Goal: Task Accomplishment & Management: Manage account settings

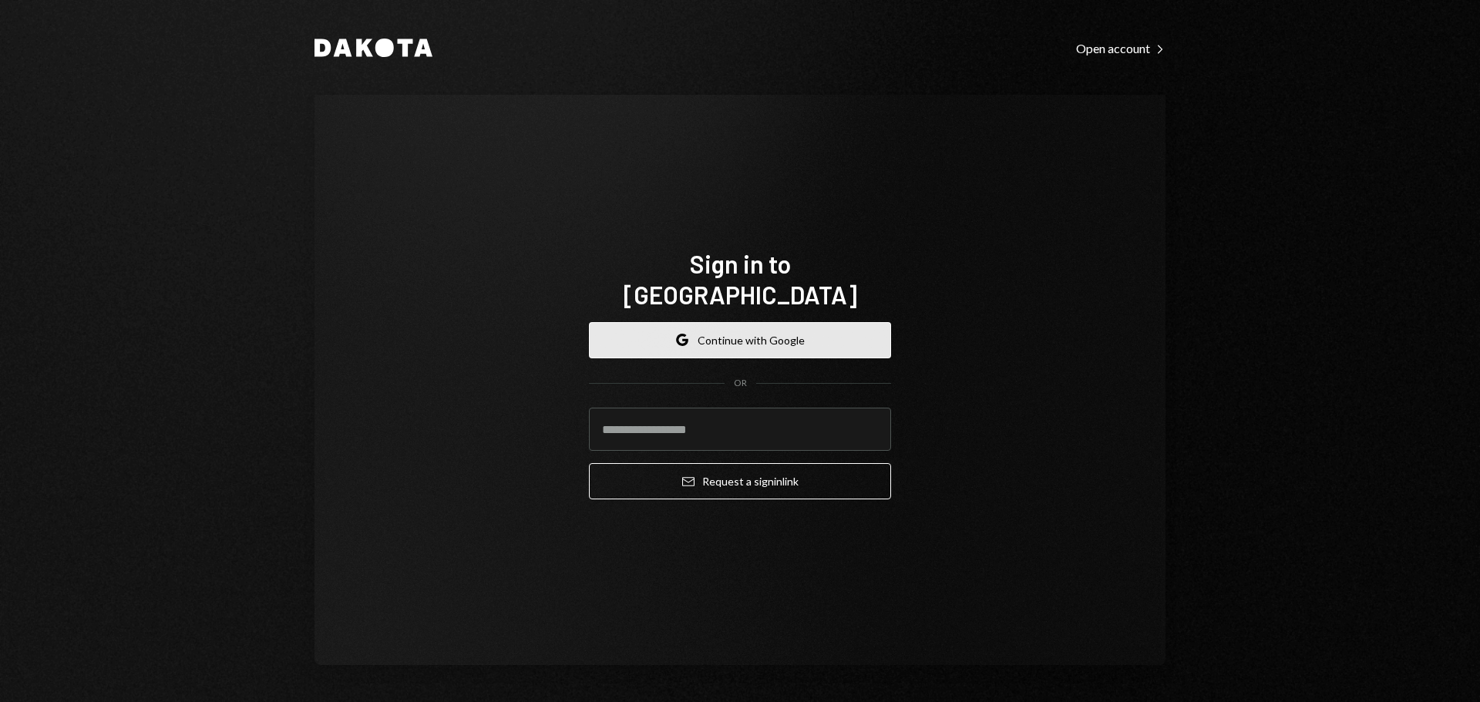
click at [747, 325] on button "Google Continue with Google" at bounding box center [740, 340] width 302 height 36
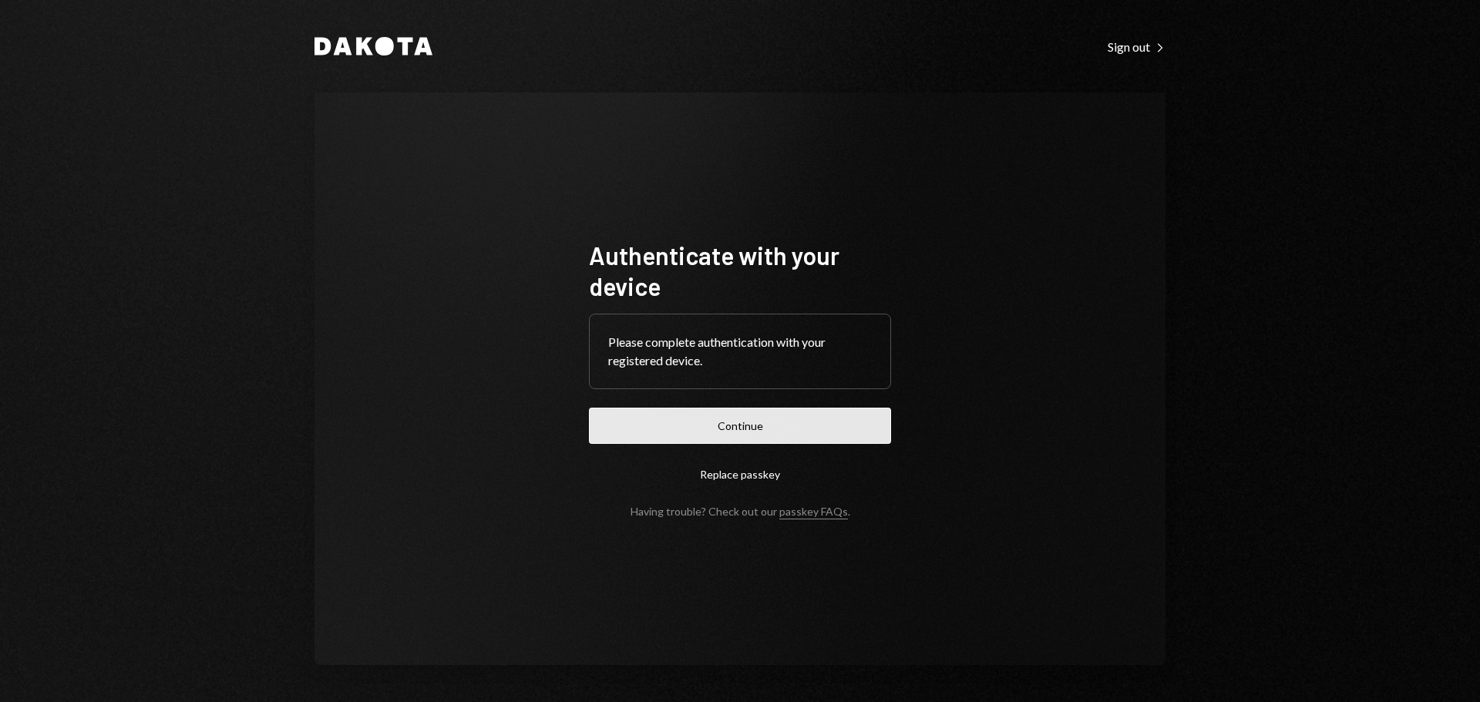
click at [711, 429] on button "Continue" at bounding box center [740, 426] width 302 height 36
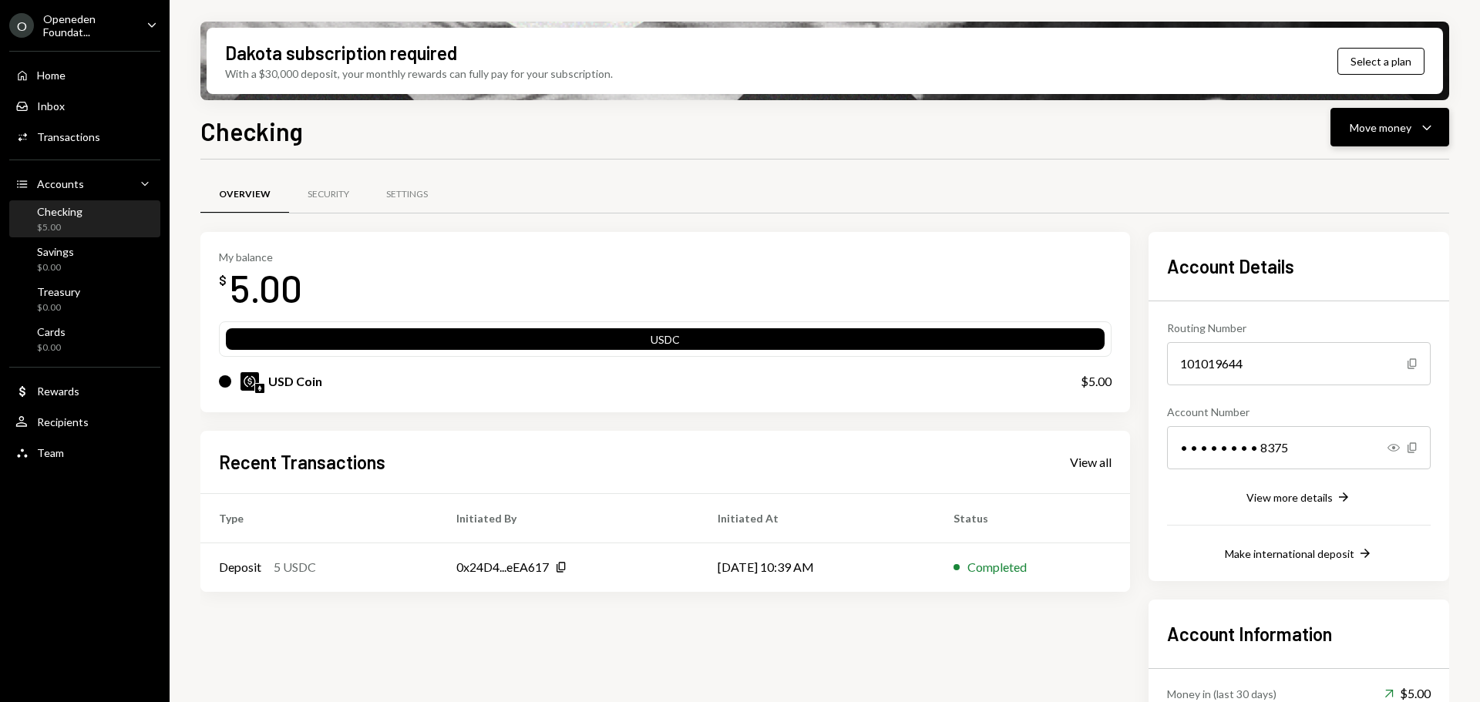
click at [1408, 133] on div "Move money" at bounding box center [1381, 127] width 62 height 16
click at [1362, 251] on div "Deposit Deposit" at bounding box center [1366, 243] width 154 height 35
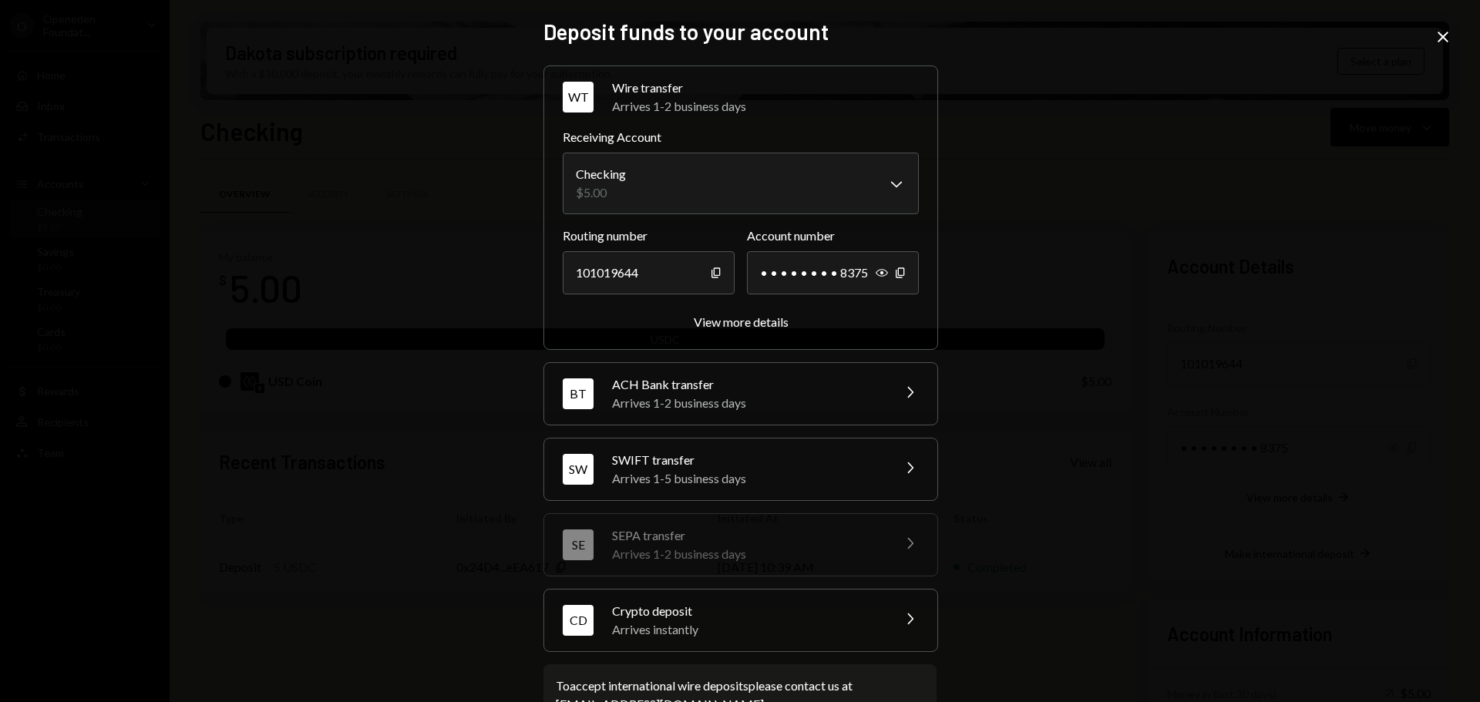
click at [816, 621] on div "Arrives instantly" at bounding box center [747, 630] width 270 height 18
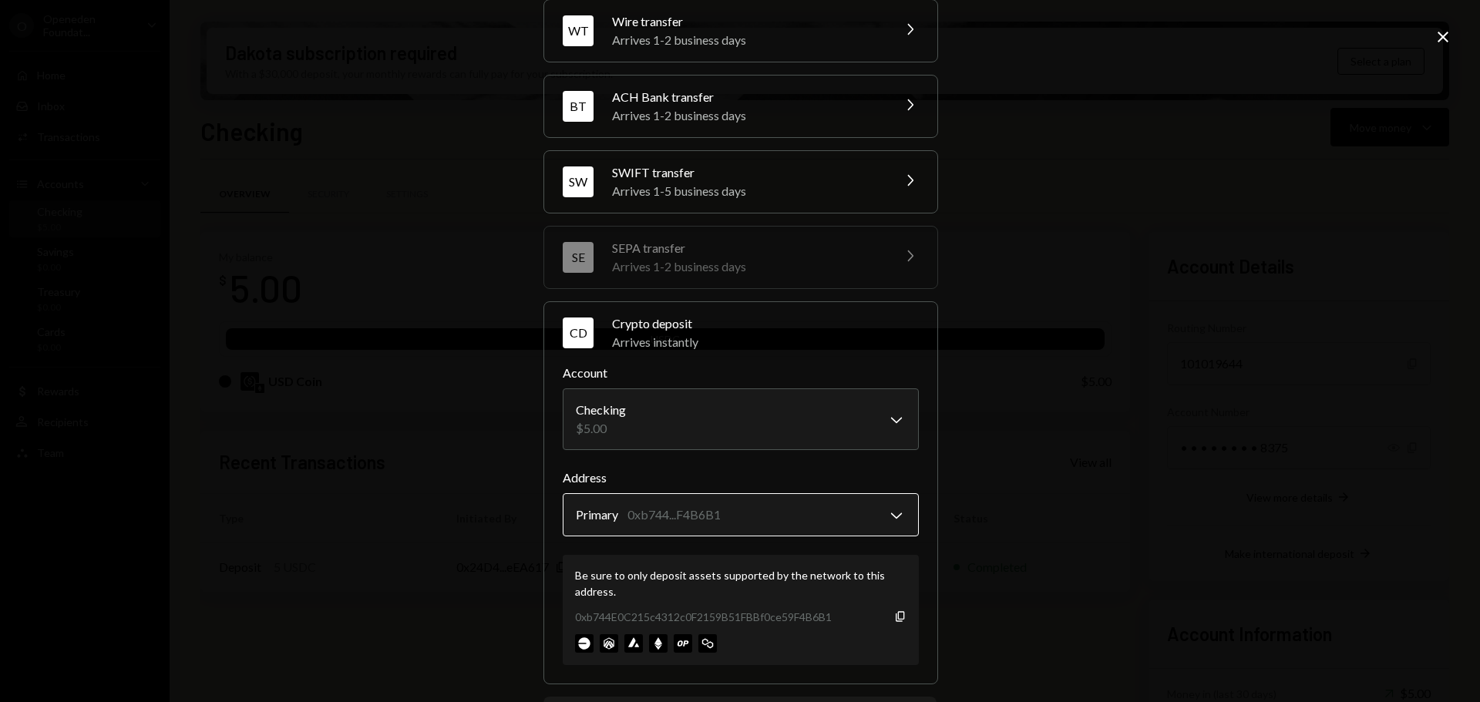
scroll to position [70, 0]
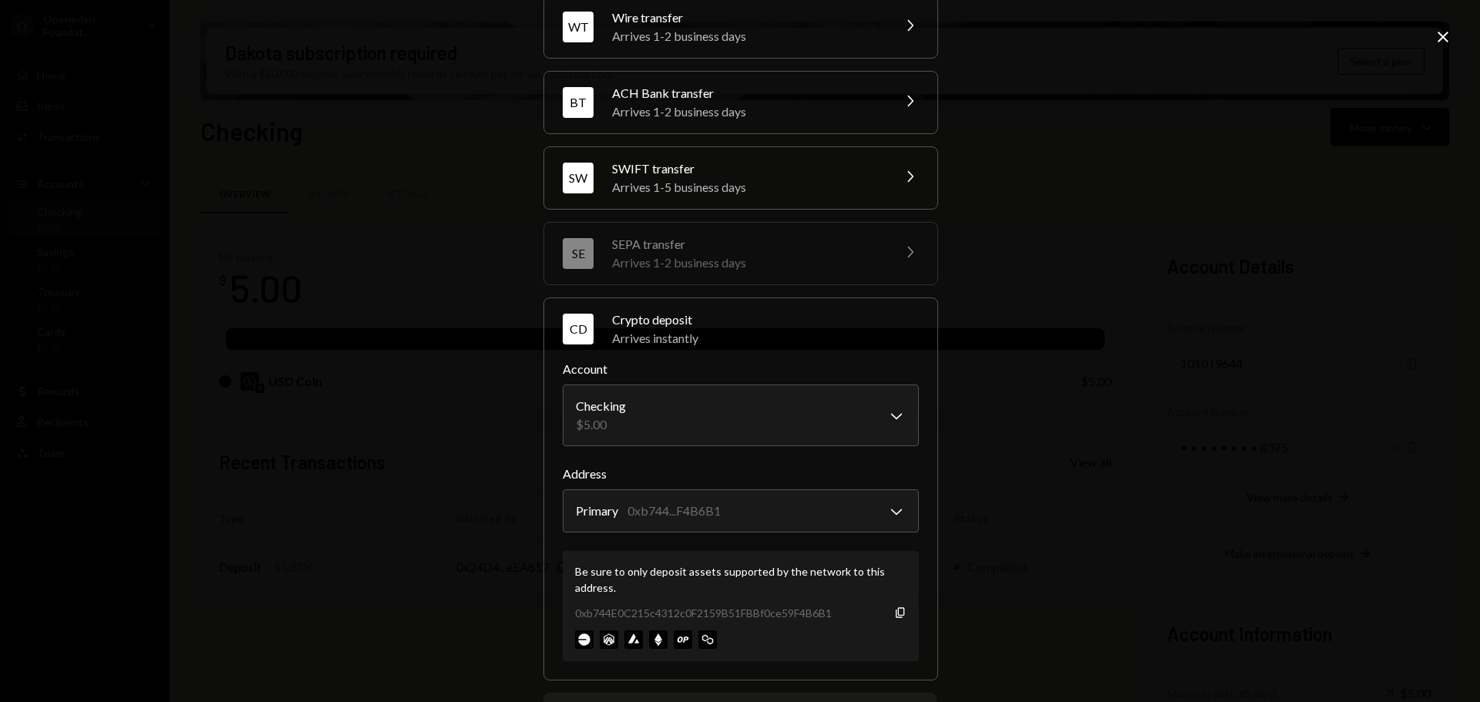
click at [1440, 30] on icon "Close" at bounding box center [1443, 37] width 18 height 18
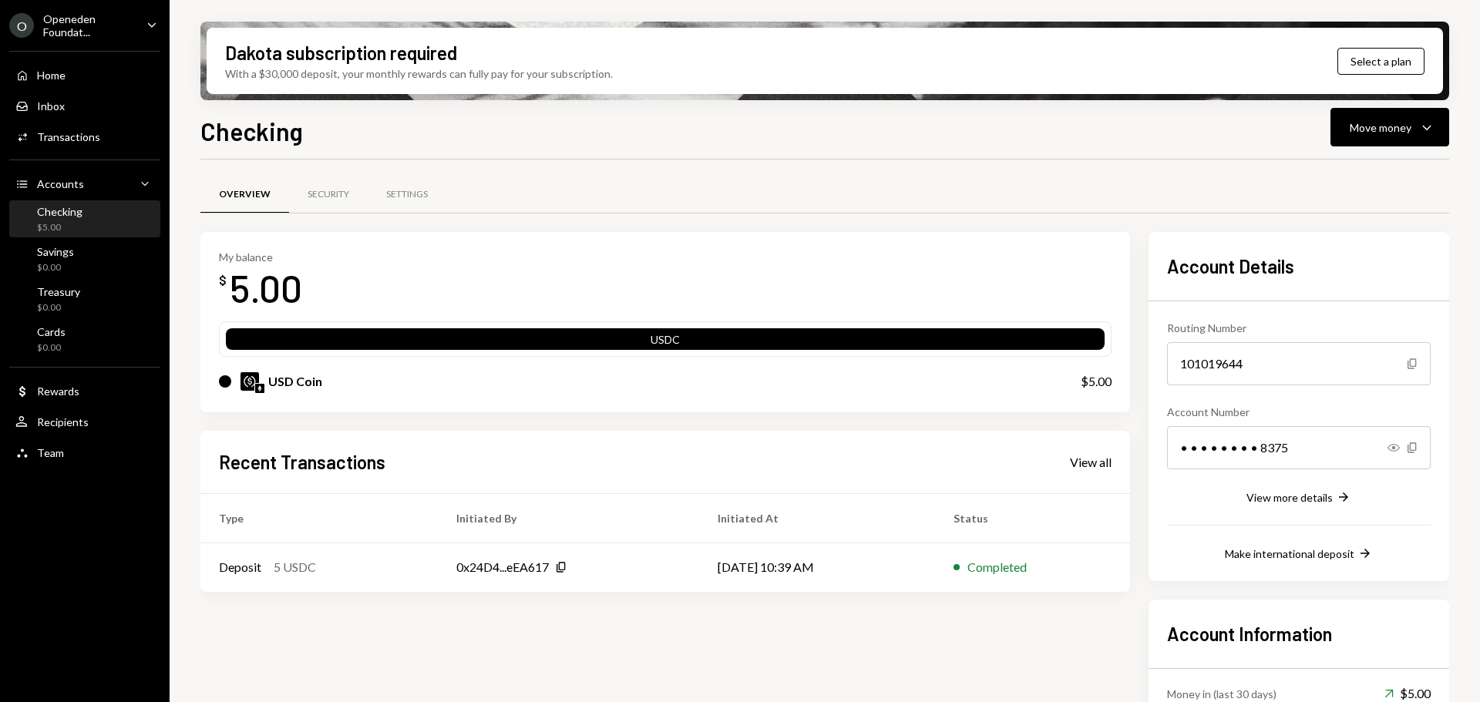
click at [129, 31] on div "Openeden Foundat..." at bounding box center [88, 25] width 91 height 26
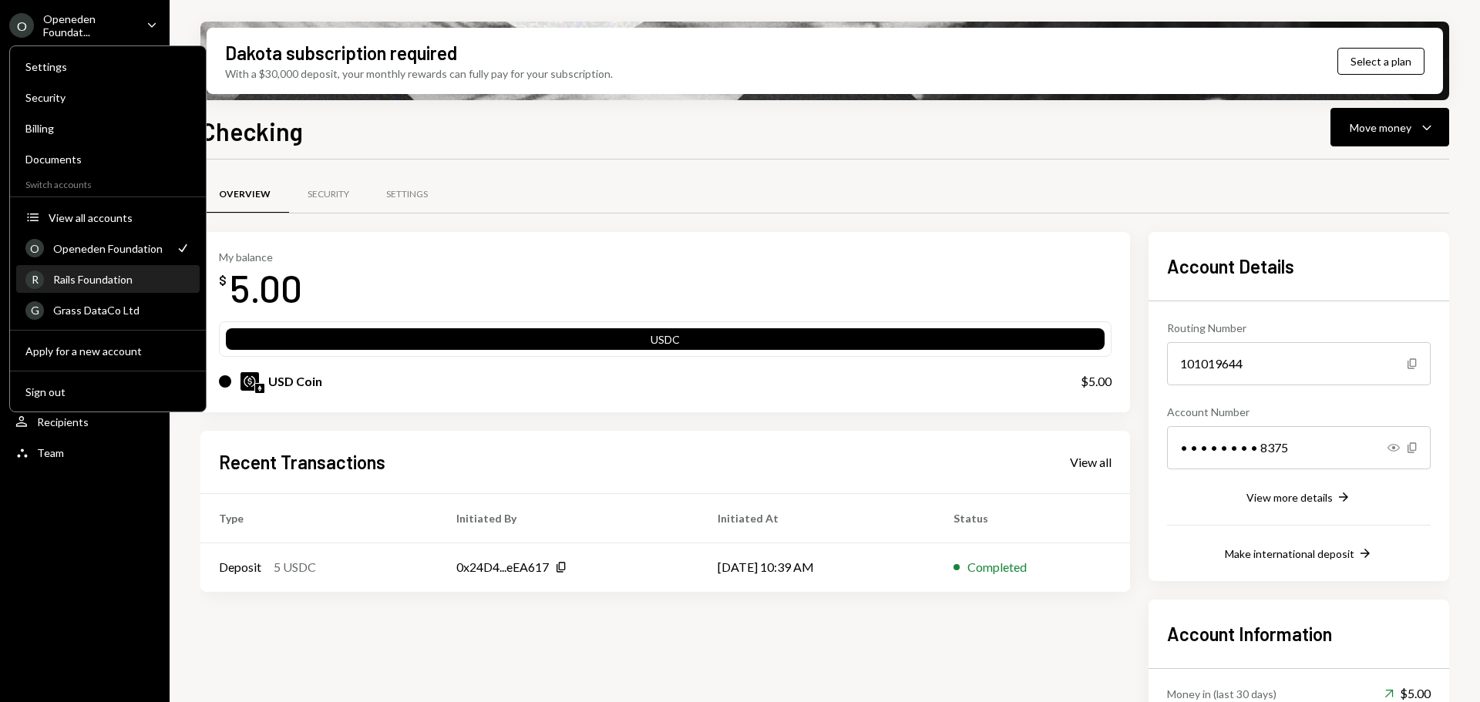
click at [111, 284] on div "Rails Foundation" at bounding box center [121, 279] width 137 height 13
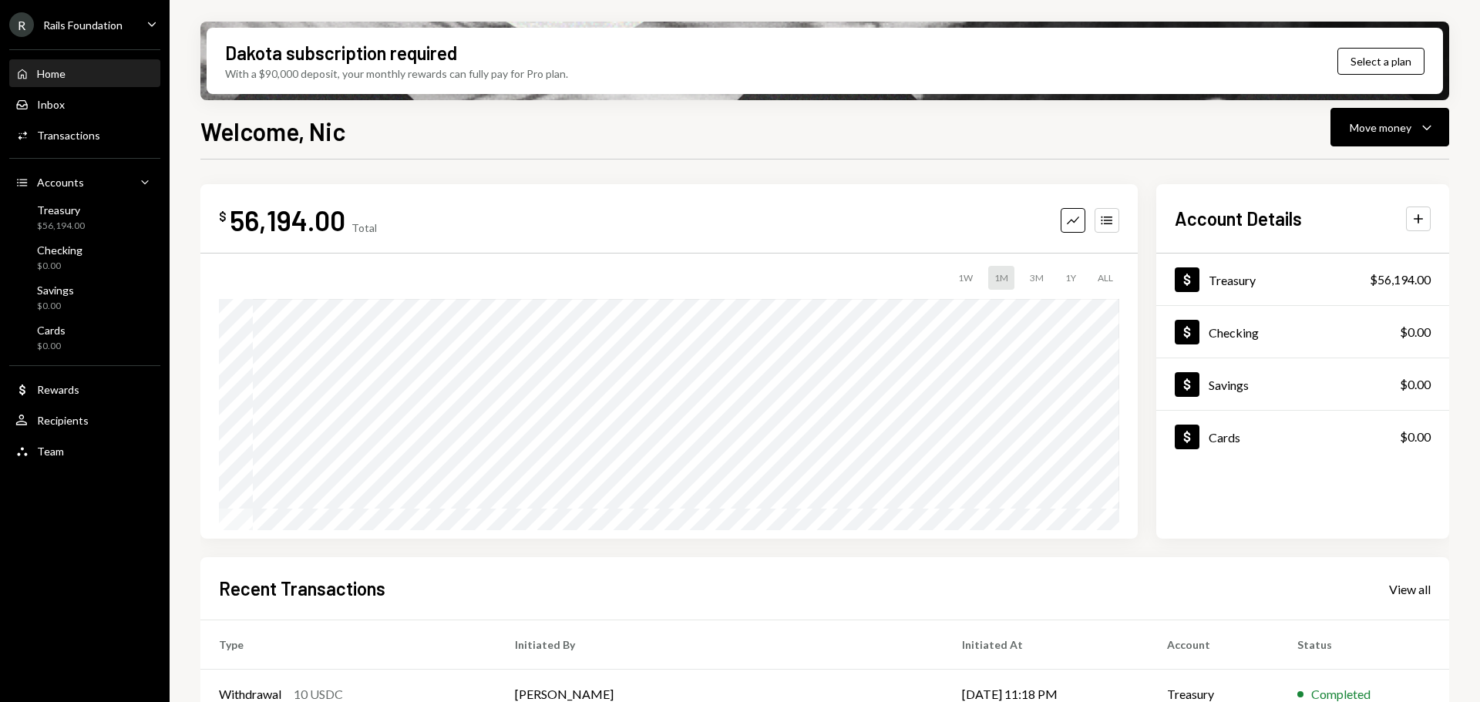
click at [147, 22] on icon "Caret Down" at bounding box center [151, 23] width 17 height 17
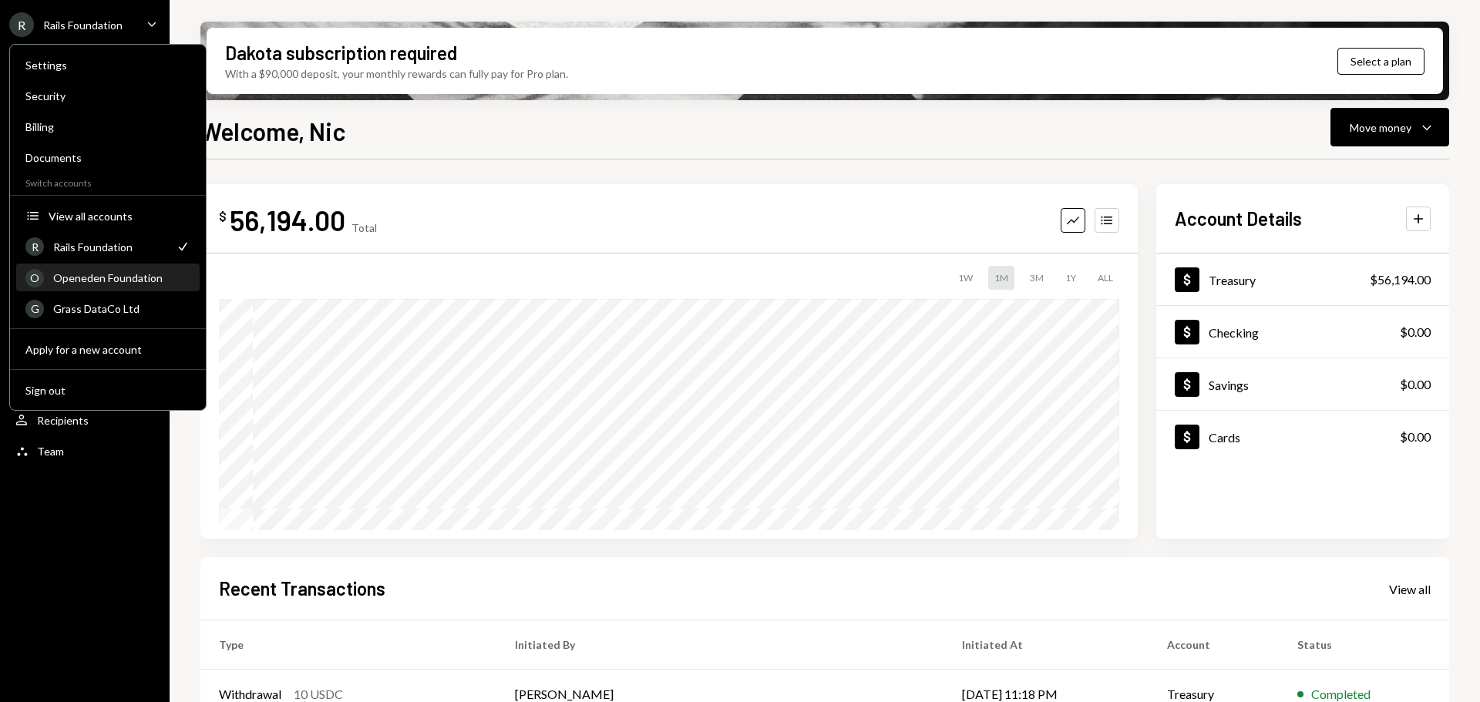
click at [102, 273] on div "Openeden Foundation" at bounding box center [121, 277] width 137 height 13
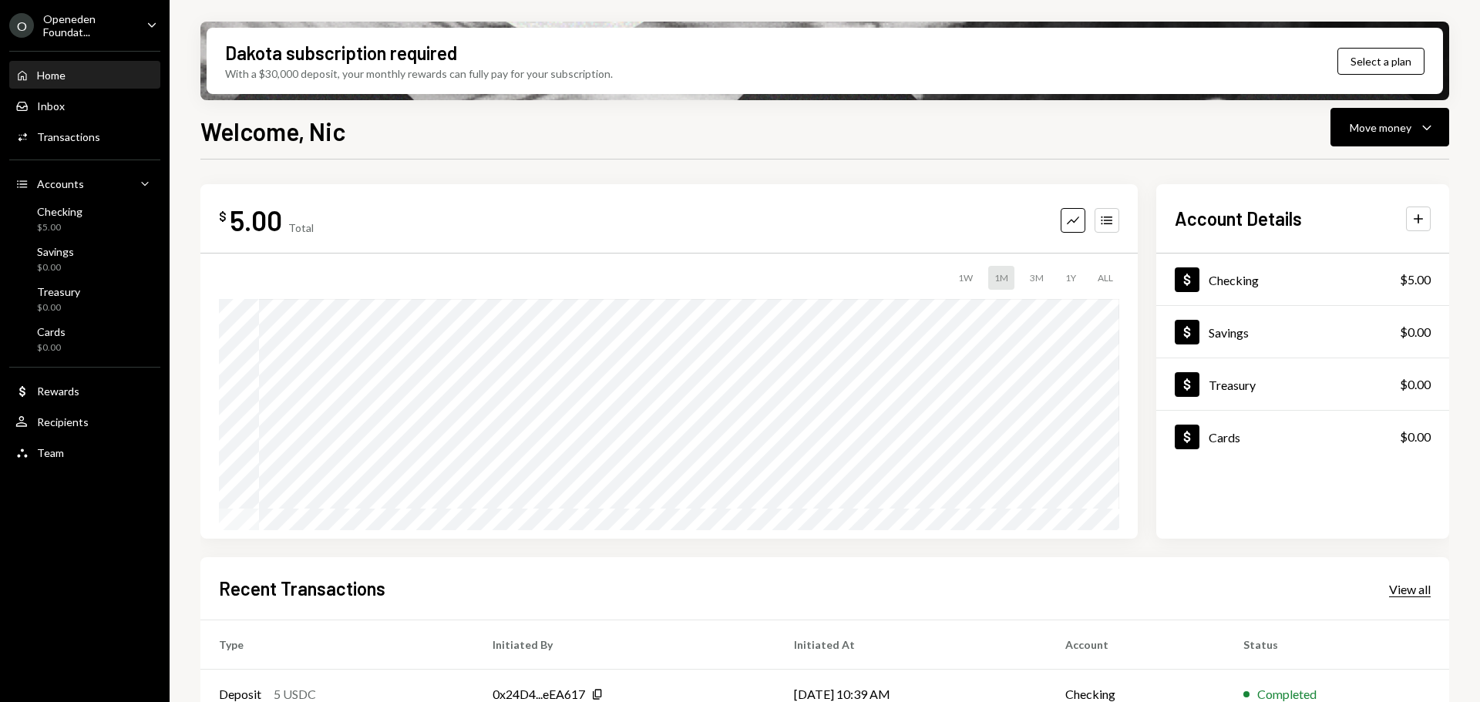
click at [1416, 589] on div "View all" at bounding box center [1410, 589] width 42 height 15
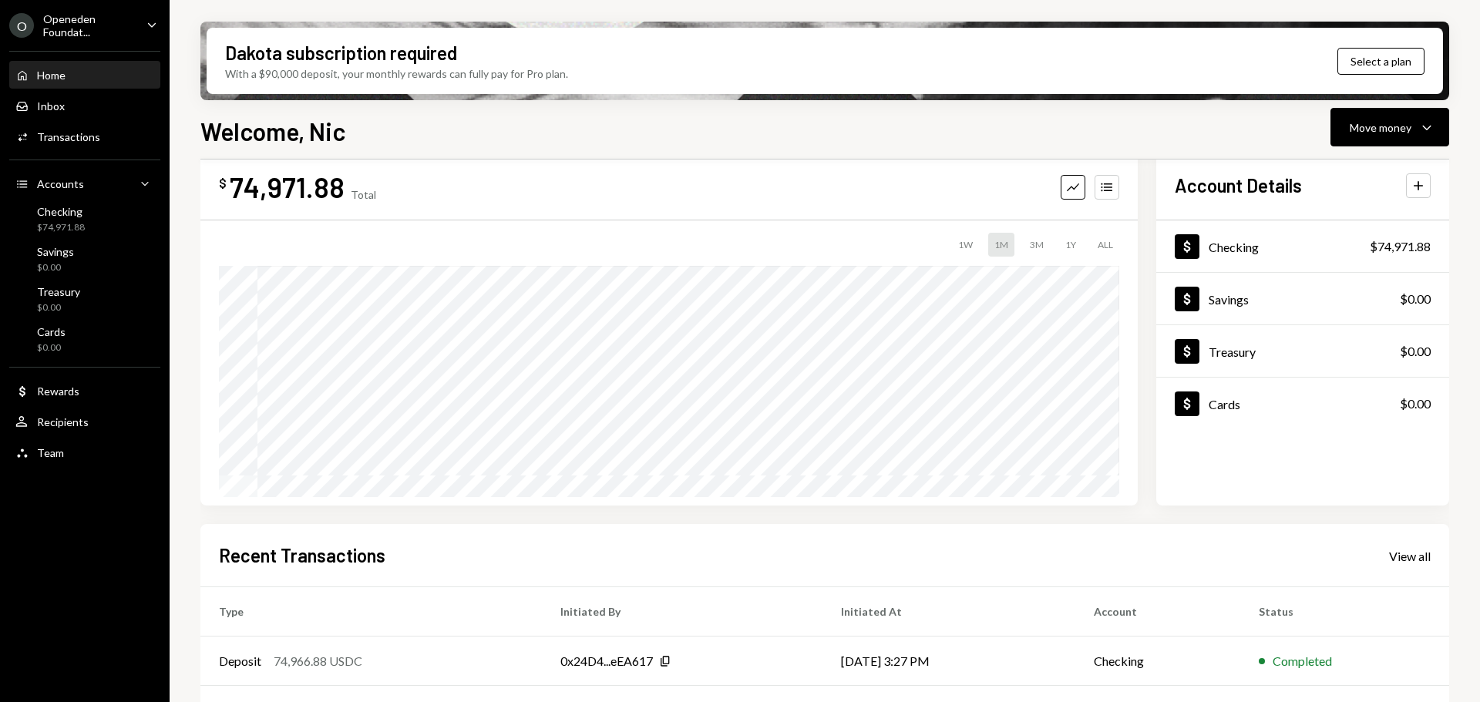
scroll to position [34, 0]
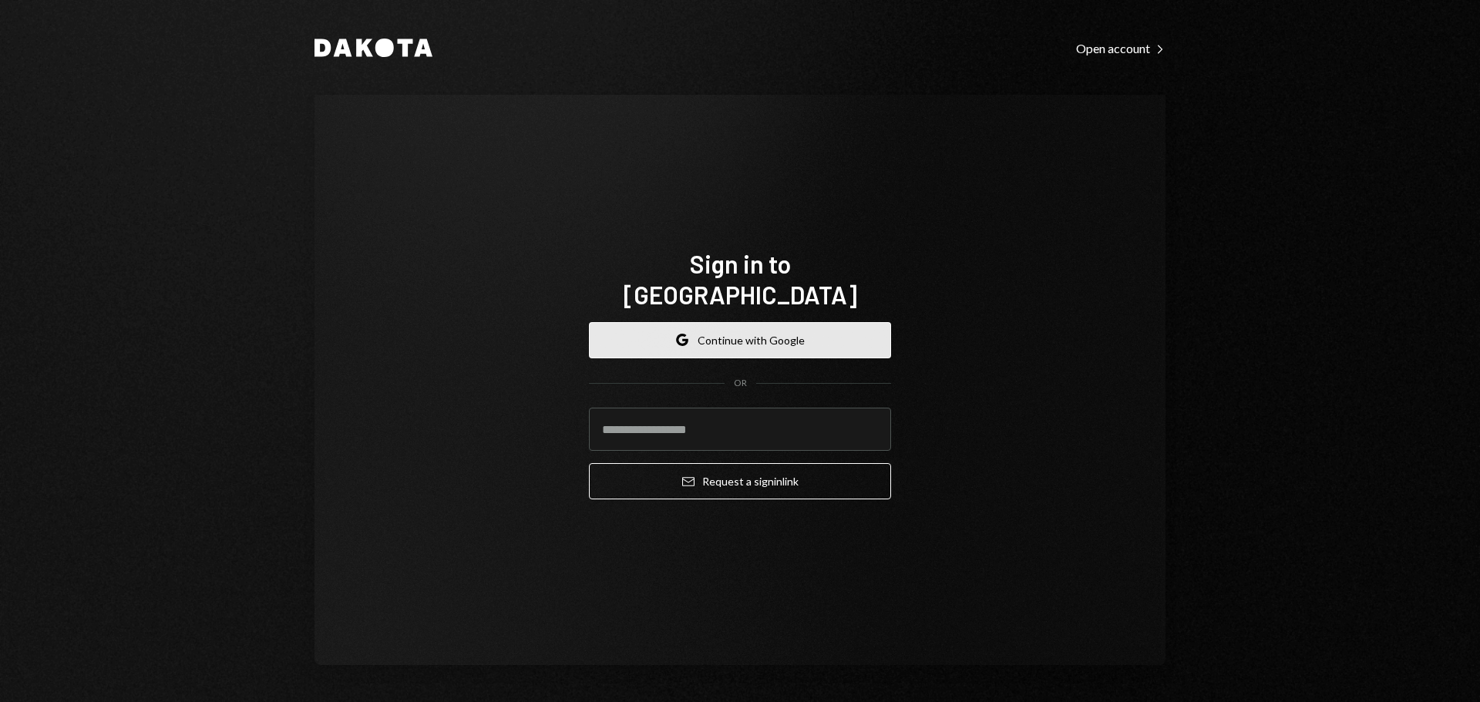
click at [745, 330] on button "Google Continue with Google" at bounding box center [740, 340] width 302 height 36
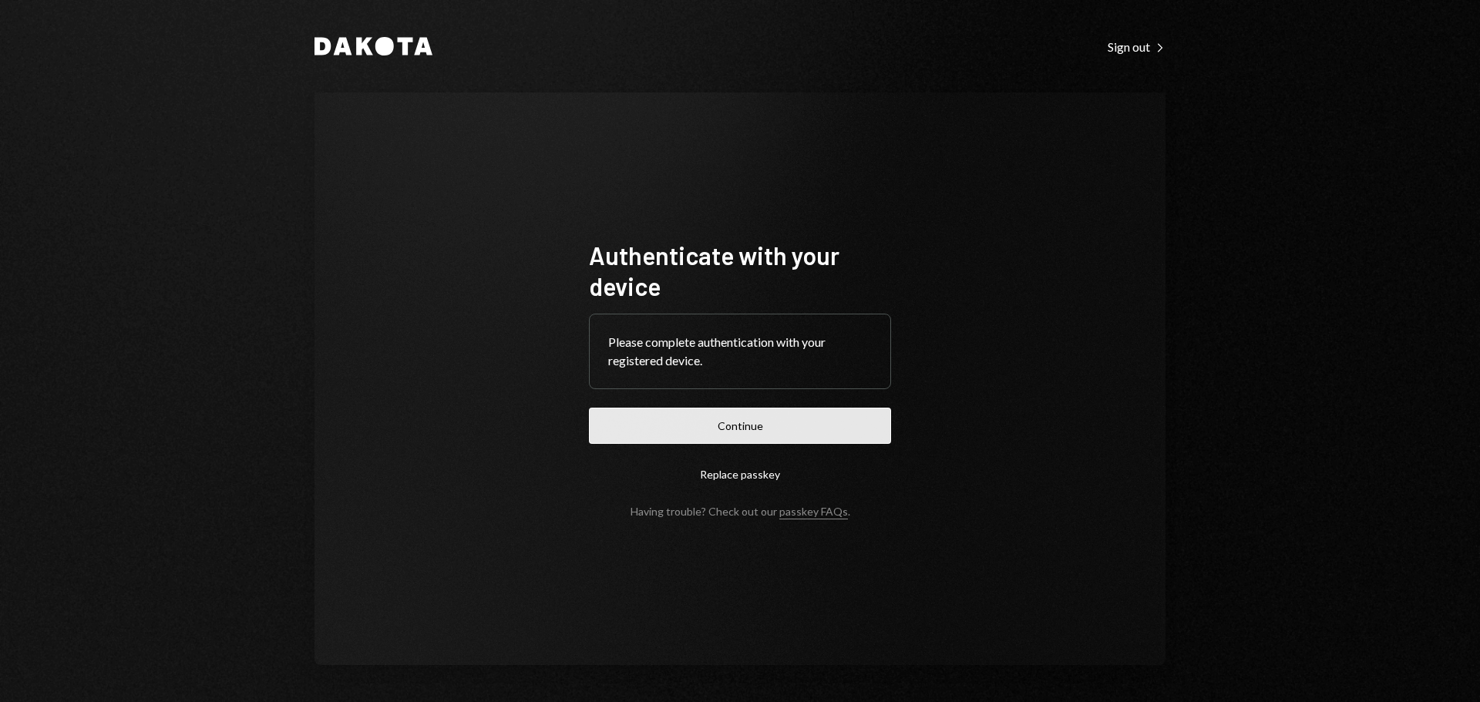
click at [785, 422] on button "Continue" at bounding box center [740, 426] width 302 height 36
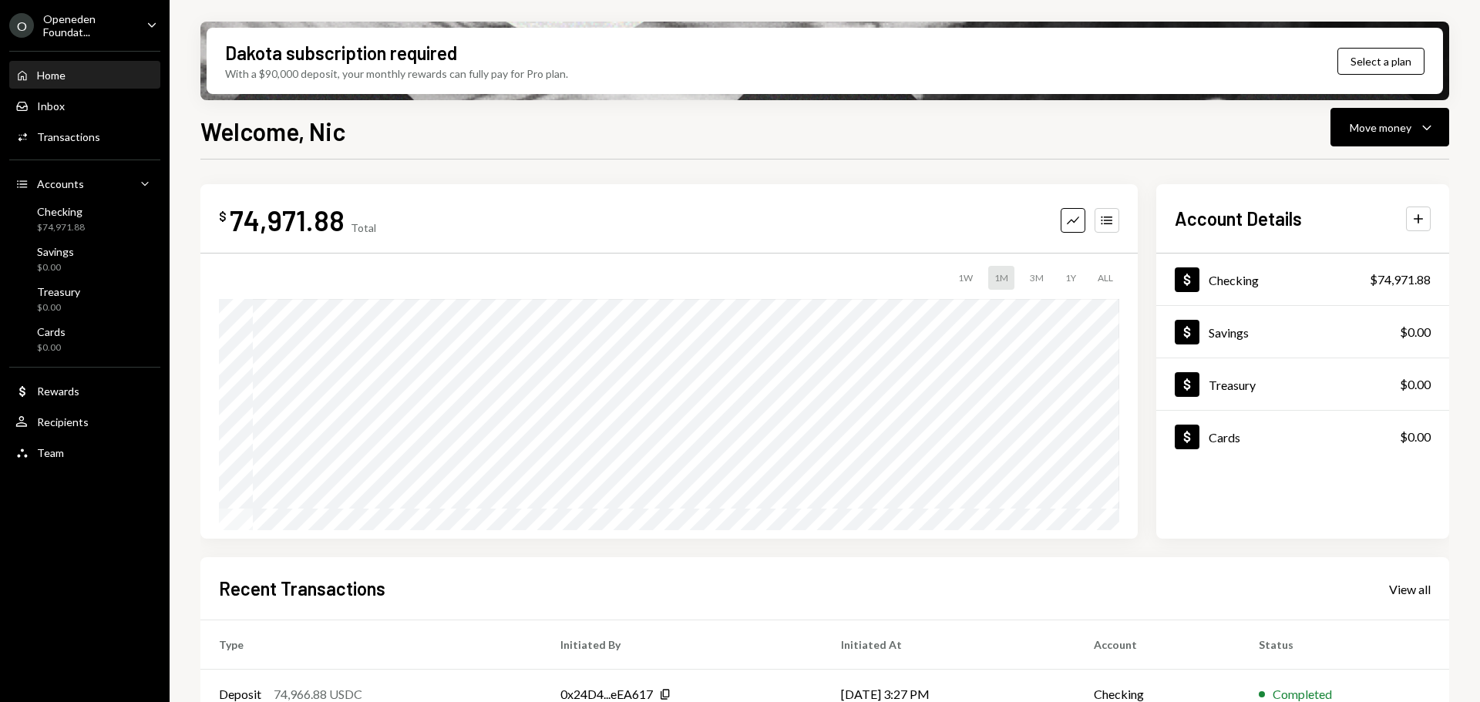
click at [129, 29] on div "Openeden Foundat..." at bounding box center [88, 25] width 91 height 26
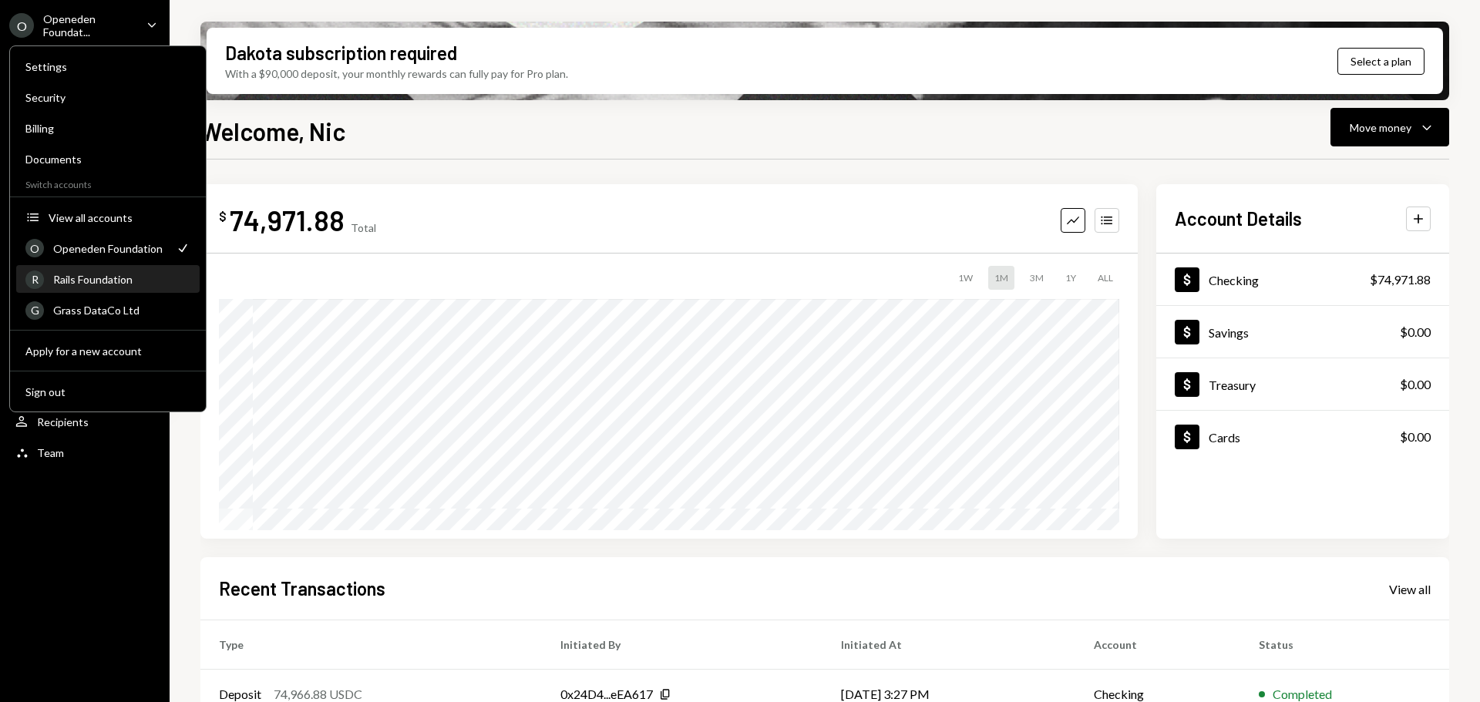
click at [129, 277] on div "Rails Foundation" at bounding box center [121, 279] width 137 height 13
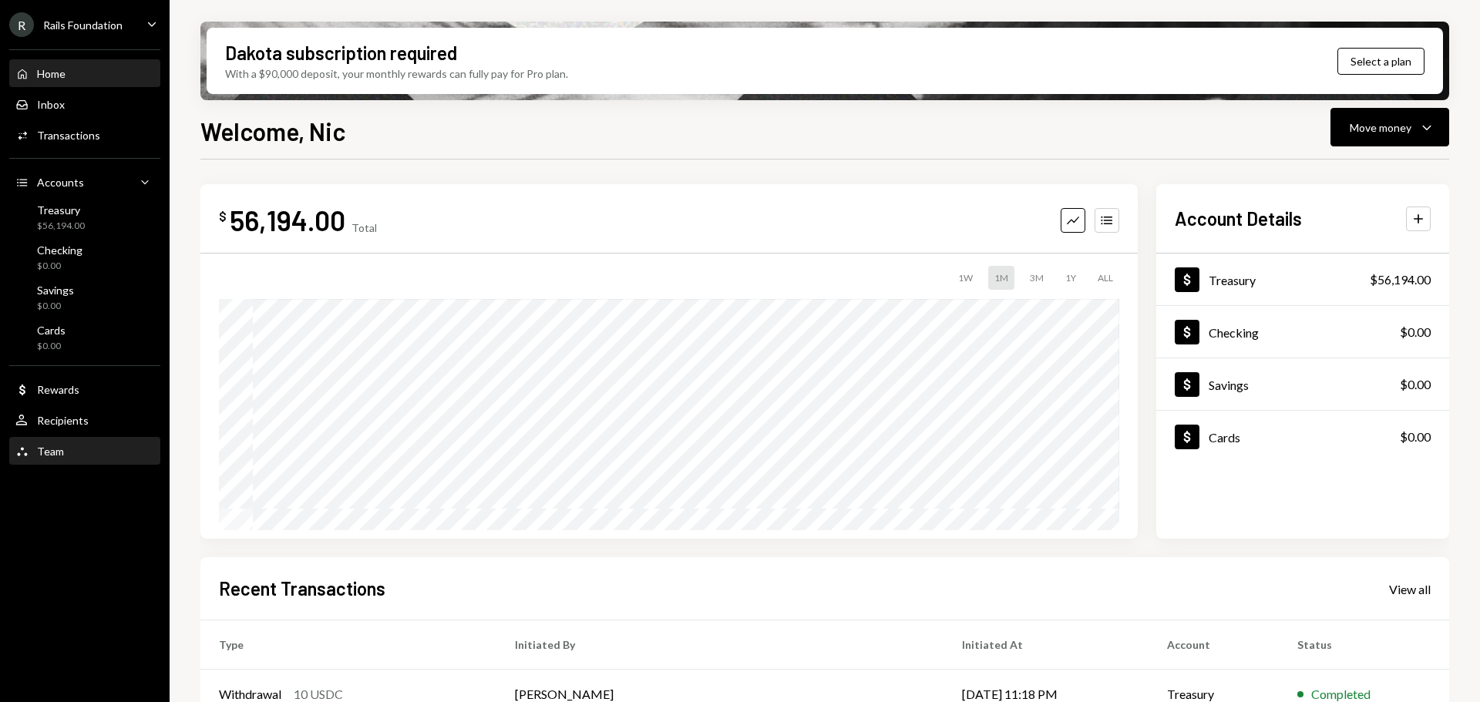
click at [80, 445] on div "Team Team" at bounding box center [84, 452] width 139 height 14
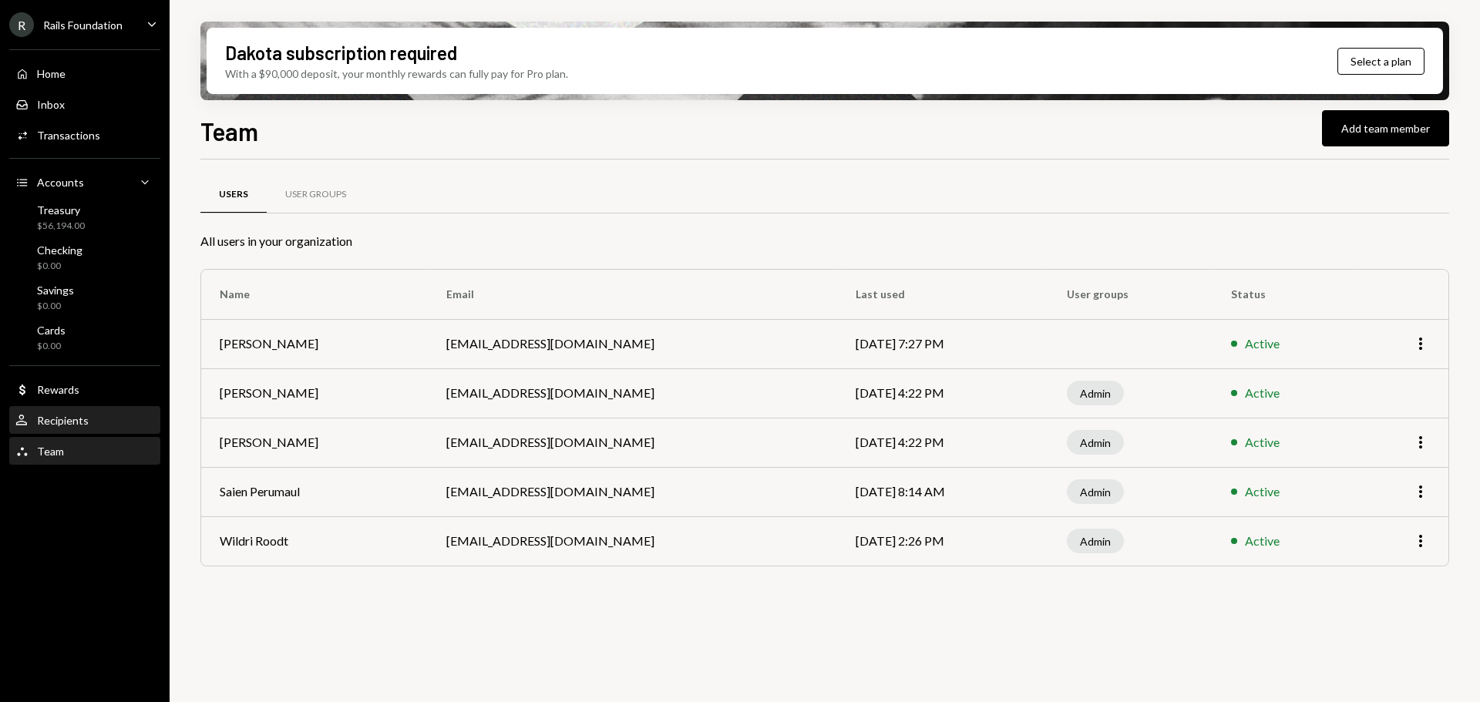
click at [67, 417] on div "Recipients" at bounding box center [63, 420] width 52 height 13
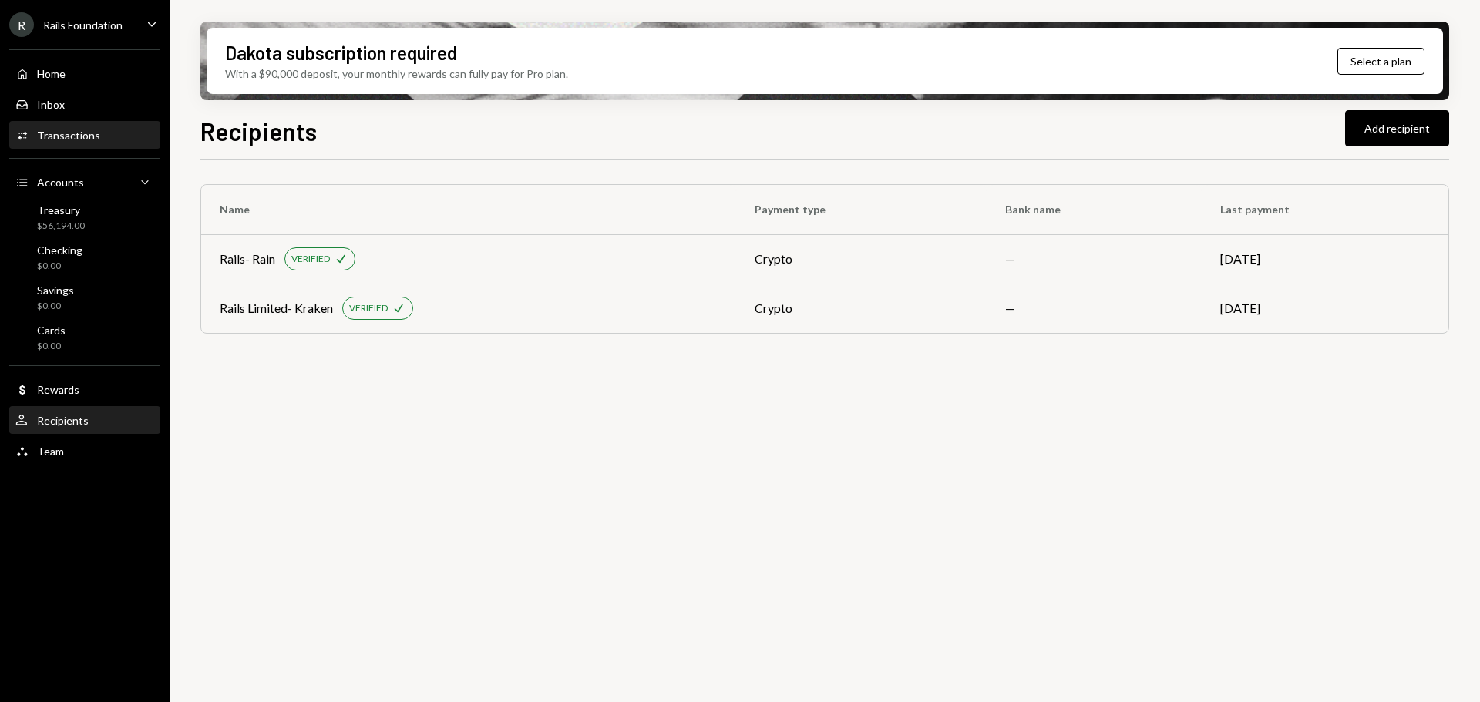
click at [80, 129] on div "Activities Transactions" at bounding box center [57, 136] width 85 height 14
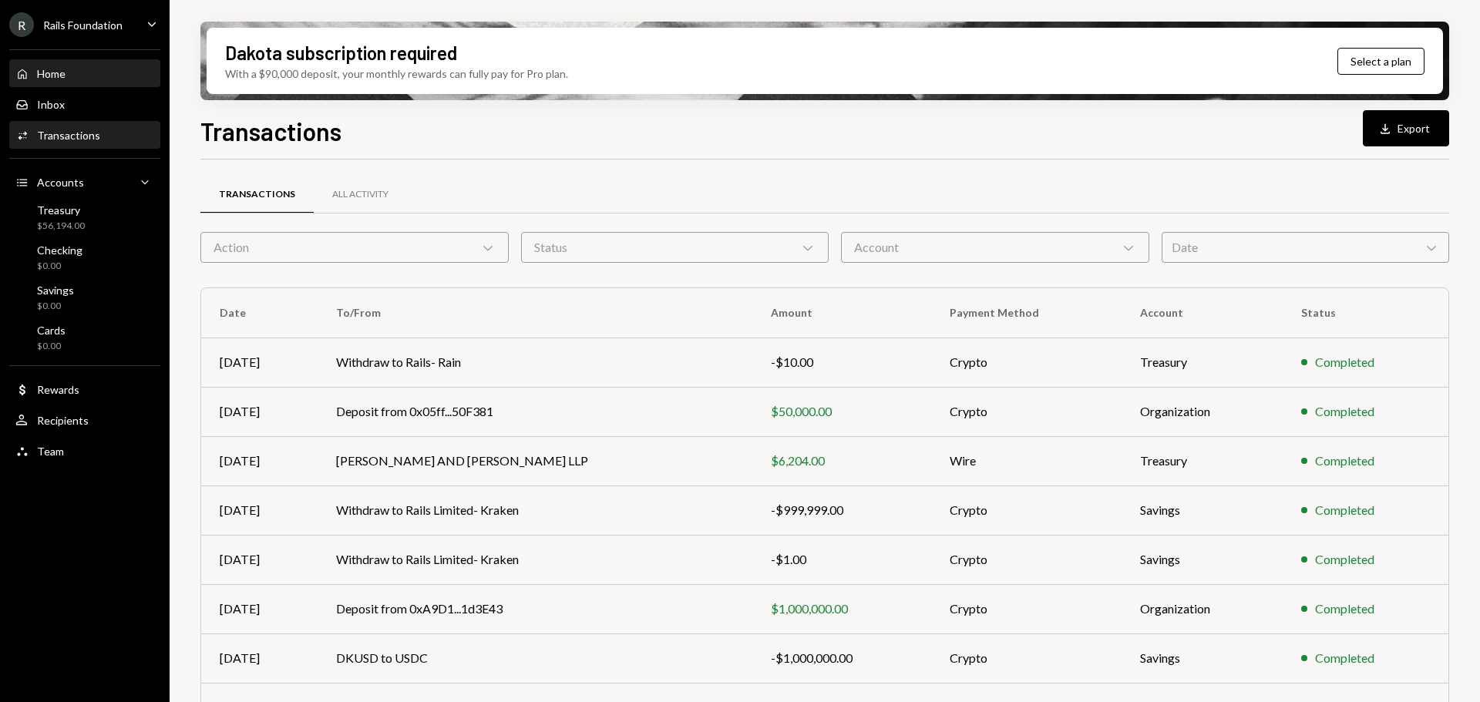
click at [70, 74] on div "Home Home" at bounding box center [84, 74] width 139 height 14
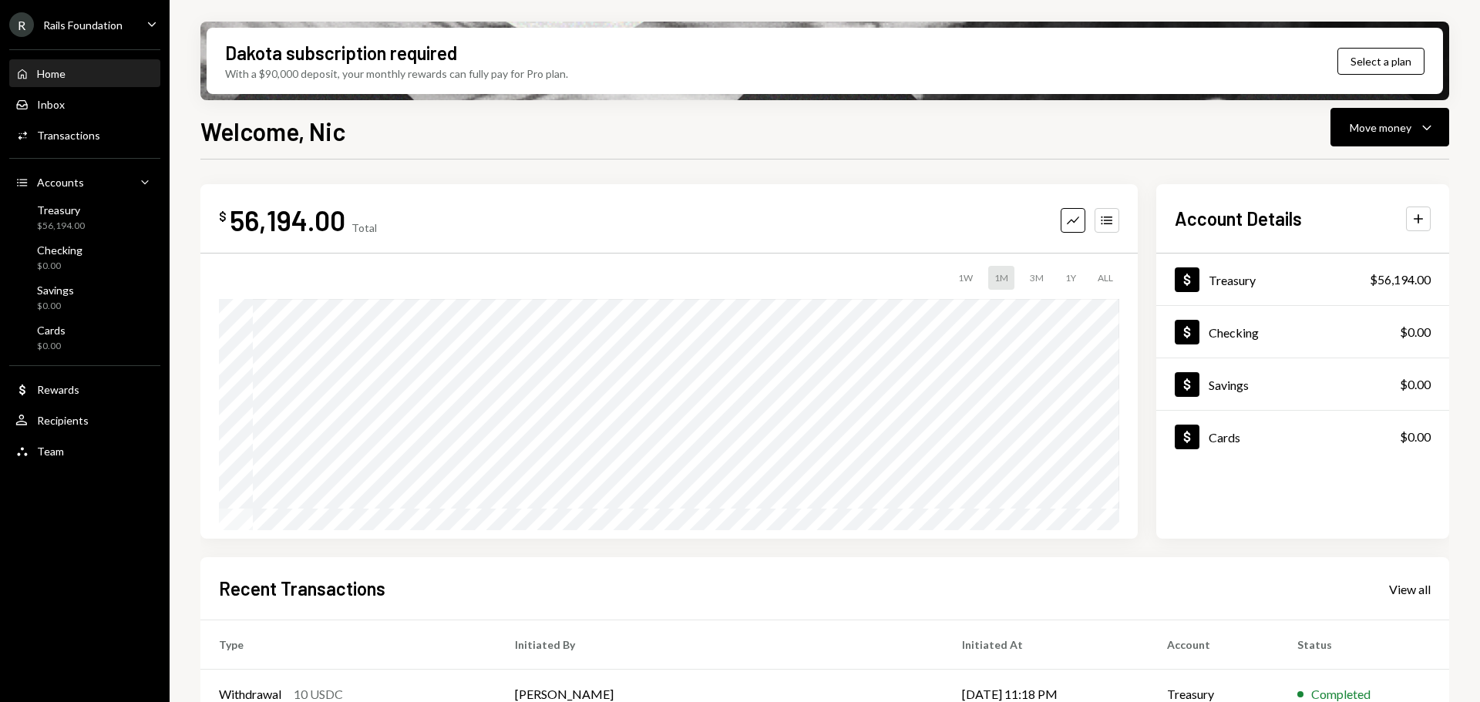
click at [128, 22] on div "R Rails Foundation Caret Down" at bounding box center [85, 24] width 170 height 25
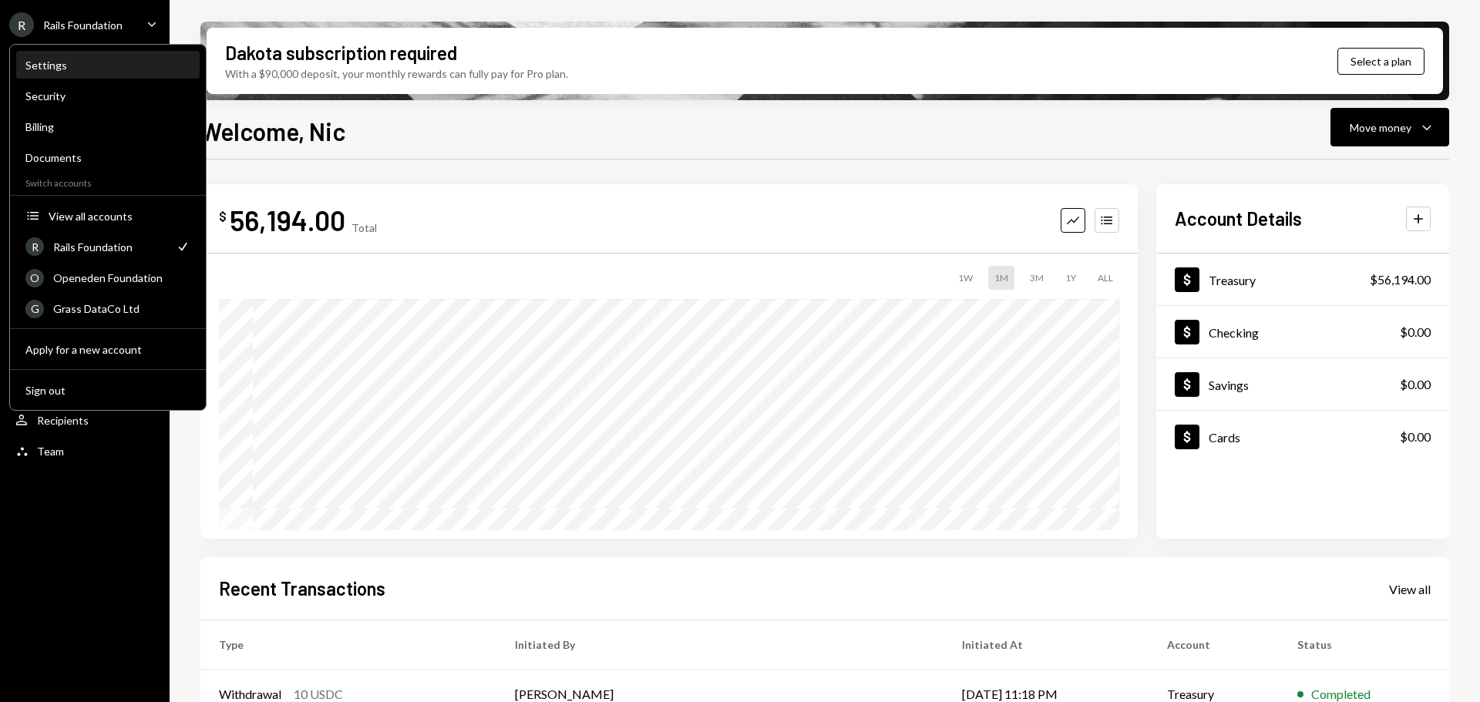
click at [68, 67] on div "Settings" at bounding box center [107, 65] width 165 height 13
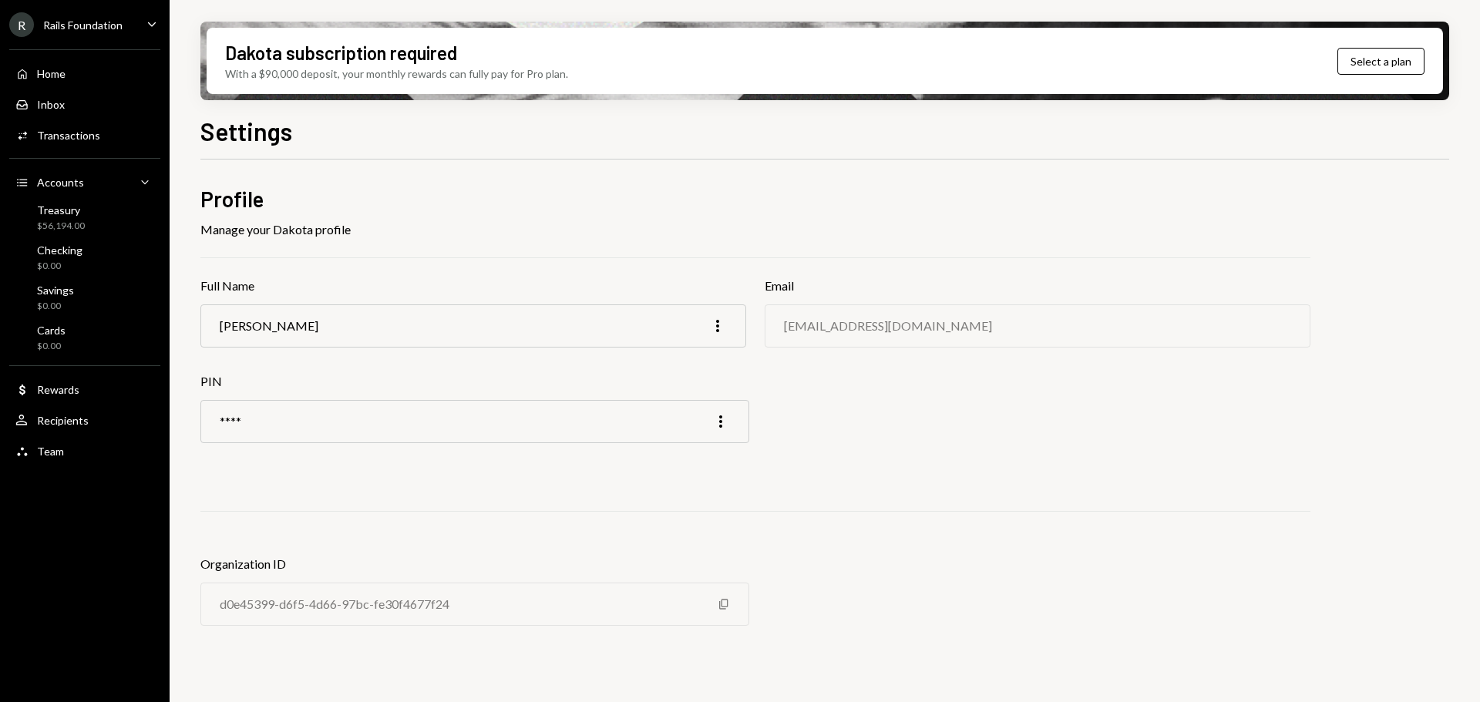
click at [120, 22] on div "Rails Foundation" at bounding box center [82, 24] width 79 height 13
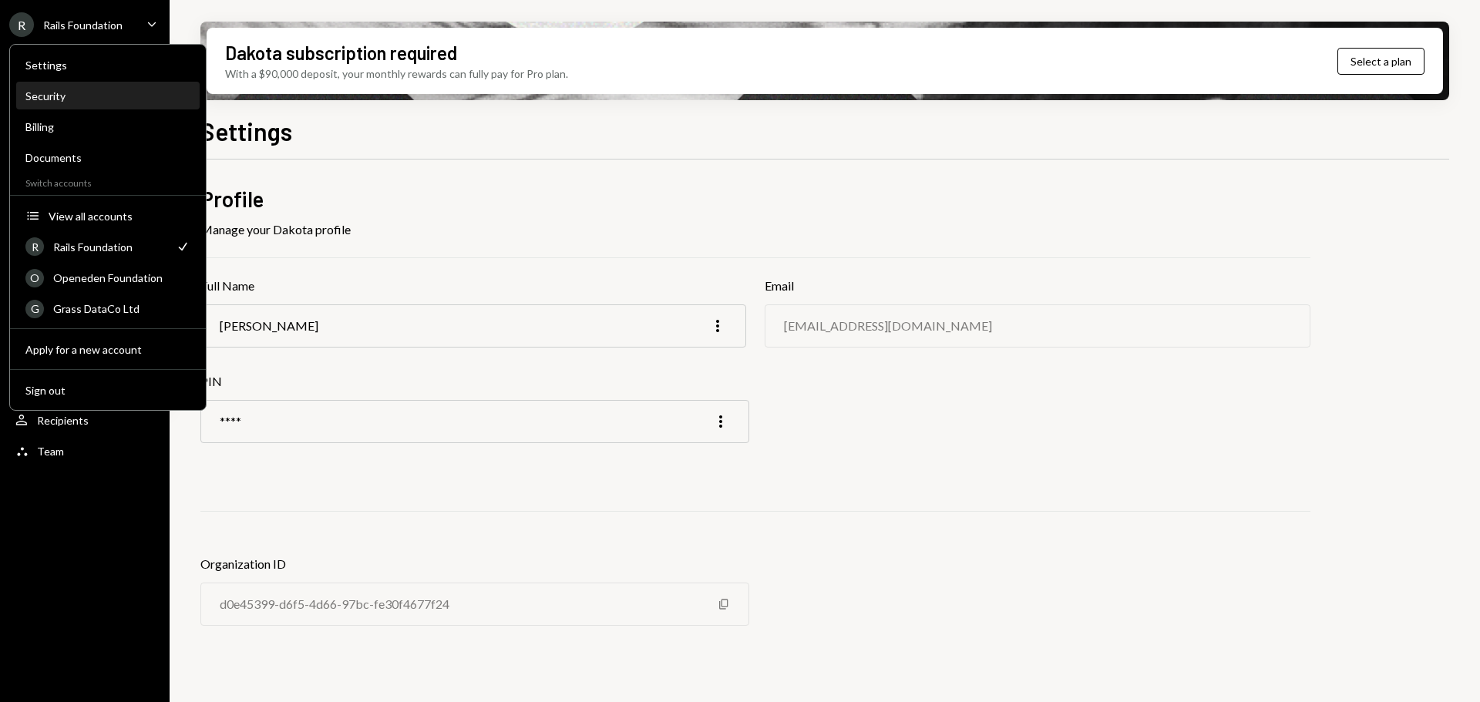
click at [80, 94] on div "Security" at bounding box center [107, 95] width 165 height 13
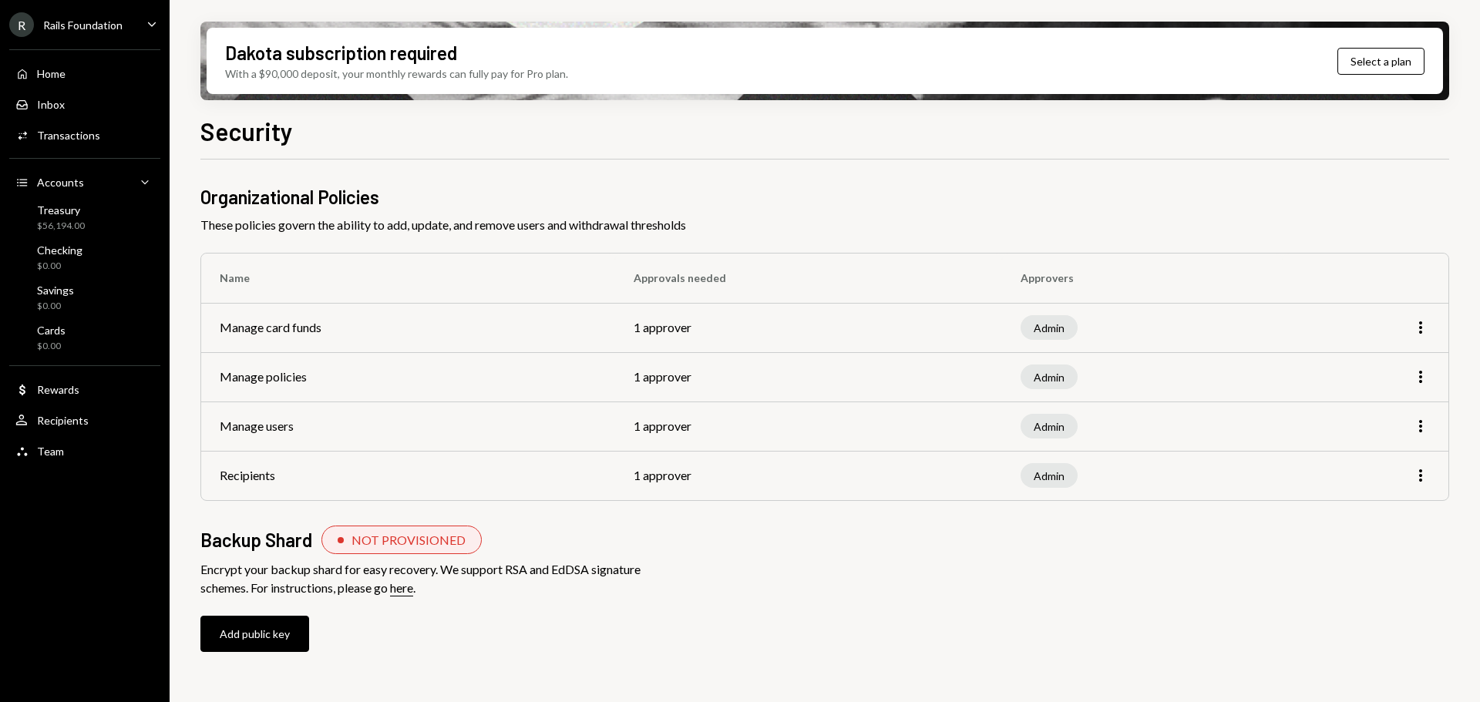
click at [113, 30] on div "R Rails Foundation" at bounding box center [65, 24] width 113 height 25
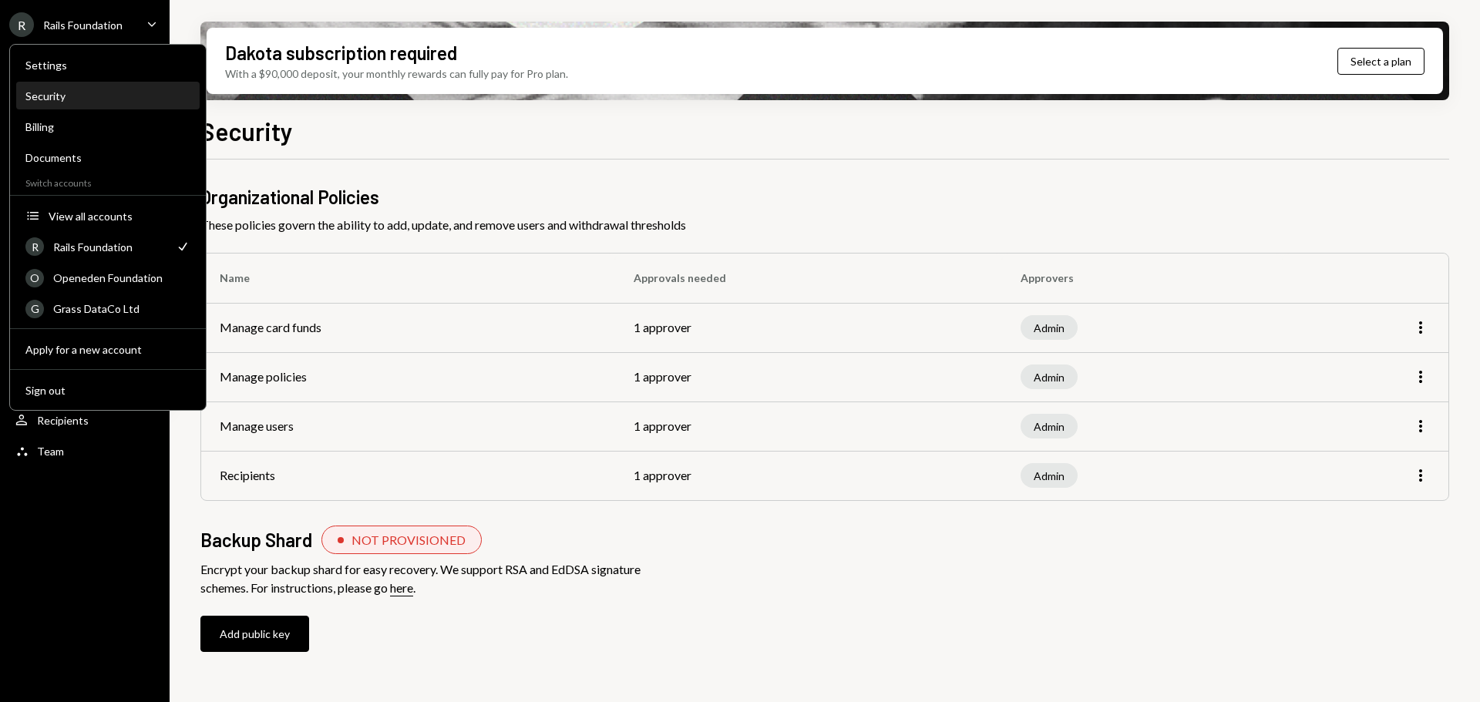
click at [67, 92] on div "Security" at bounding box center [107, 95] width 165 height 13
click at [72, 94] on div "Security" at bounding box center [107, 95] width 165 height 13
click at [809, 180] on div "Organizational Policies These policies govern the ability to add, update, and r…" at bounding box center [824, 421] width 1249 height 523
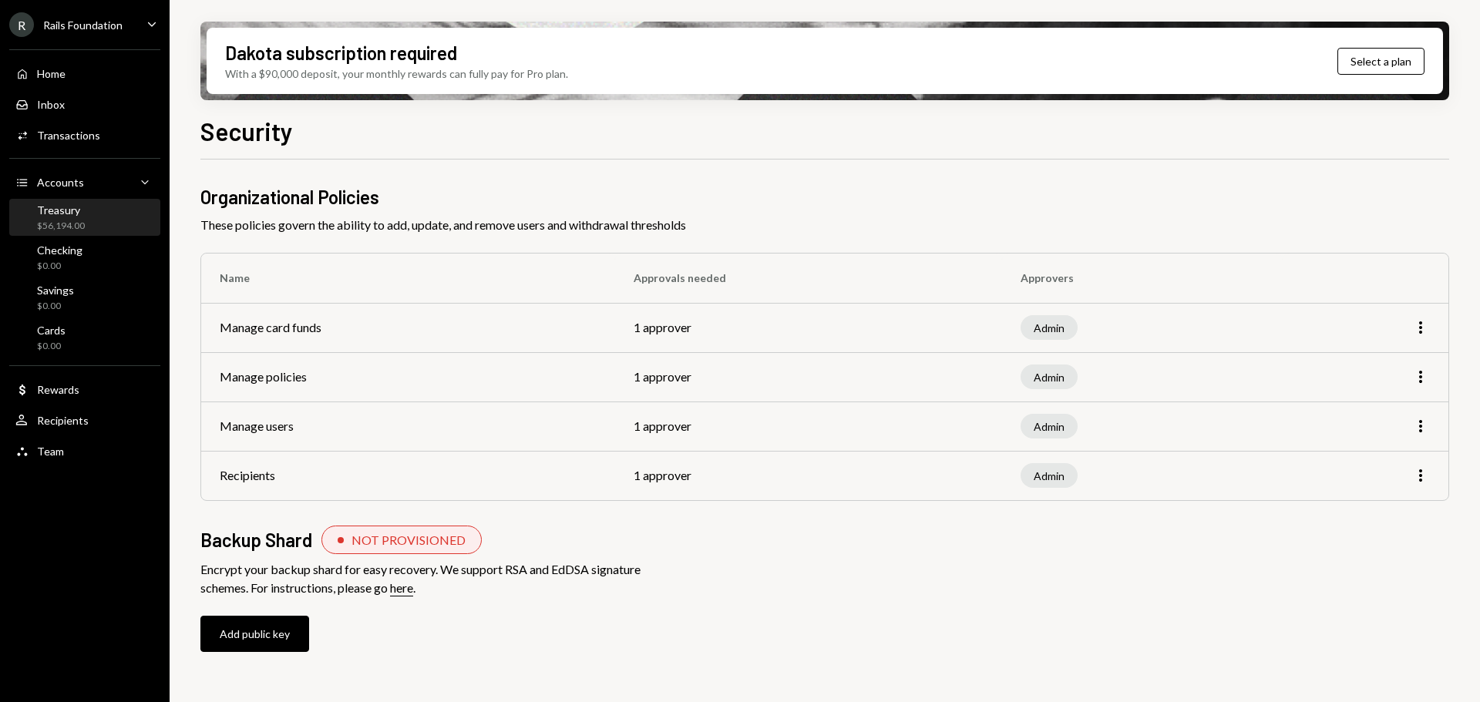
click at [46, 205] on div "Treasury" at bounding box center [61, 209] width 48 height 13
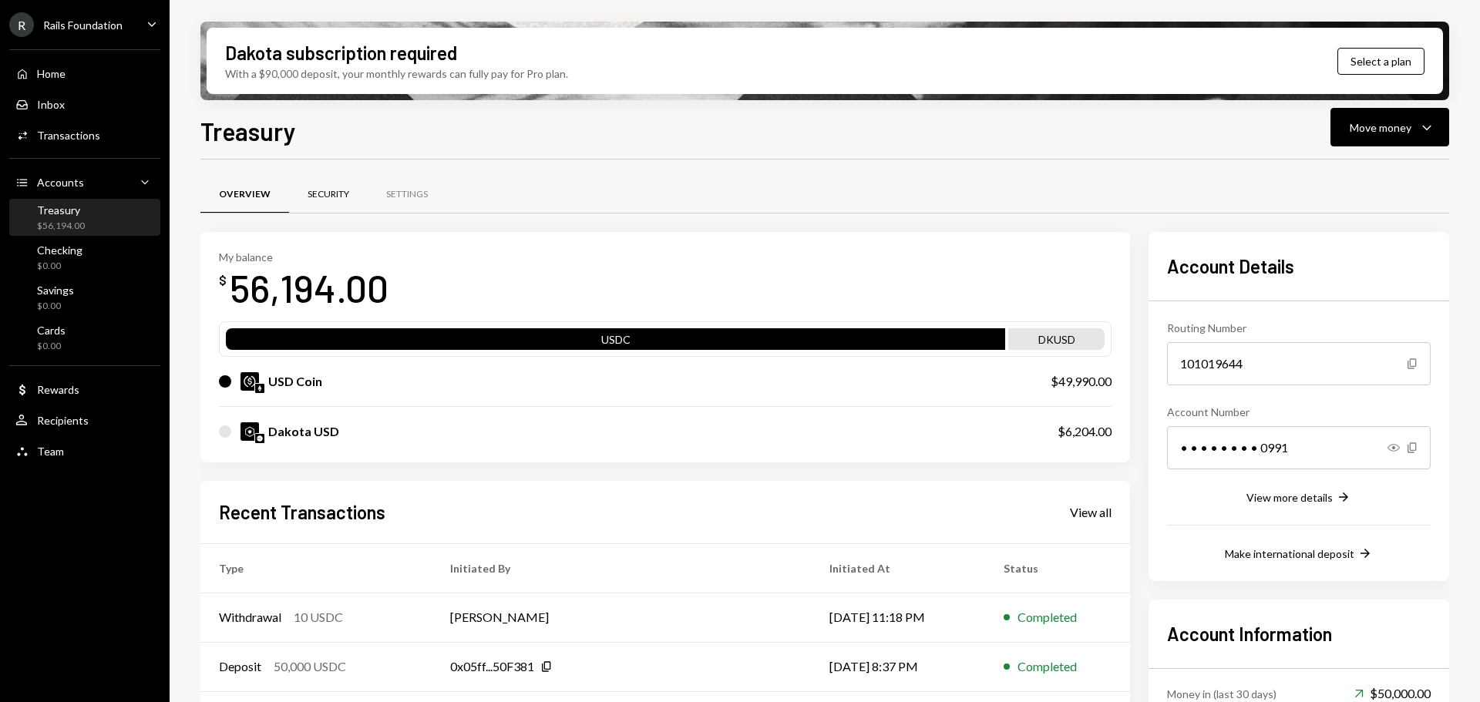
click at [338, 182] on div "Security" at bounding box center [328, 195] width 79 height 37
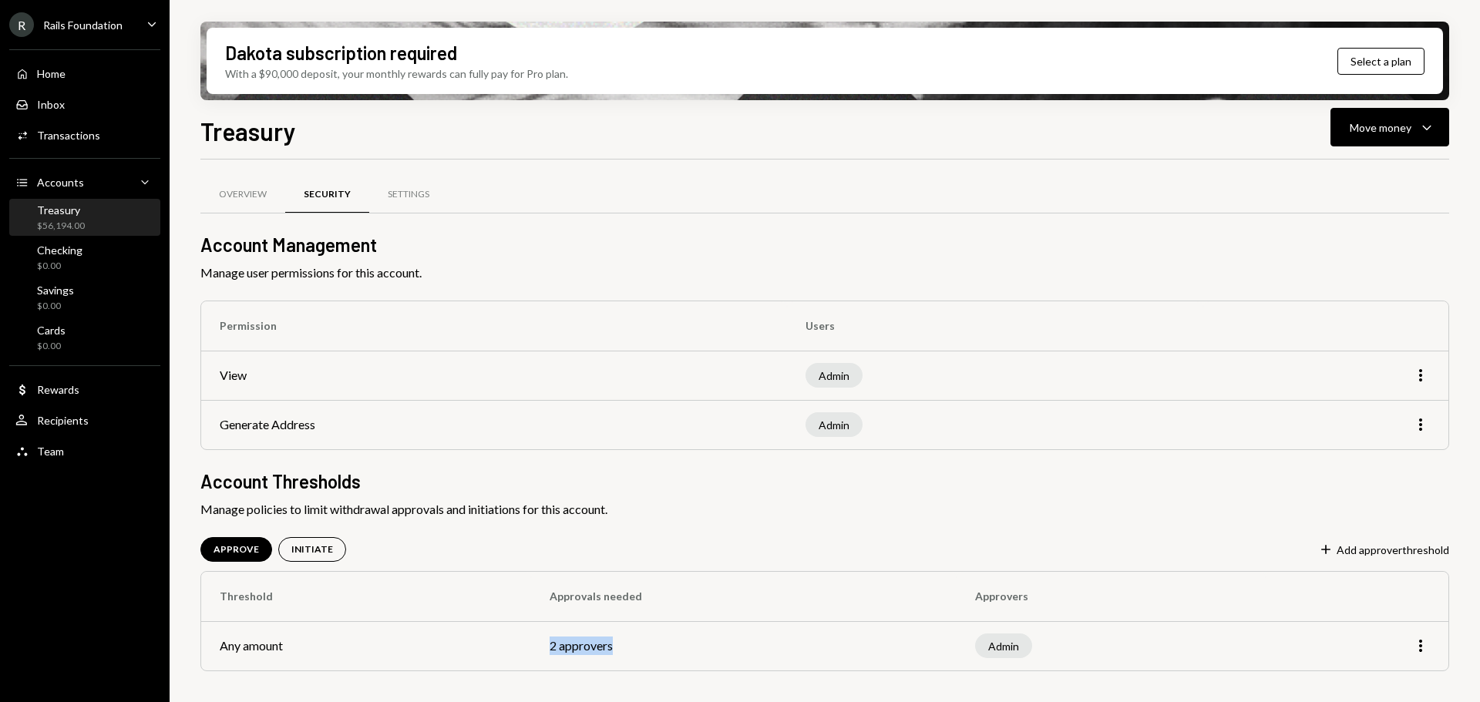
drag, startPoint x: 621, startPoint y: 647, endPoint x: 516, endPoint y: 634, distance: 105.7
click at [516, 634] on tr "Any amount 2 approvers Admin More" at bounding box center [824, 645] width 1247 height 49
click at [588, 639] on td "2 approvers" at bounding box center [743, 645] width 425 height 49
click at [109, 34] on div "R Rails Foundation" at bounding box center [65, 24] width 113 height 25
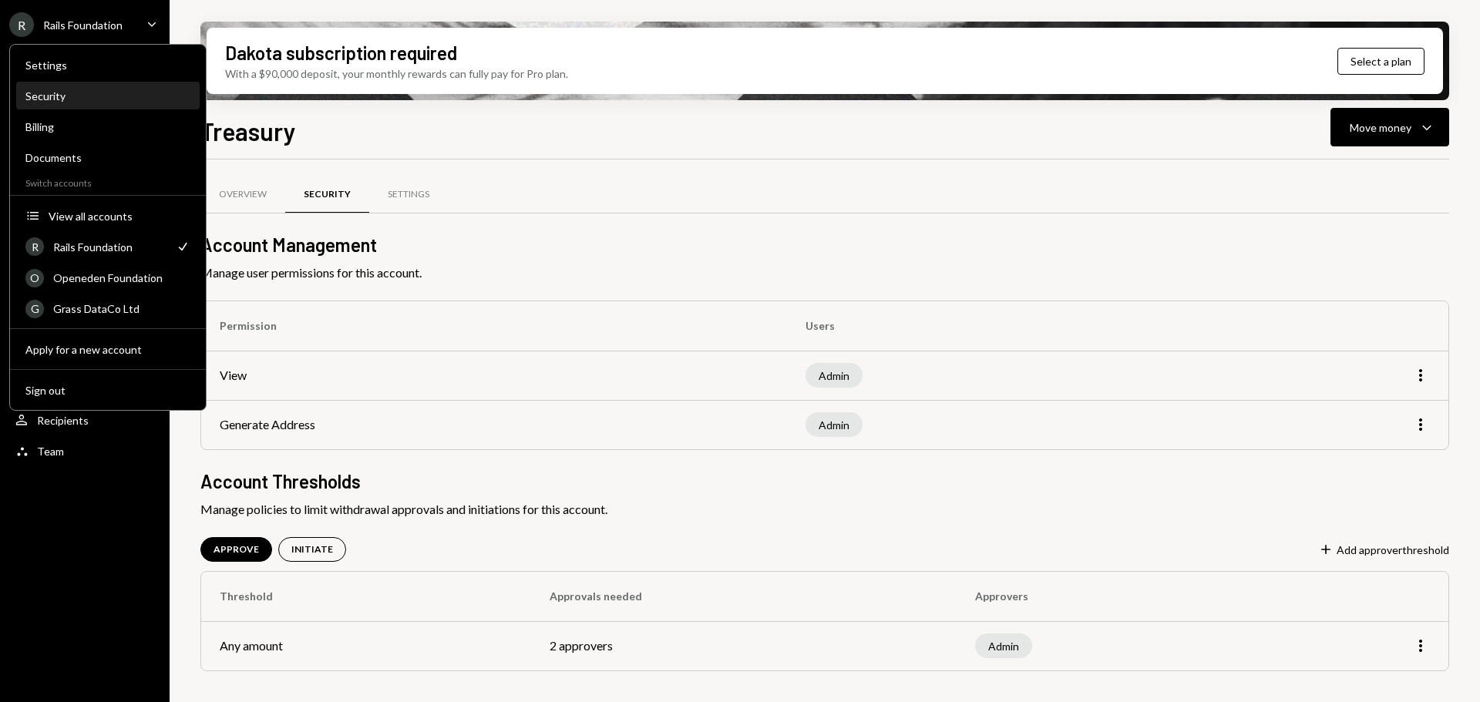
click at [72, 95] on div "Security" at bounding box center [107, 95] width 165 height 13
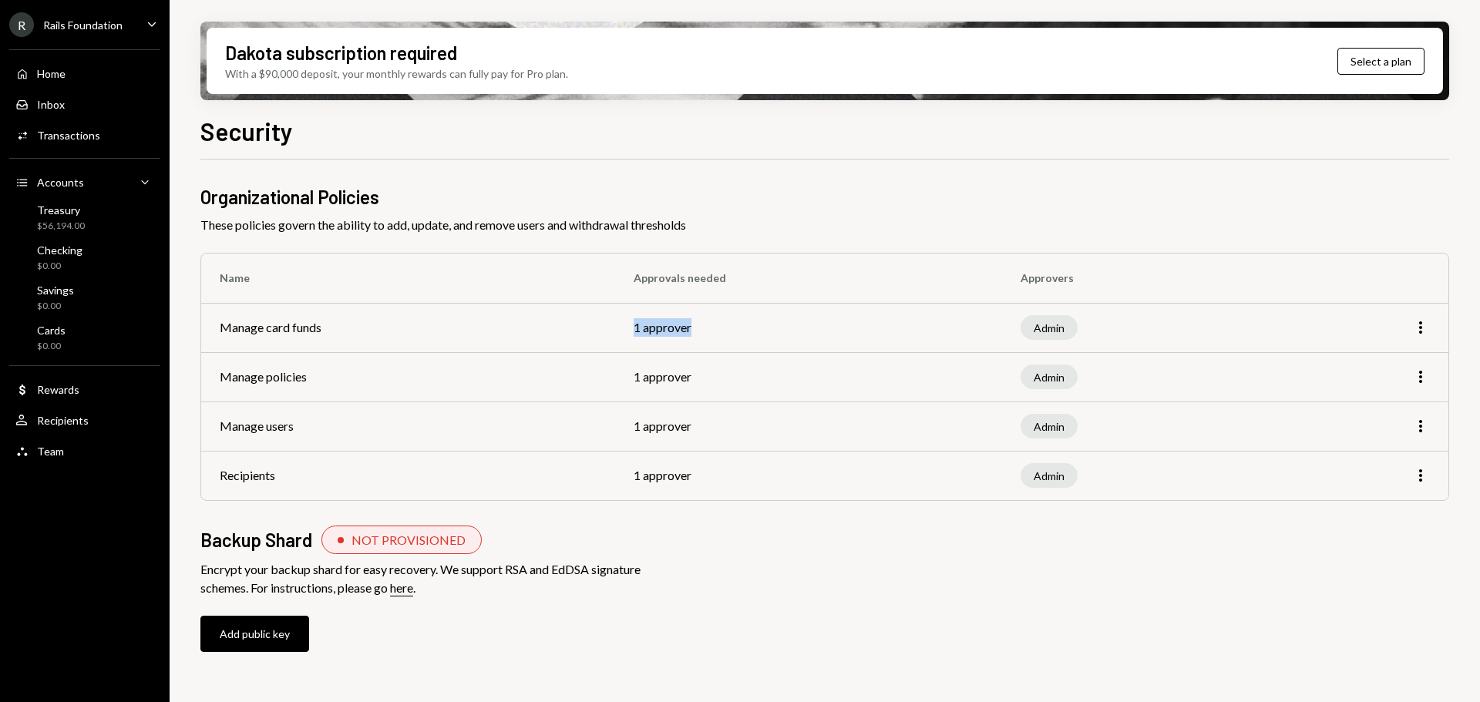
drag, startPoint x: 701, startPoint y: 326, endPoint x: 618, endPoint y: 323, distance: 82.5
click at [618, 323] on tr "Manage card funds 1 approver Admin More" at bounding box center [824, 327] width 1247 height 49
click at [702, 400] on td "1 approver" at bounding box center [808, 376] width 387 height 49
click at [103, 244] on div "Checking $0.00" at bounding box center [84, 258] width 139 height 29
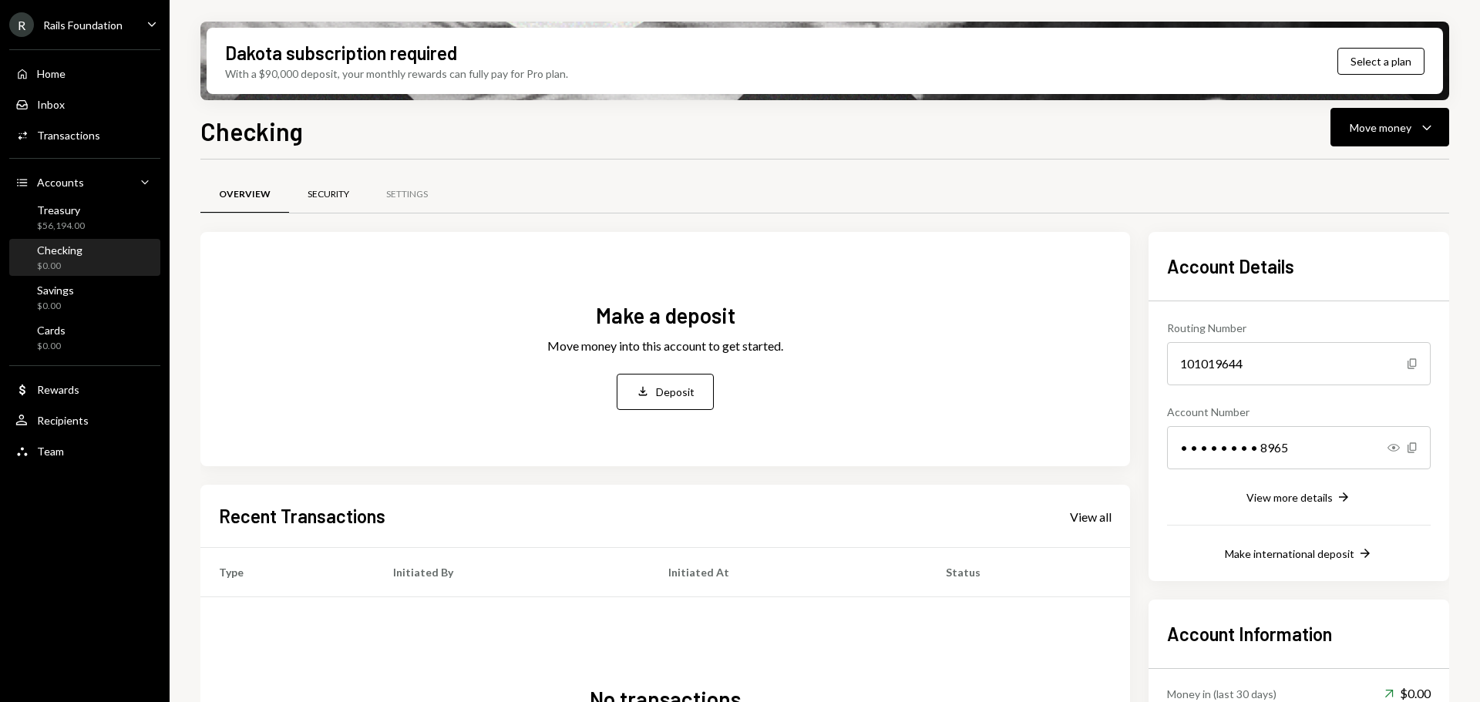
click at [318, 187] on div "Security" at bounding box center [328, 195] width 79 height 37
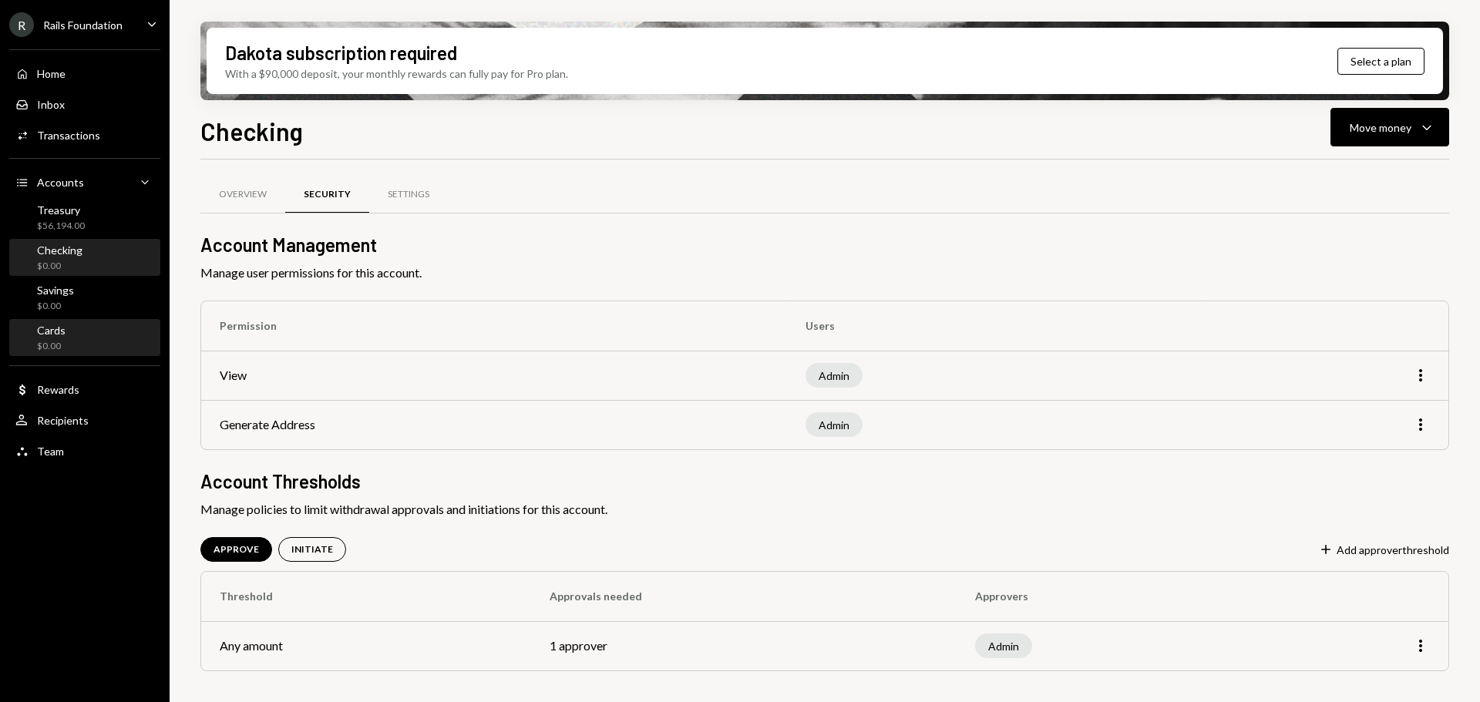
click at [82, 344] on div "Cards $0.00" at bounding box center [84, 338] width 139 height 29
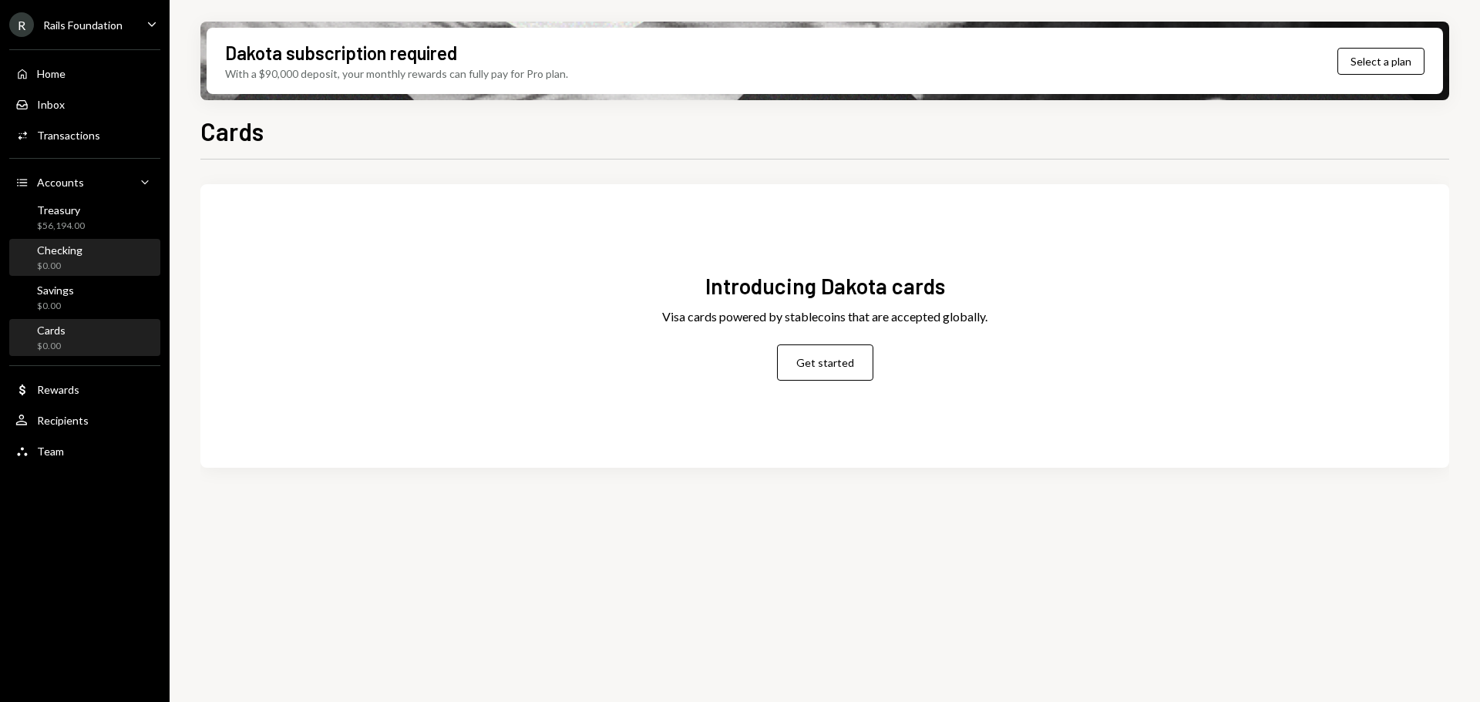
click at [75, 244] on div "Checking" at bounding box center [59, 250] width 45 height 13
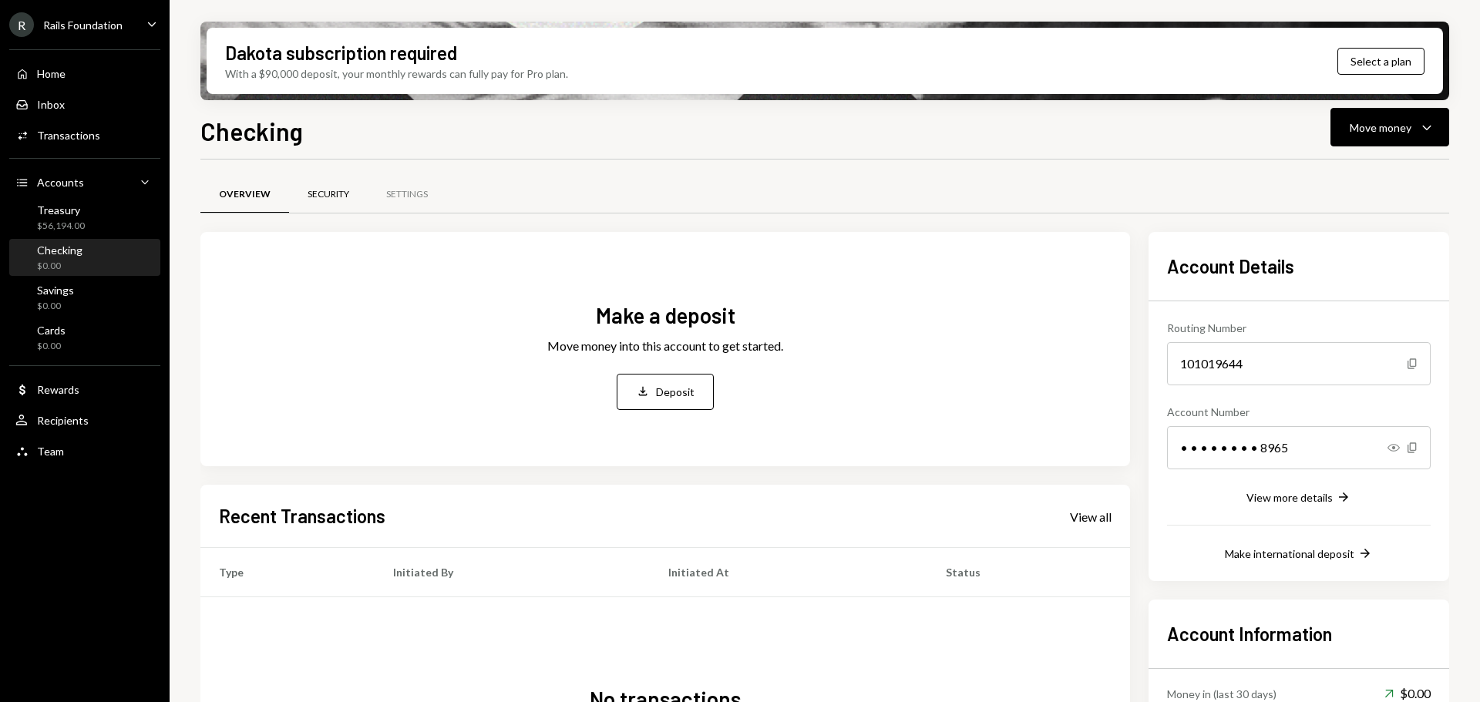
click at [346, 194] on div "Security" at bounding box center [329, 194] width 42 height 13
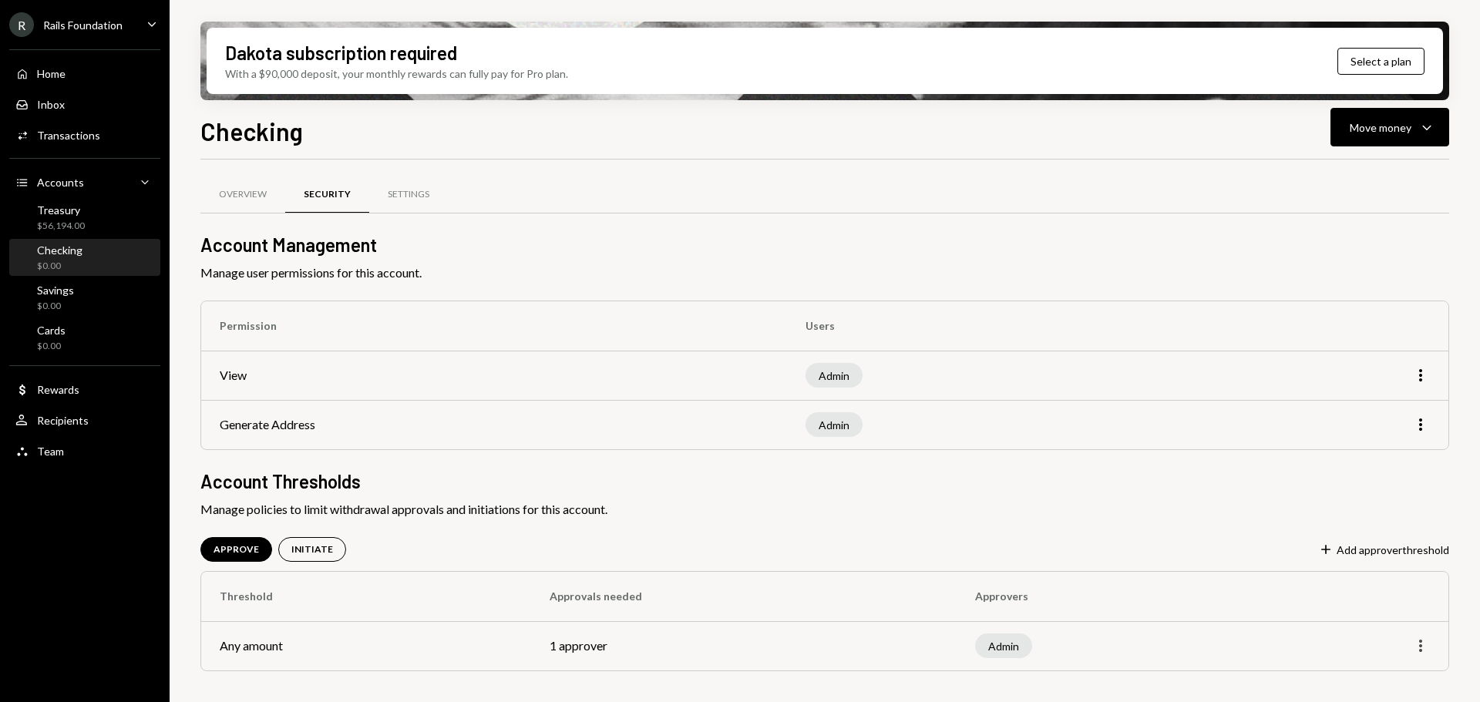
click at [1424, 646] on icon "More" at bounding box center [1420, 646] width 18 height 18
click at [1372, 687] on div "Edit" at bounding box center [1385, 678] width 77 height 27
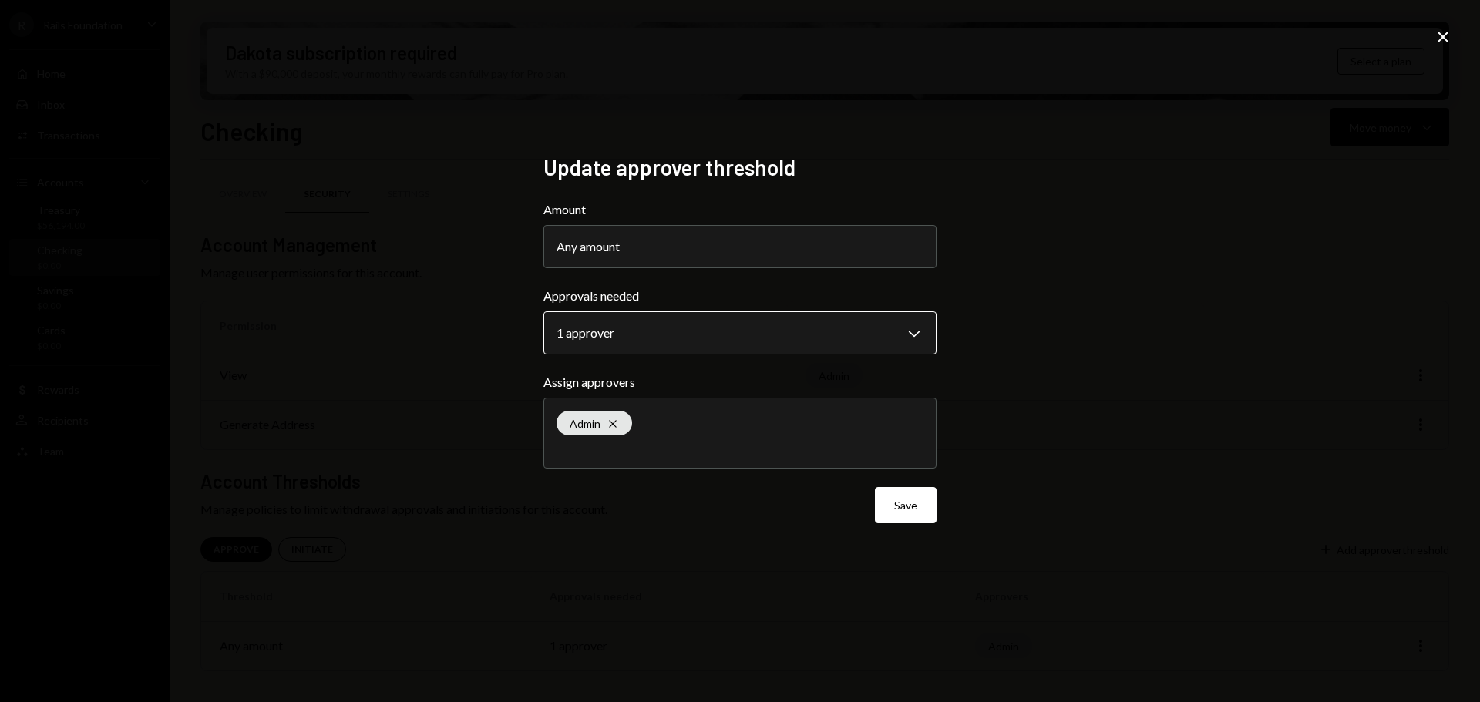
click at [710, 338] on body "**********" at bounding box center [740, 351] width 1480 height 702
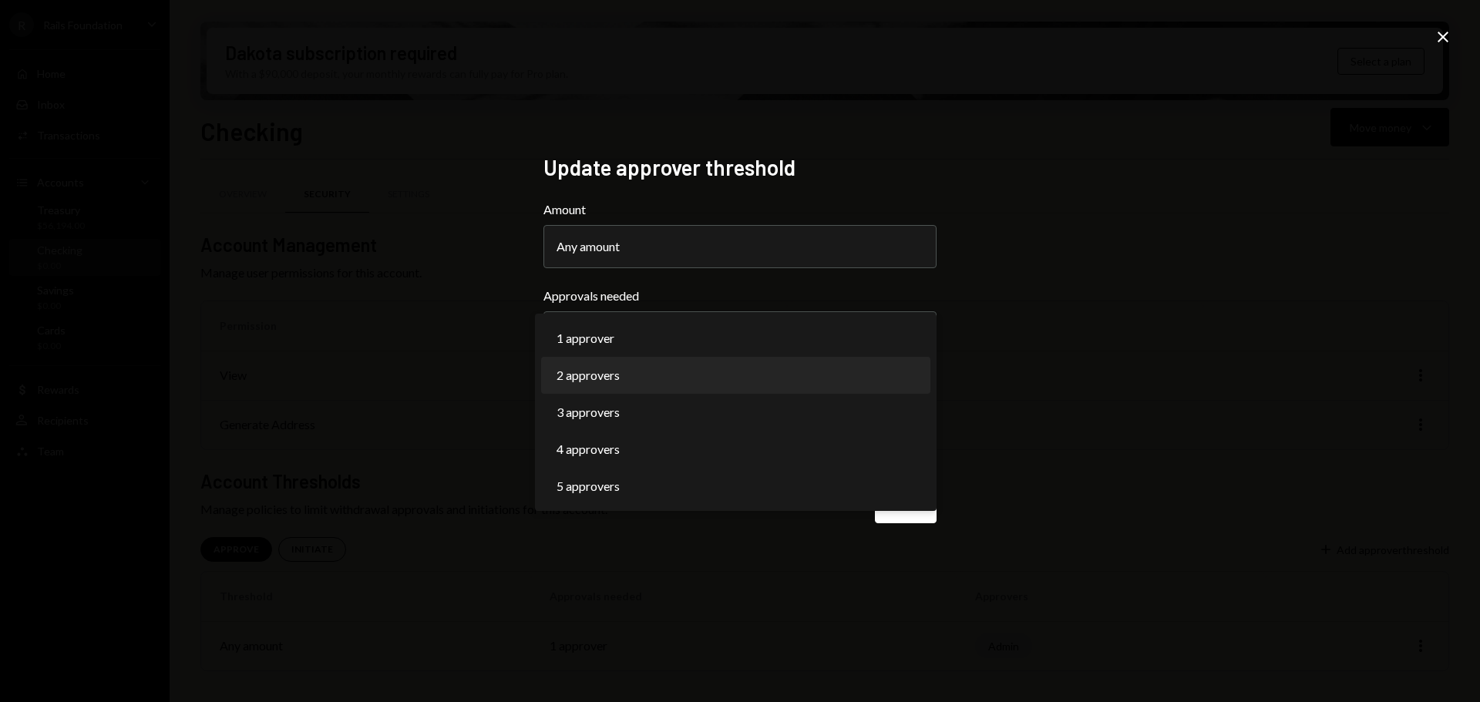
select select "*"
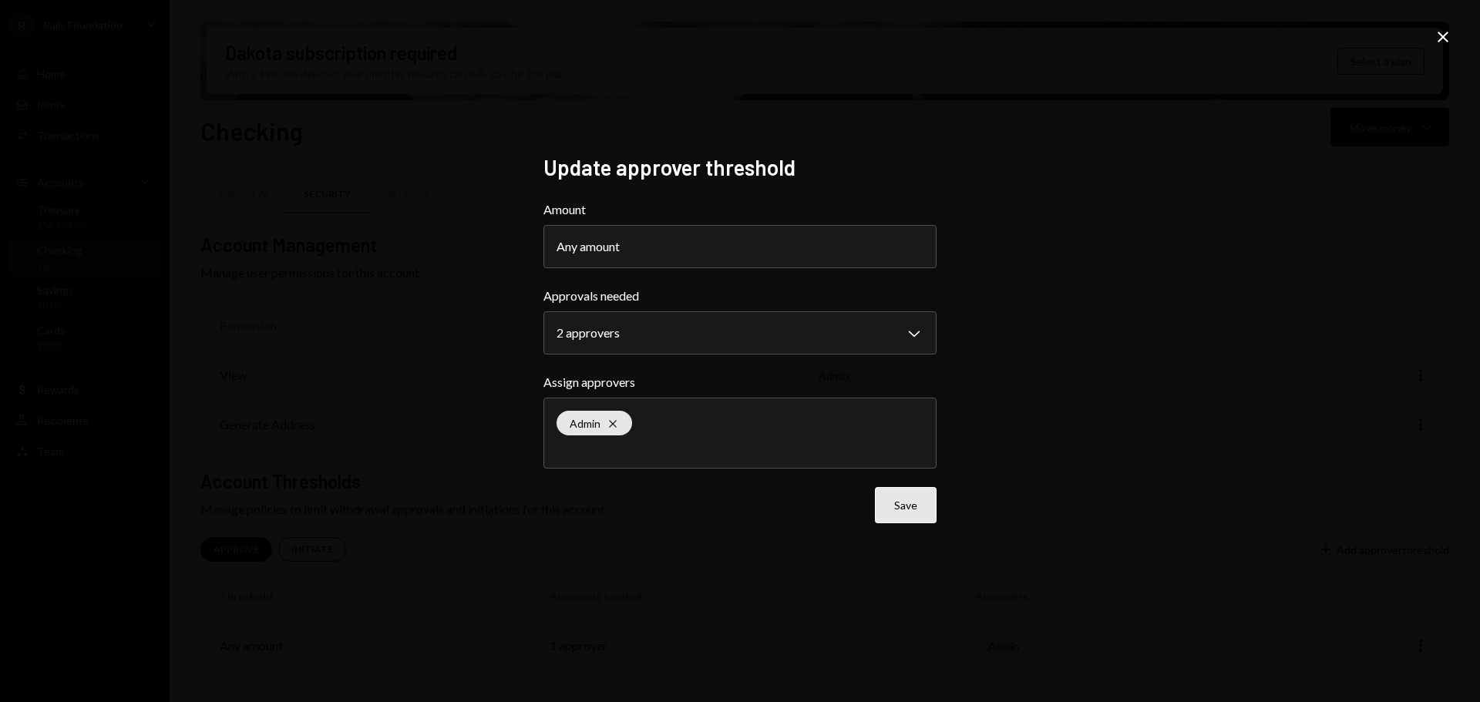
click at [923, 503] on button "Save" at bounding box center [906, 505] width 62 height 36
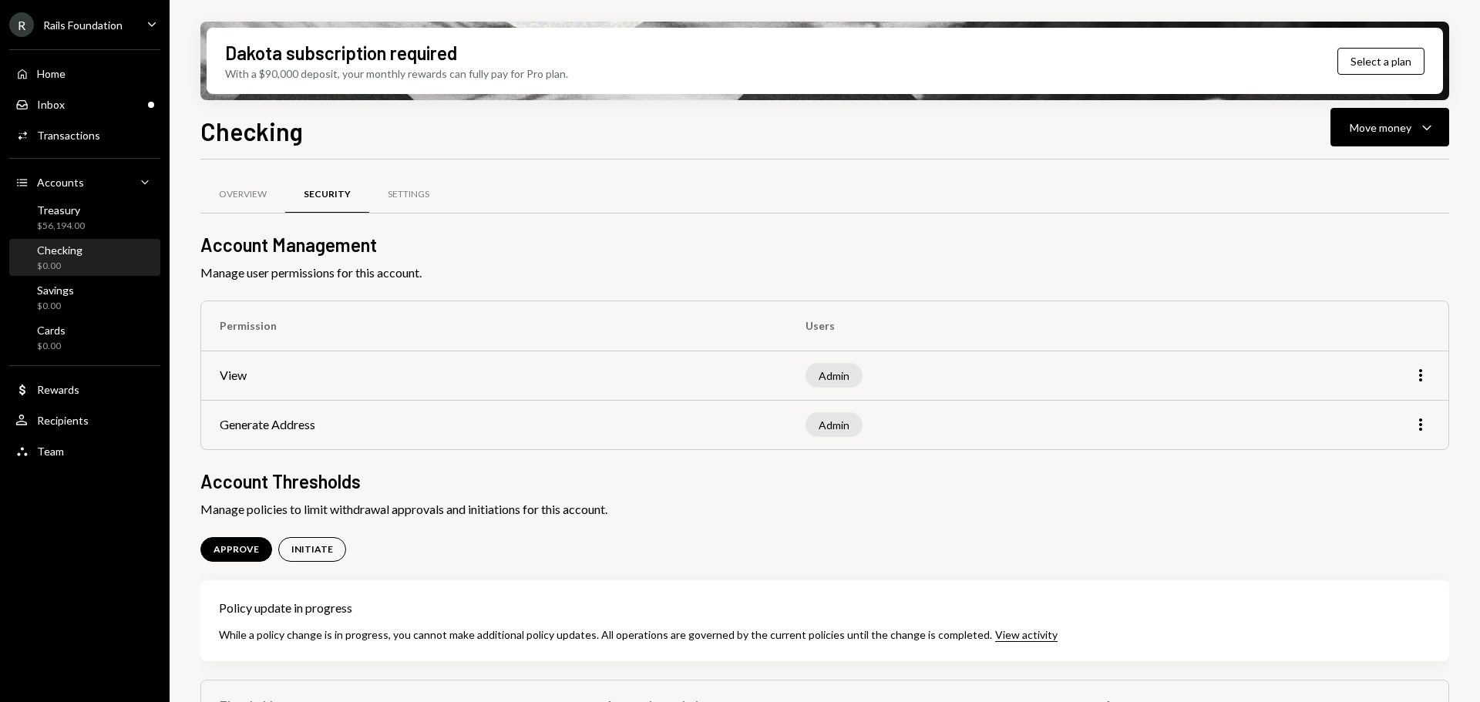
scroll to position [91, 0]
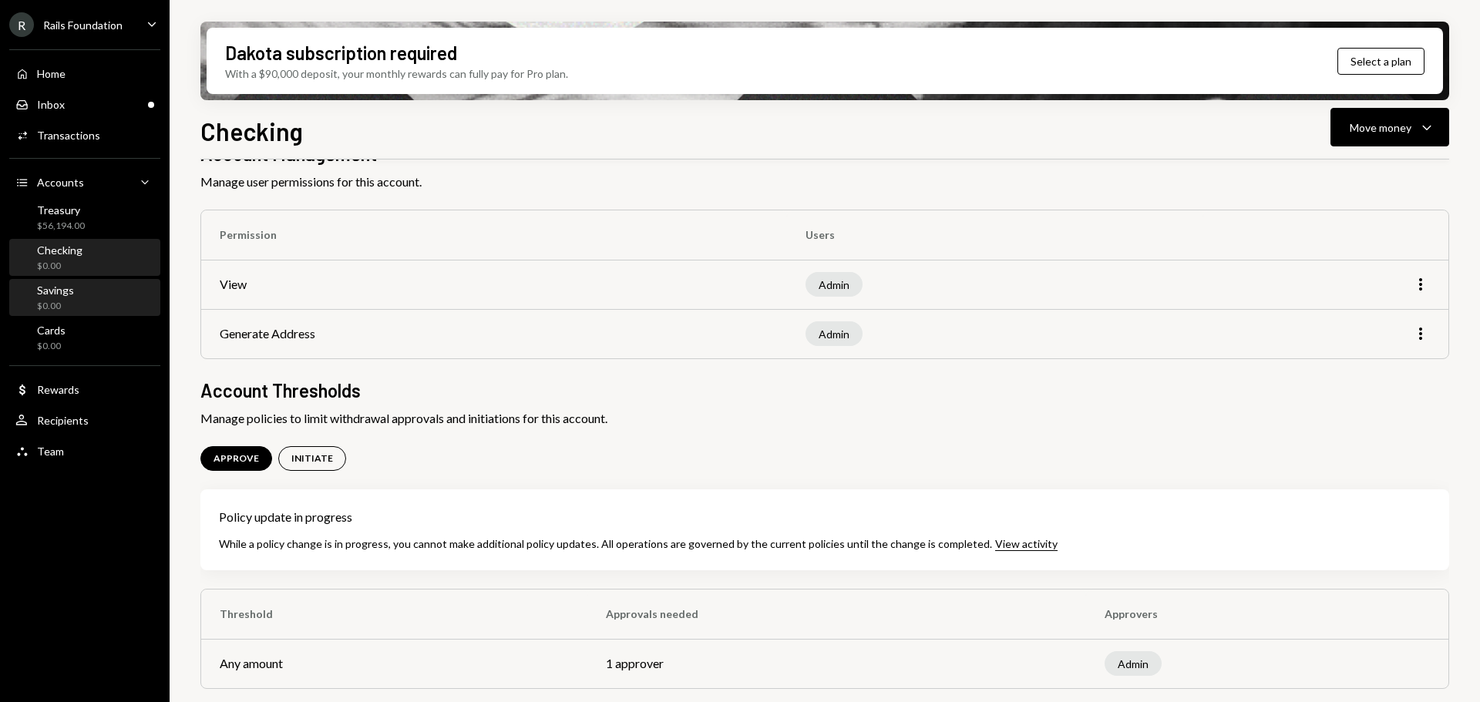
click at [72, 295] on div "Savings" at bounding box center [55, 290] width 37 height 13
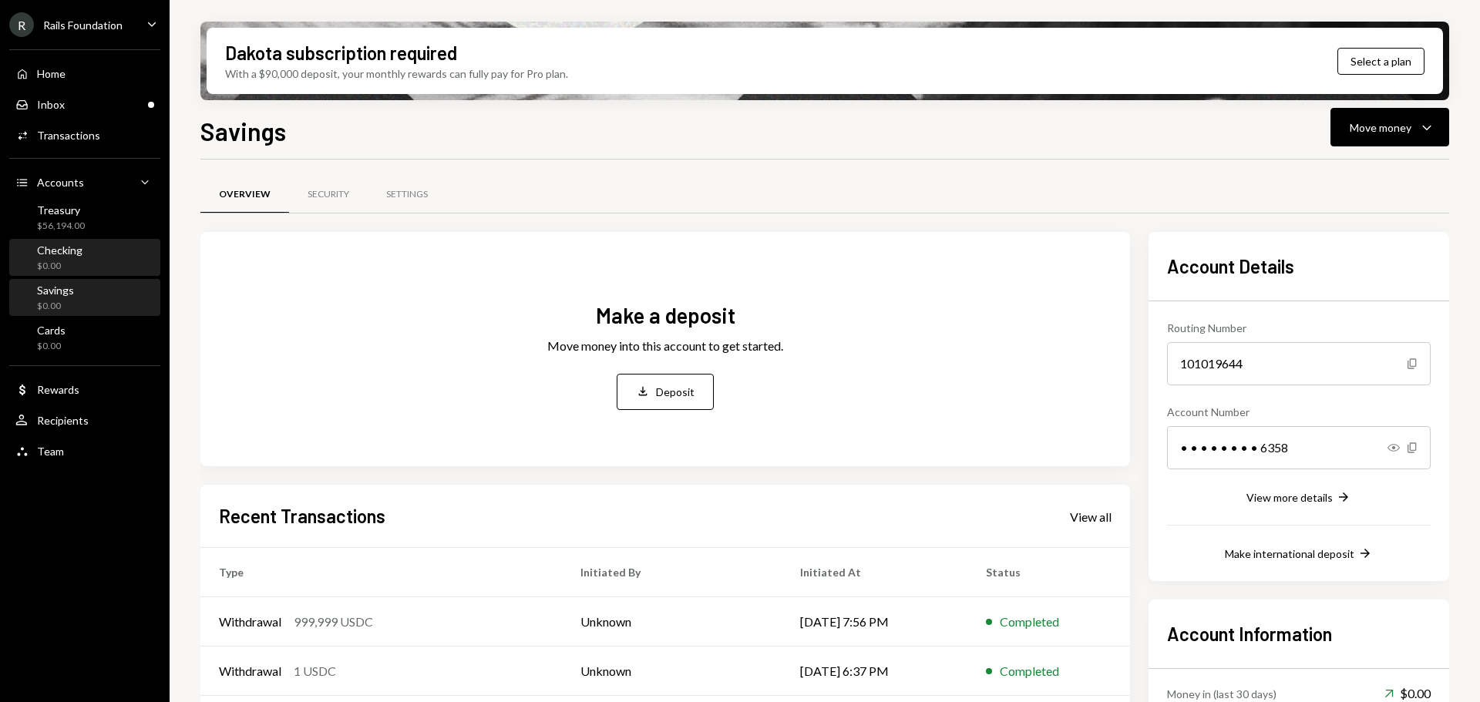
click at [92, 247] on div "Checking $0.00" at bounding box center [84, 258] width 139 height 29
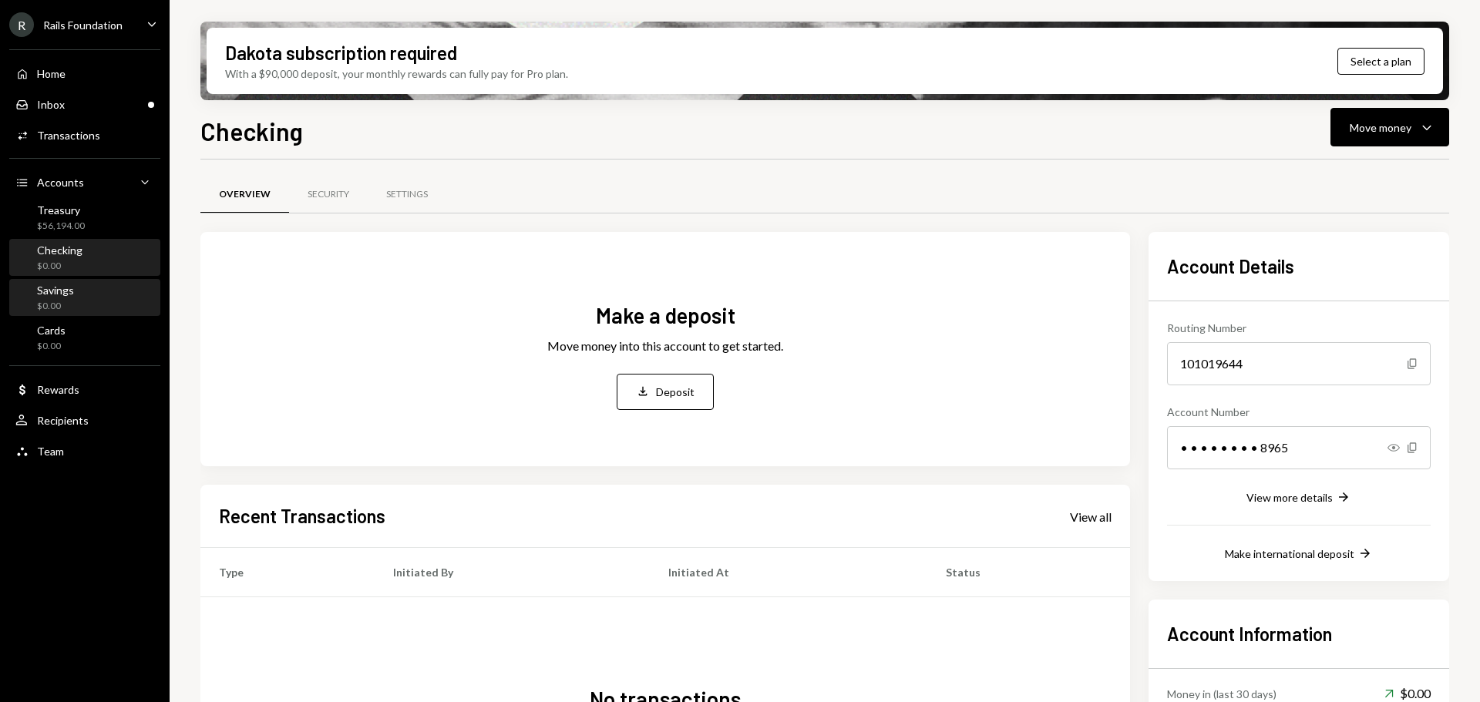
click at [83, 297] on div "Savings $0.00" at bounding box center [84, 298] width 139 height 29
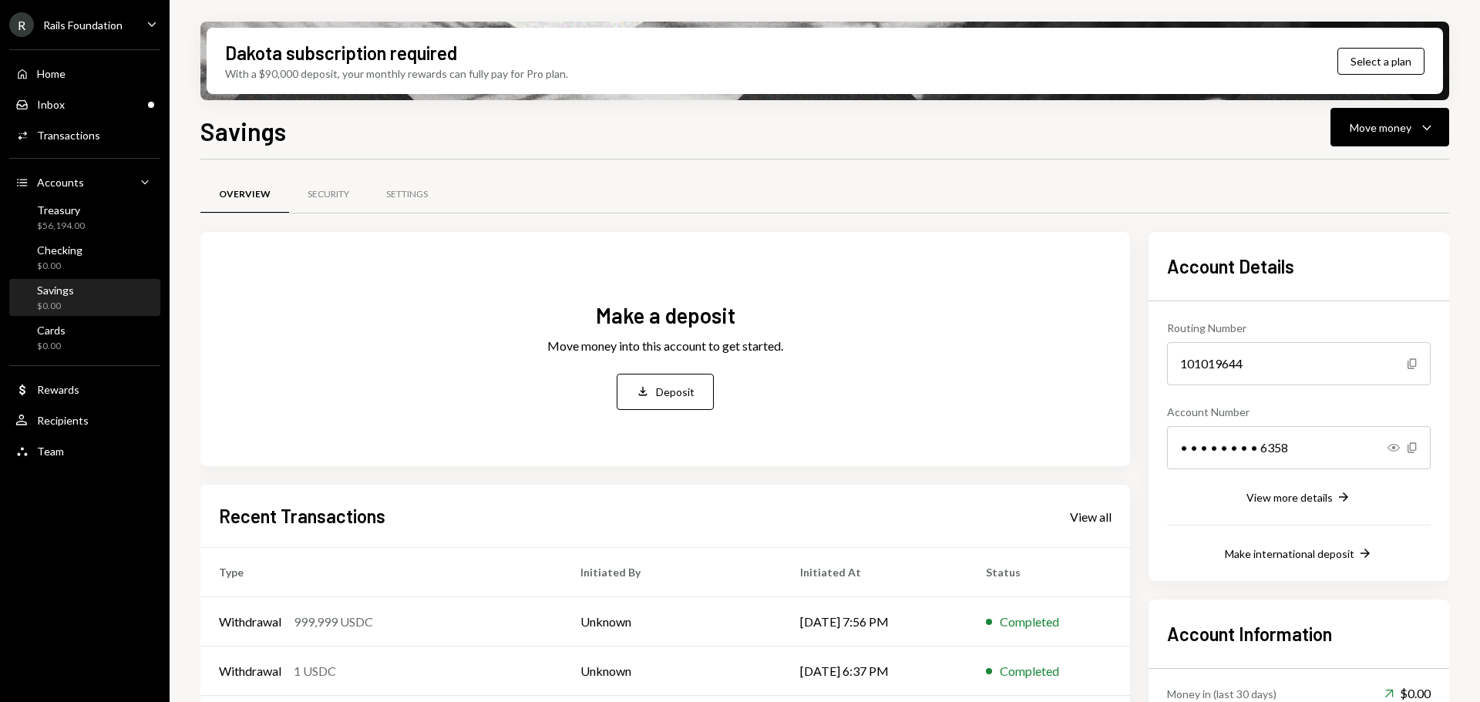
click at [88, 297] on div "Savings $0.00" at bounding box center [84, 298] width 139 height 29
click at [315, 197] on div "Security" at bounding box center [329, 194] width 42 height 13
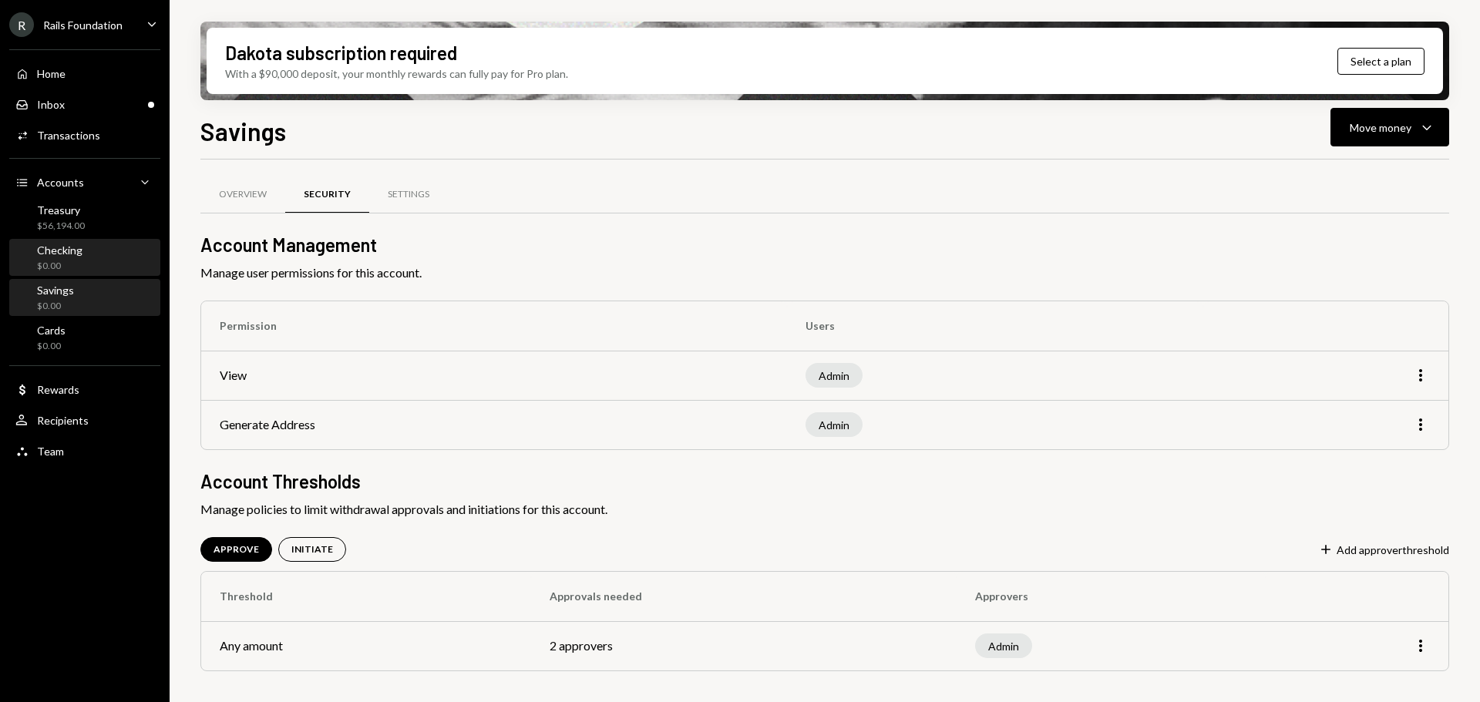
click at [63, 249] on div "Checking" at bounding box center [59, 250] width 45 height 13
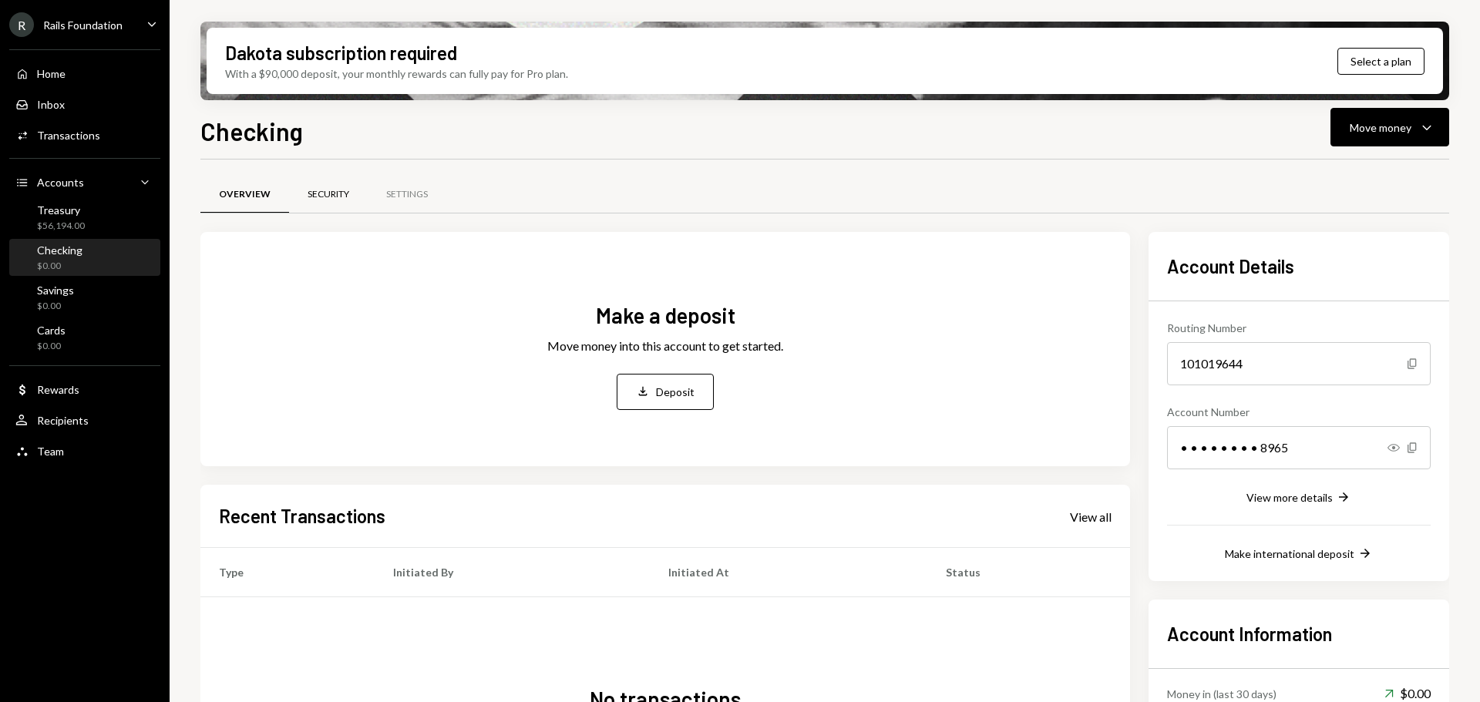
click at [334, 200] on div "Security" at bounding box center [329, 194] width 42 height 13
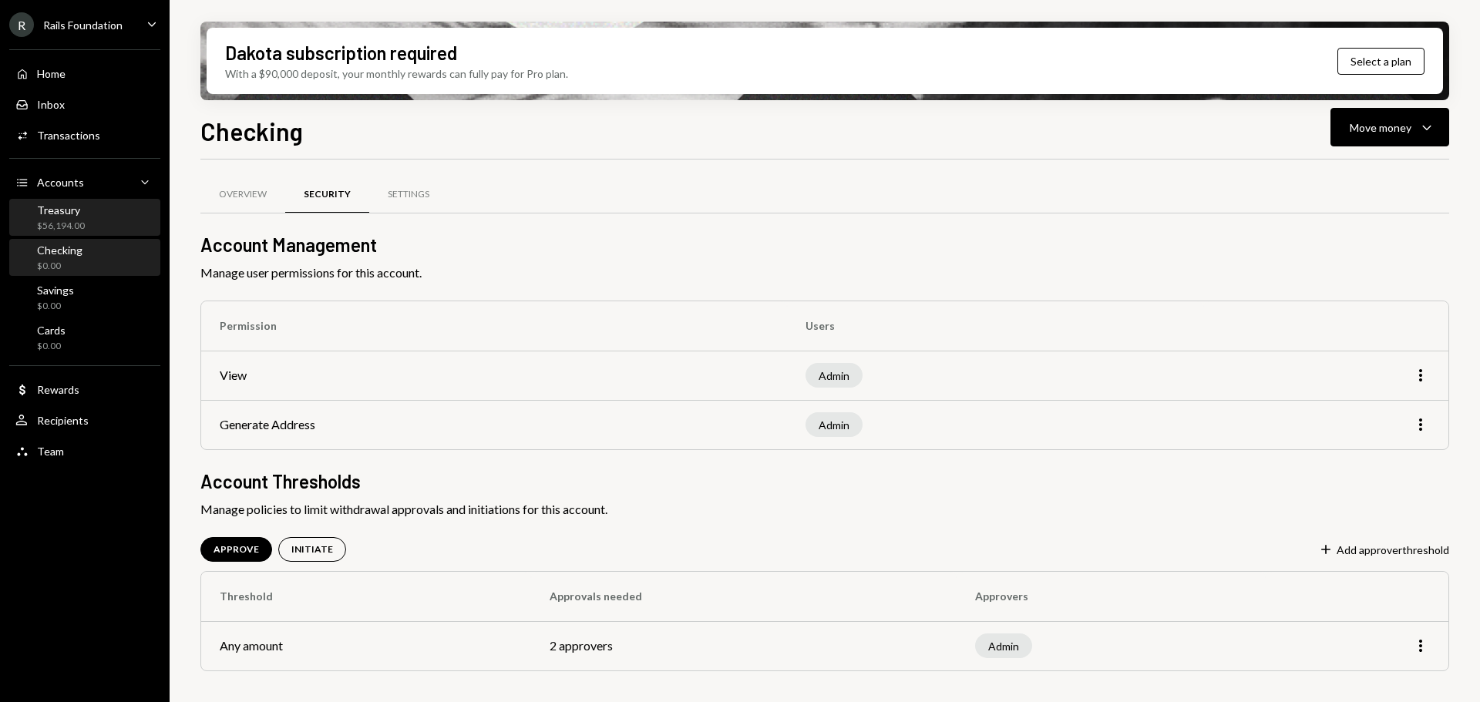
click at [79, 210] on div "Treasury" at bounding box center [61, 209] width 48 height 13
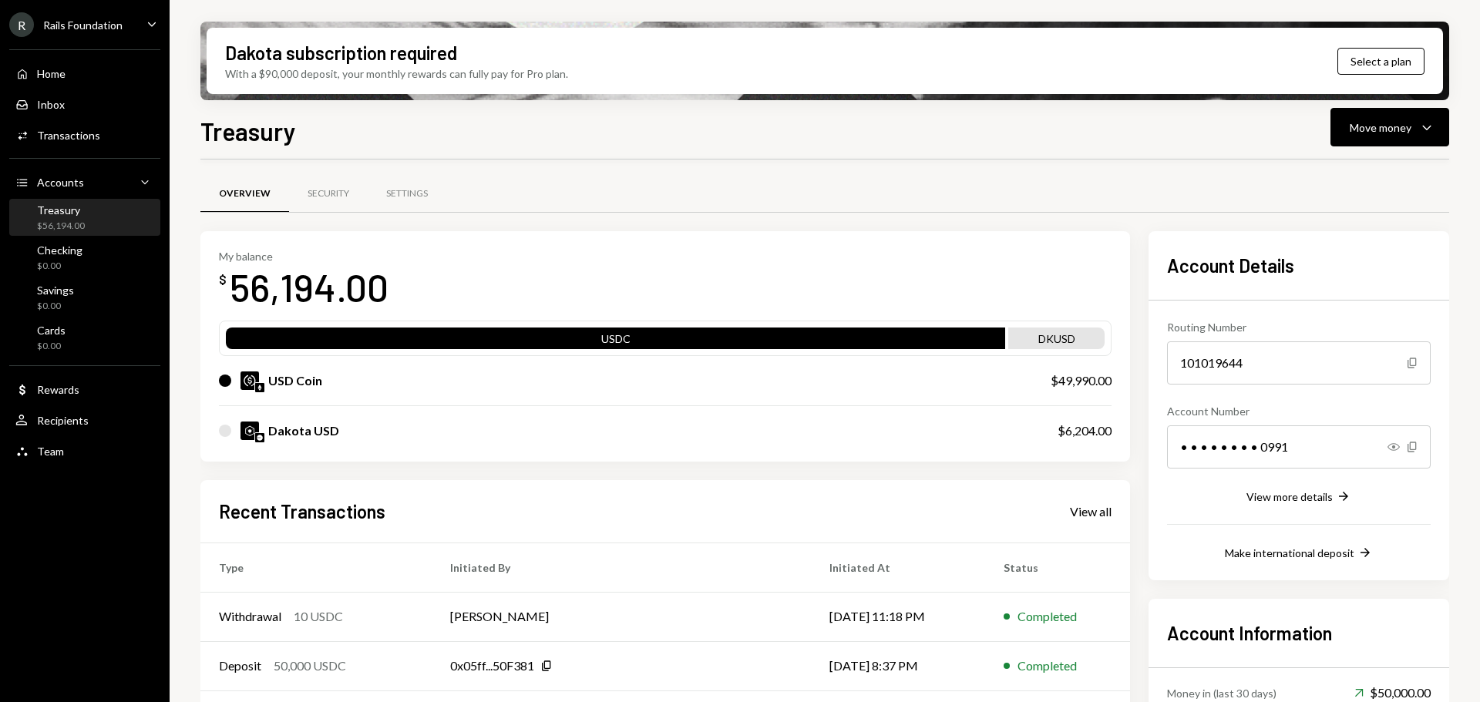
scroll to position [1, 0]
click at [328, 195] on div "Security" at bounding box center [329, 193] width 42 height 13
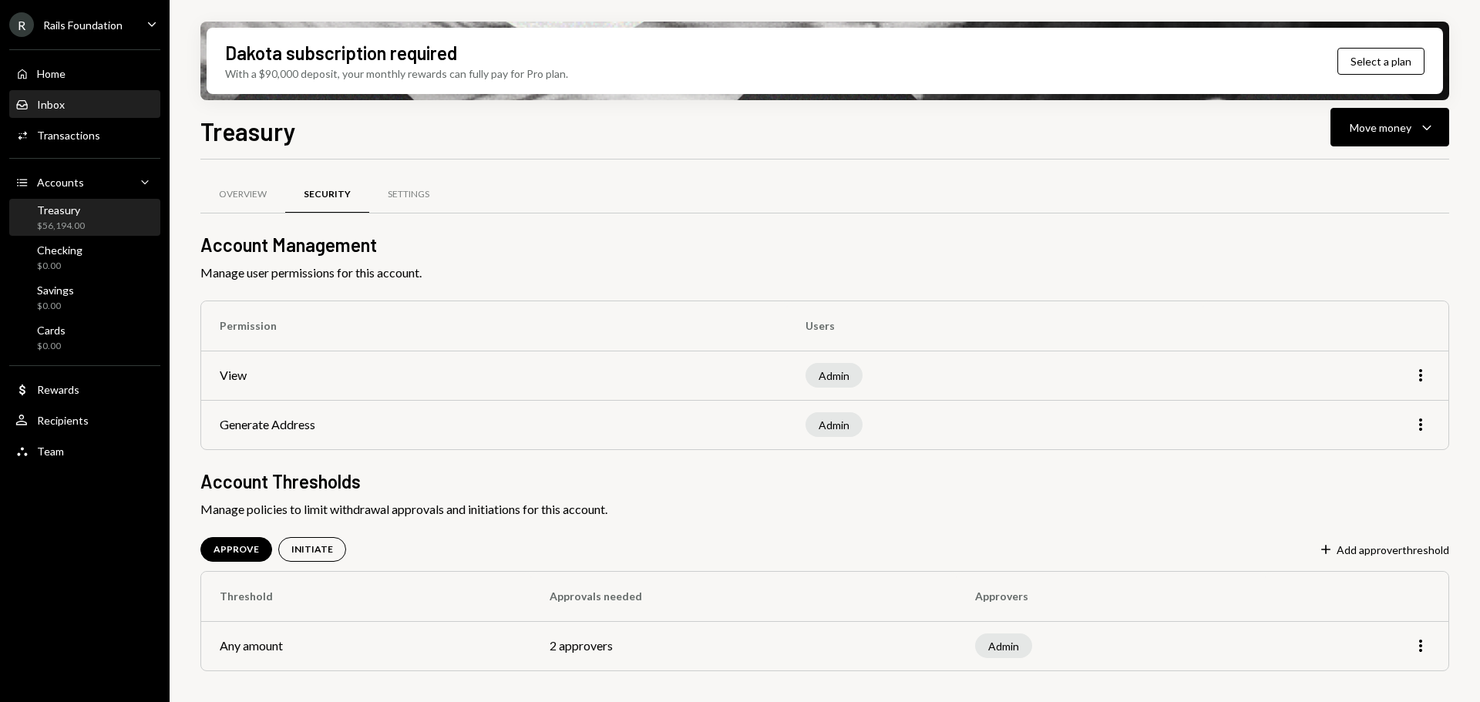
click at [79, 108] on div "Inbox Inbox" at bounding box center [84, 105] width 139 height 14
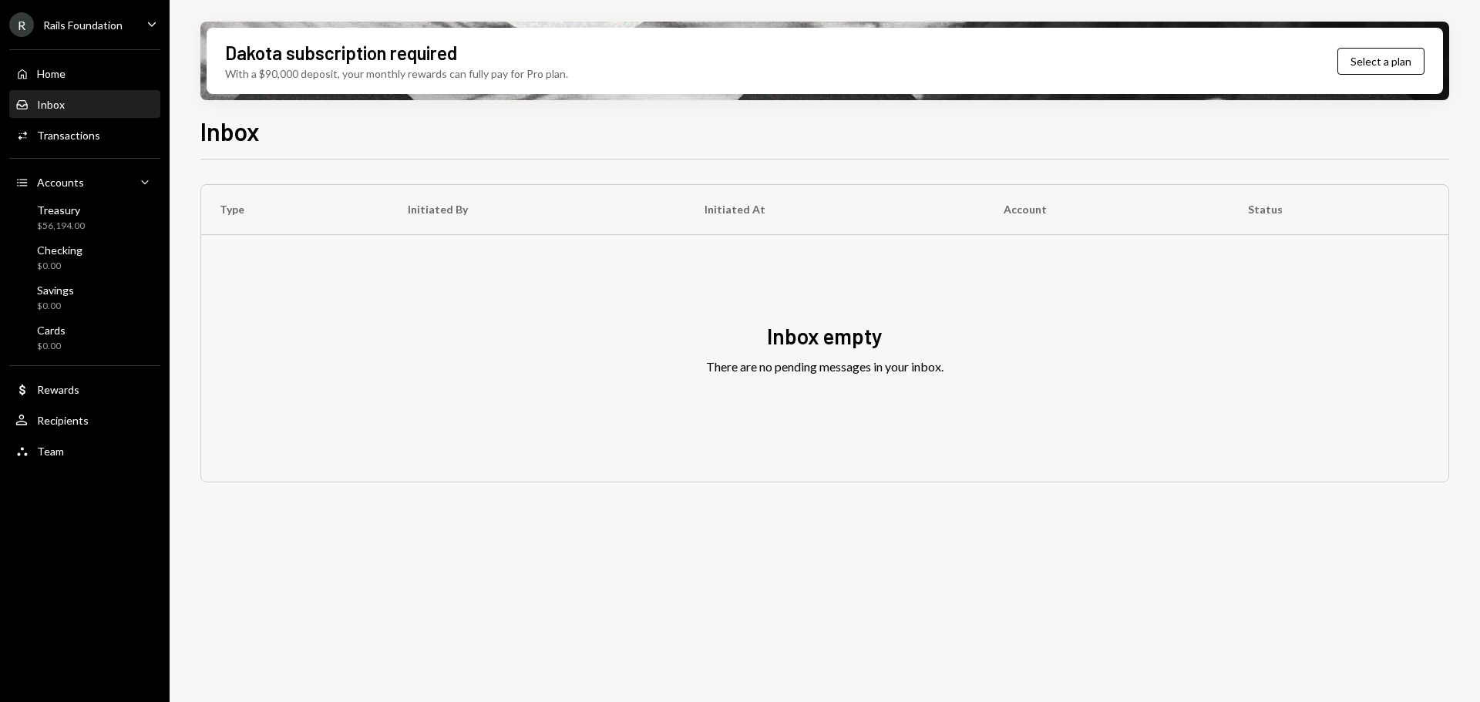
click at [156, 25] on icon "Caret Down" at bounding box center [151, 23] width 17 height 17
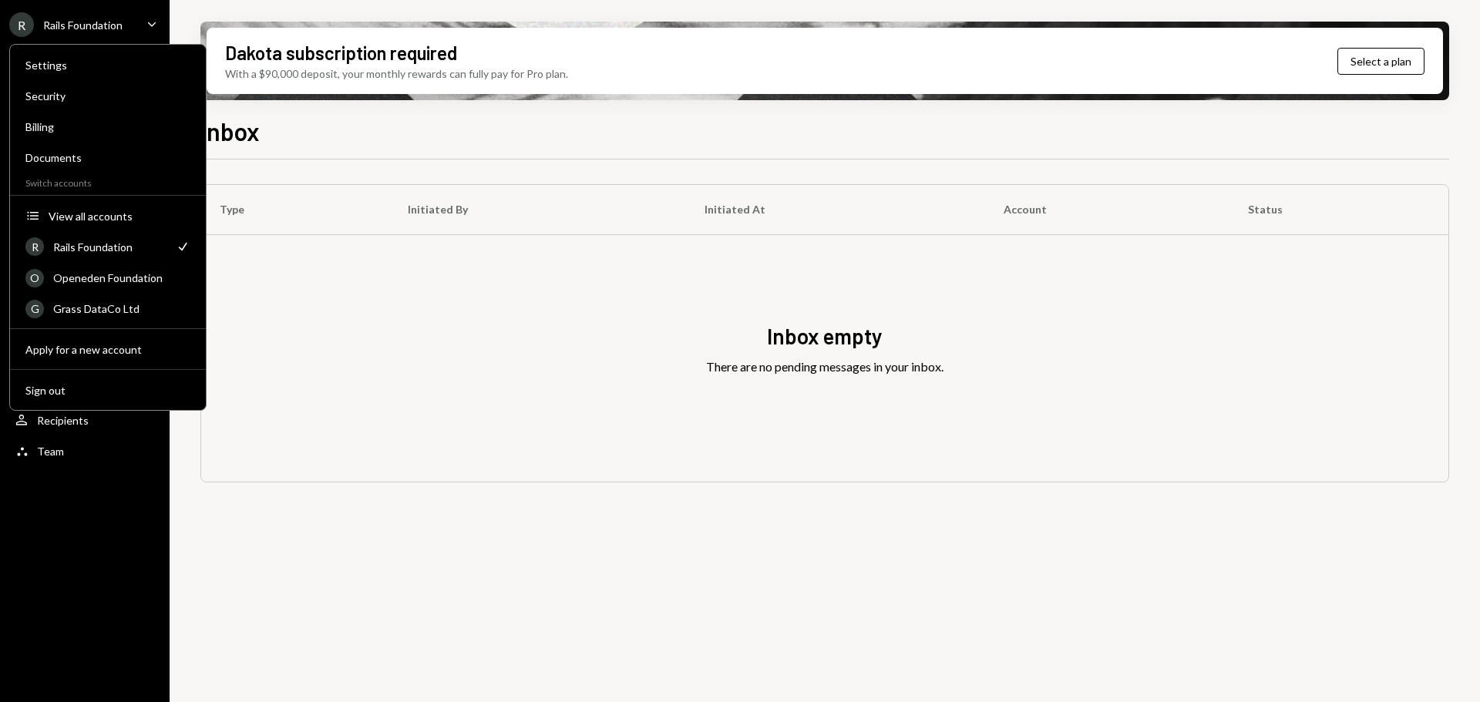
click at [312, 264] on div "Inbox empty There are no pending messages in your inbox." at bounding box center [824, 358] width 1247 height 247
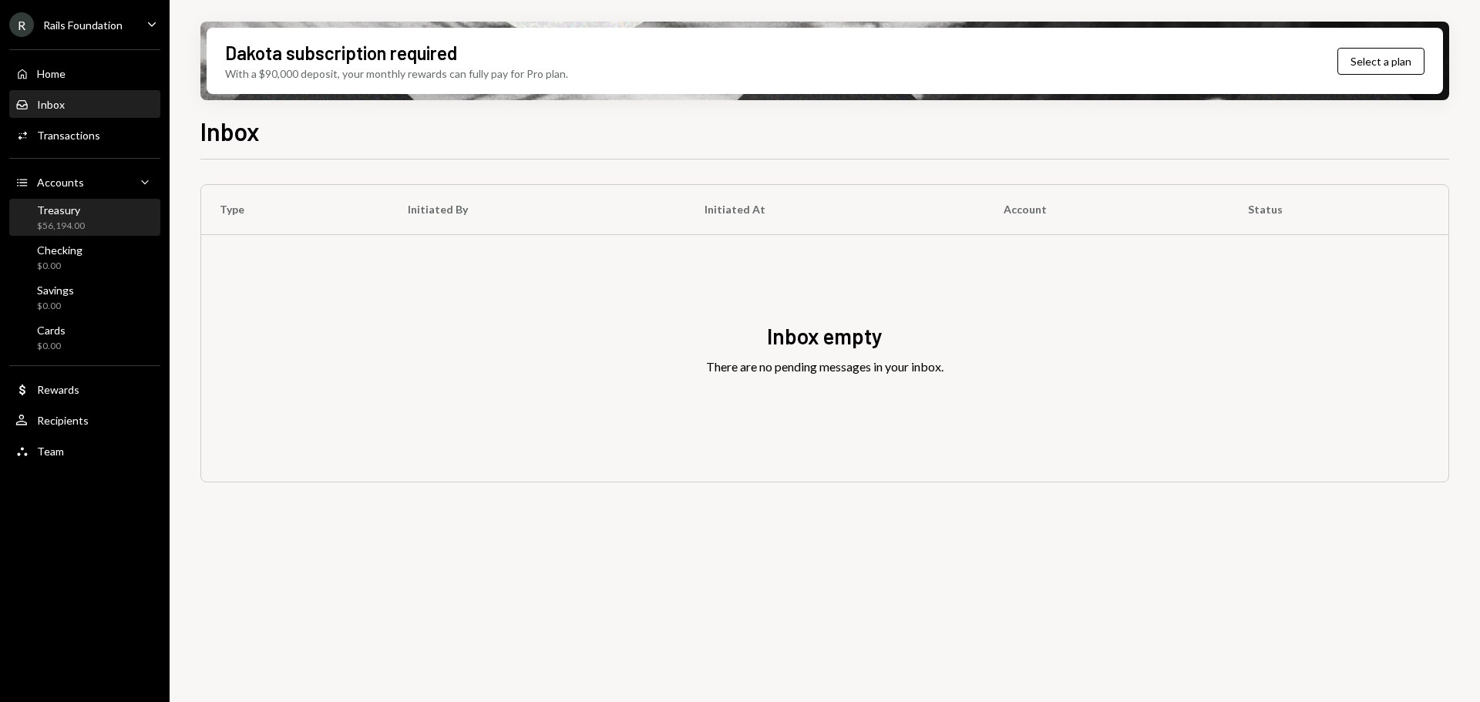
click at [96, 223] on div "Treasury $56,194.00" at bounding box center [84, 217] width 139 height 29
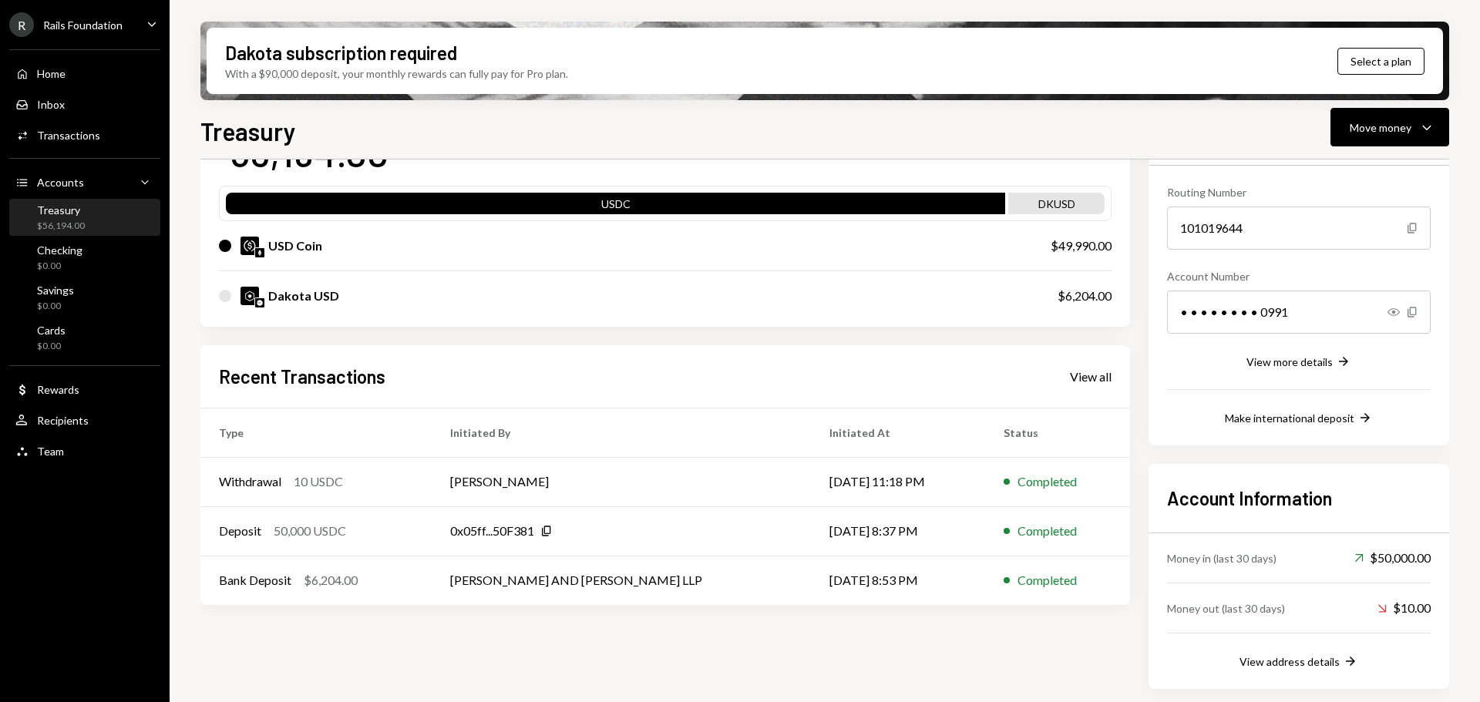
scroll to position [34, 0]
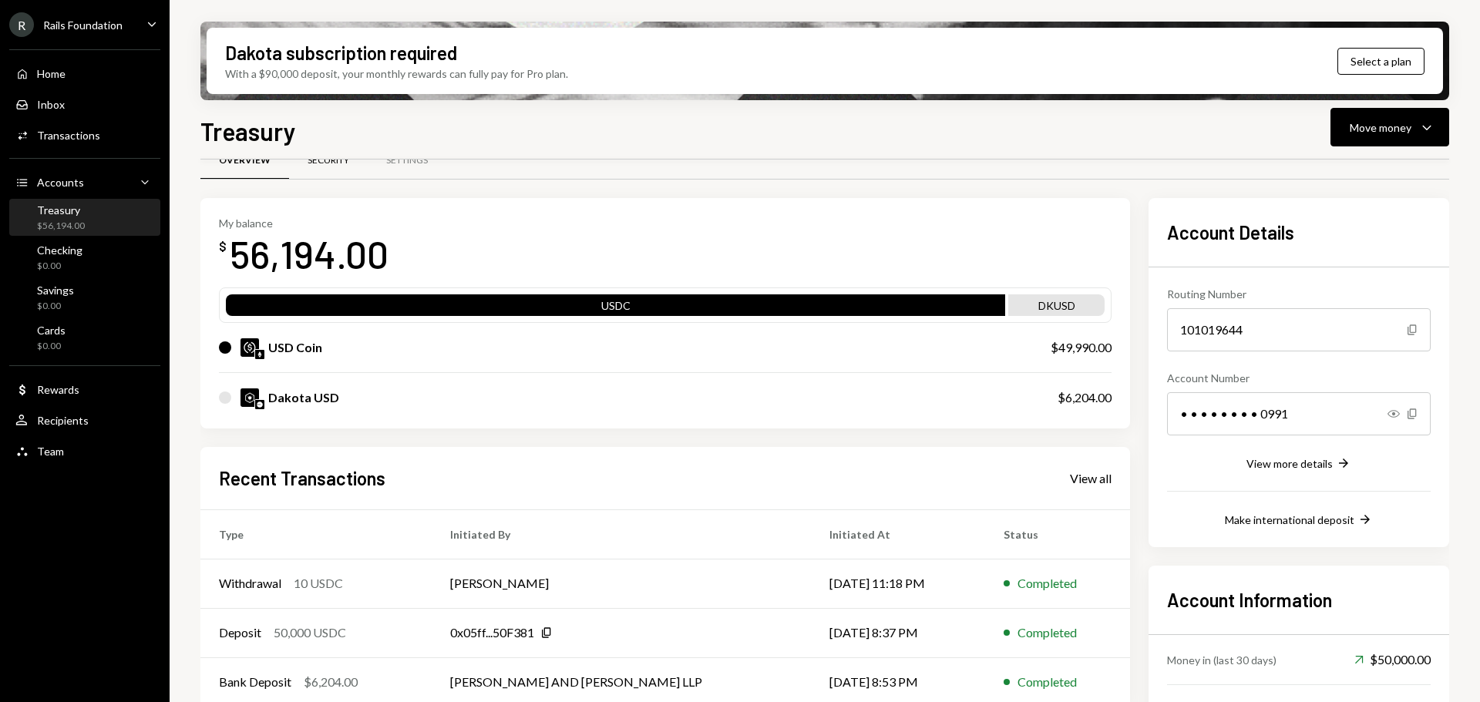
click at [335, 164] on div "Security" at bounding box center [329, 160] width 42 height 13
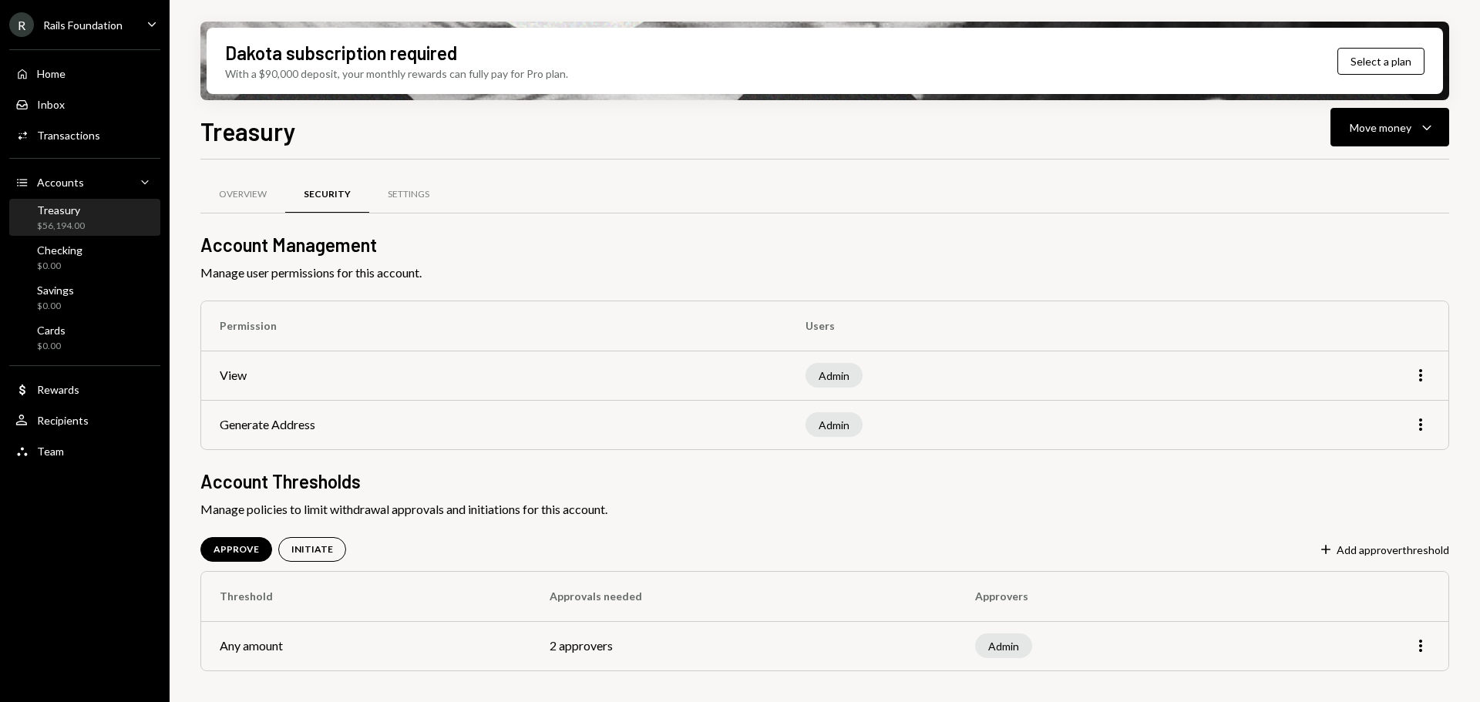
click at [146, 32] on icon "Caret Down" at bounding box center [151, 23] width 17 height 17
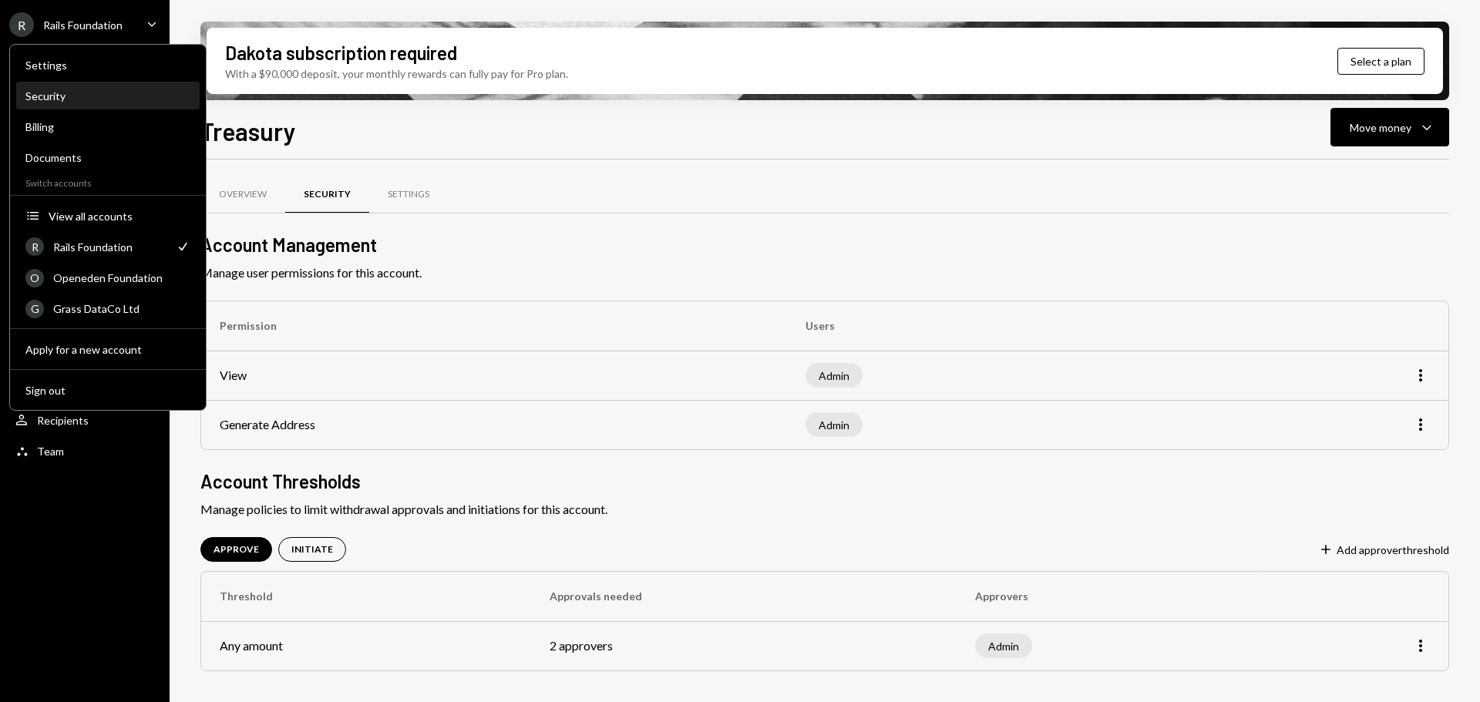
click at [76, 97] on div "Security" at bounding box center [107, 95] width 165 height 13
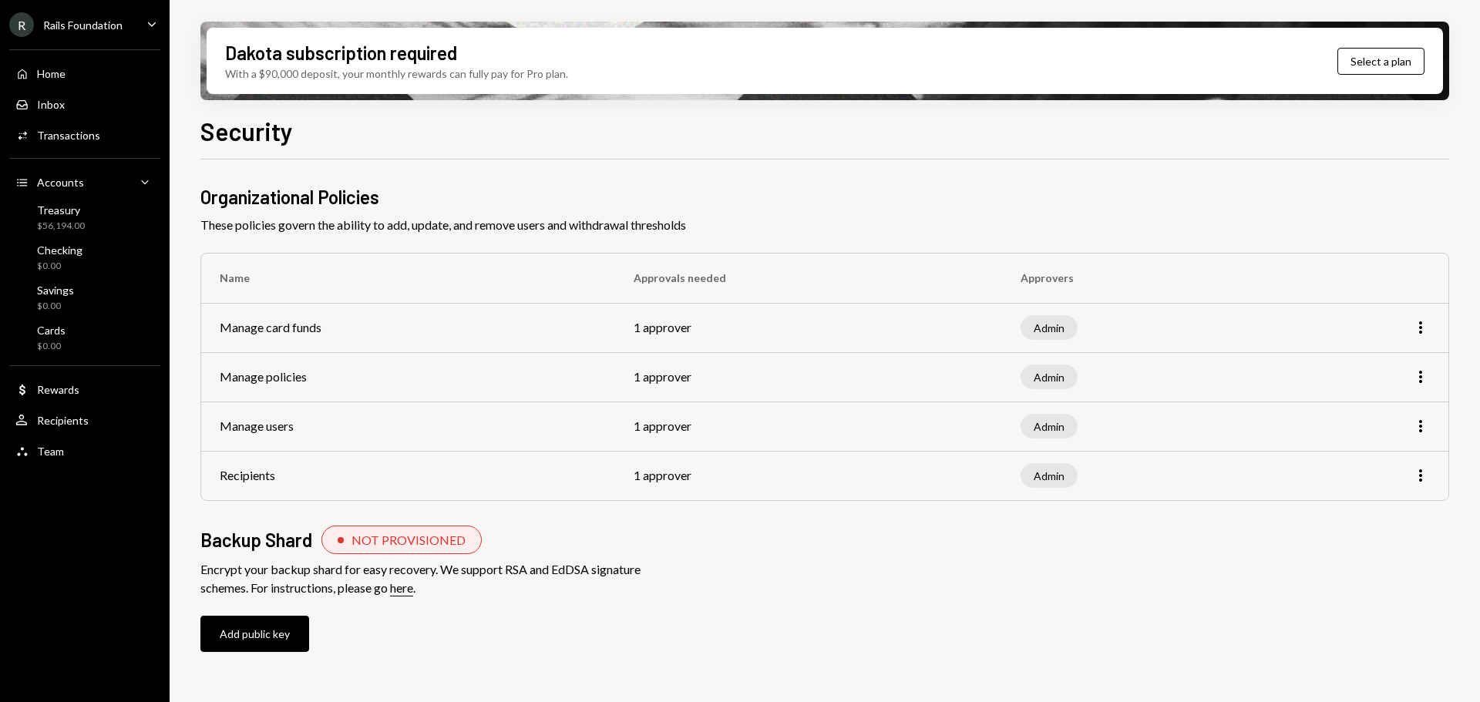
click at [1425, 333] on icon "More" at bounding box center [1420, 327] width 18 height 18
click at [1374, 363] on div "Edit" at bounding box center [1385, 360] width 77 height 27
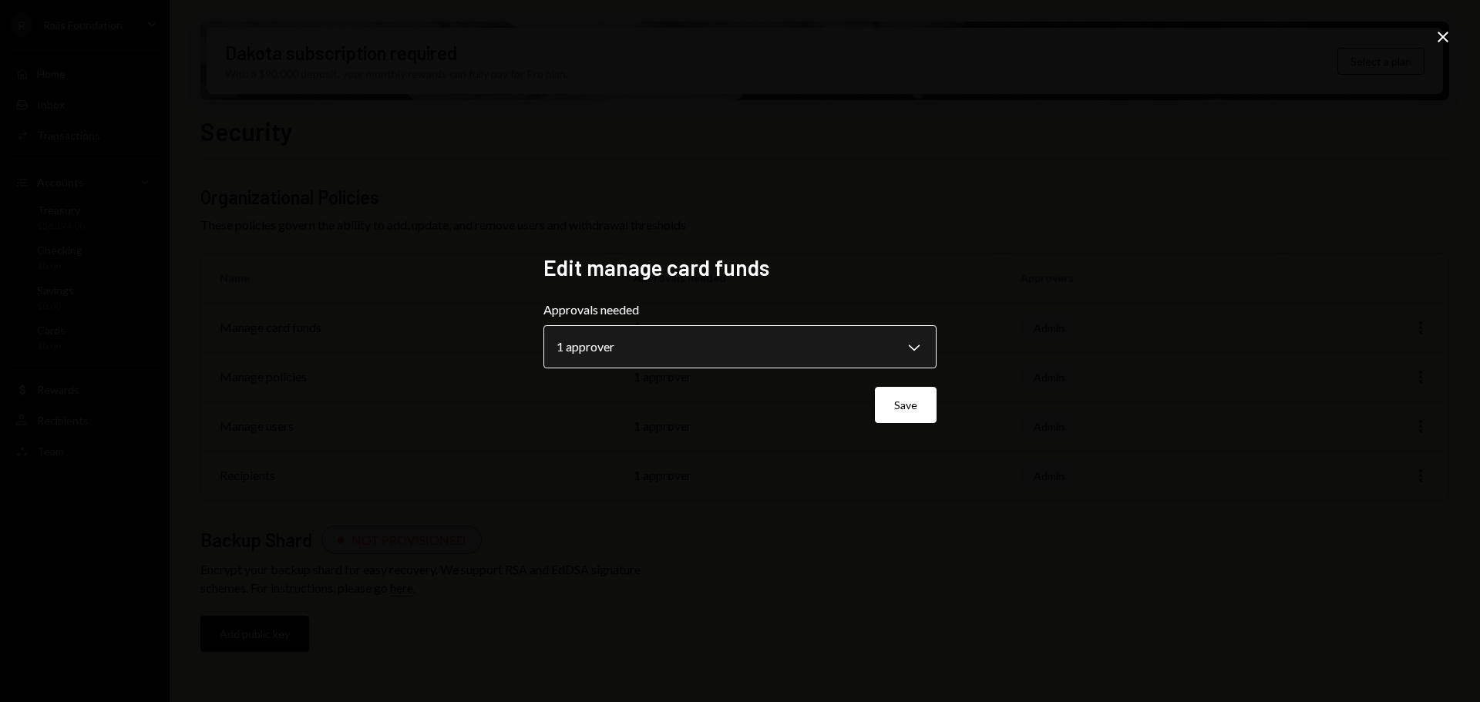
click at [865, 345] on body "**********" at bounding box center [740, 351] width 1480 height 702
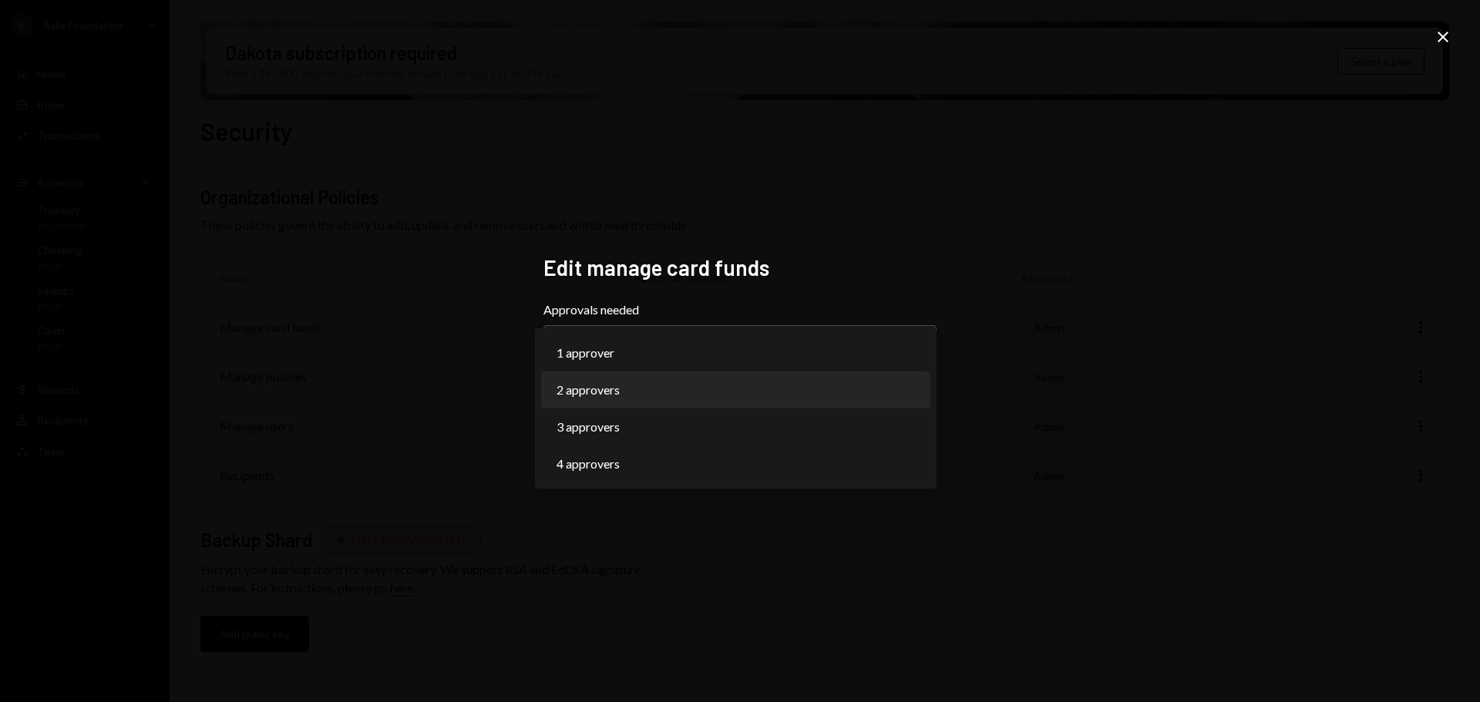
select select "*"
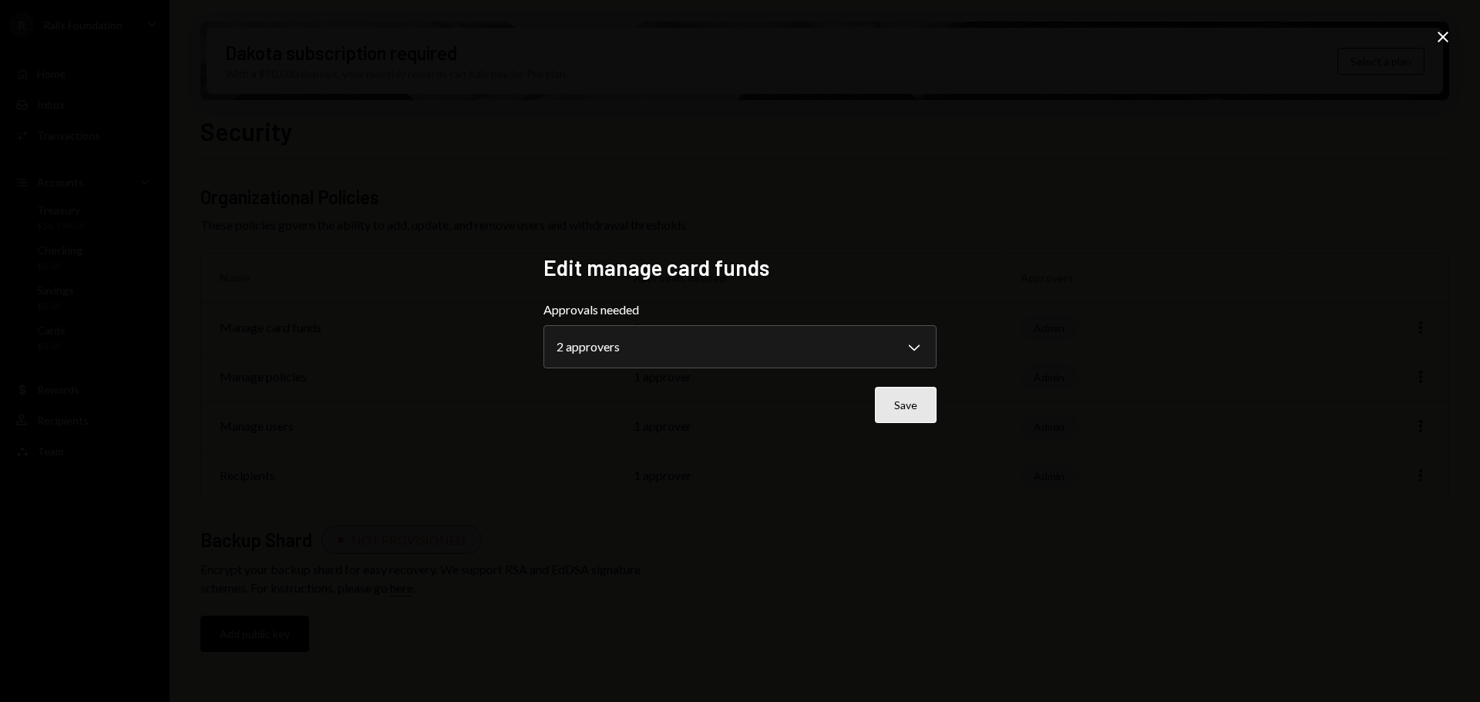
click at [905, 393] on button "Save" at bounding box center [906, 405] width 62 height 36
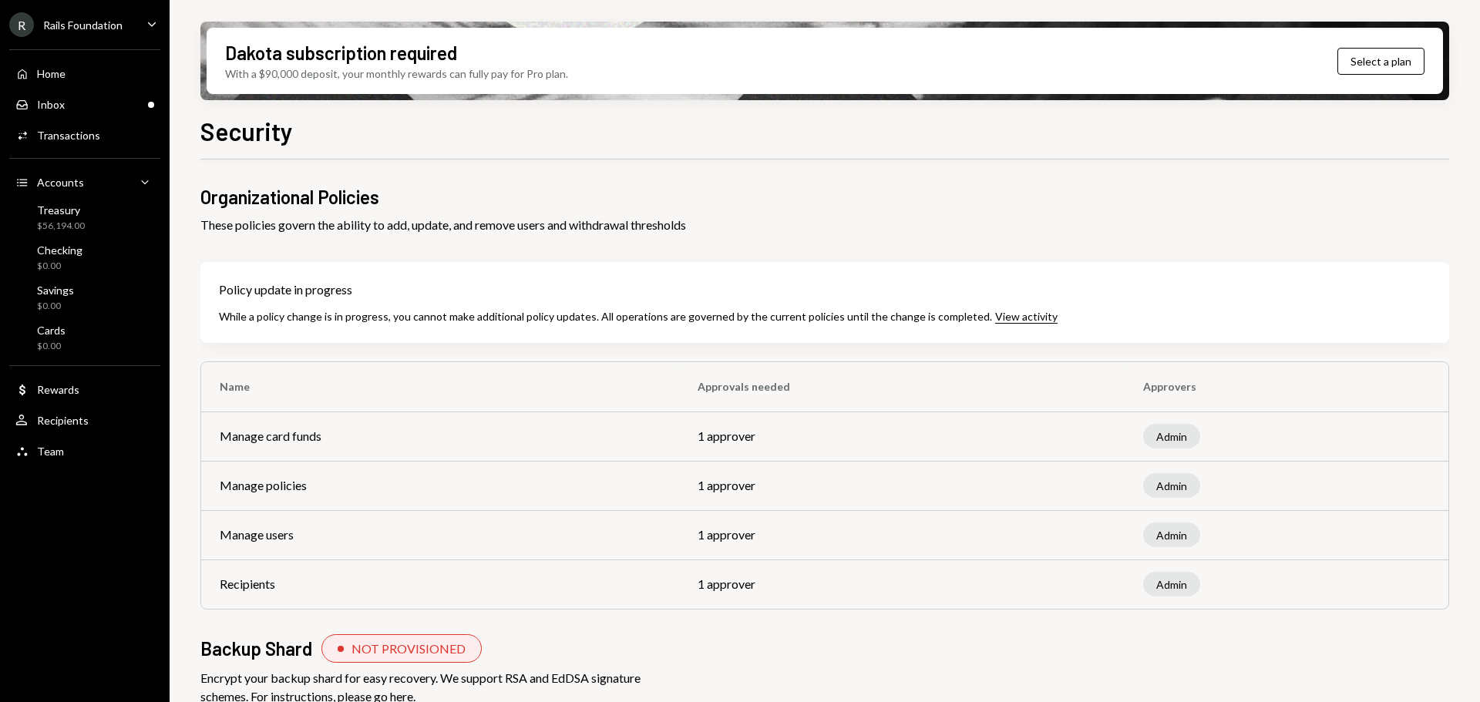
scroll to position [50, 0]
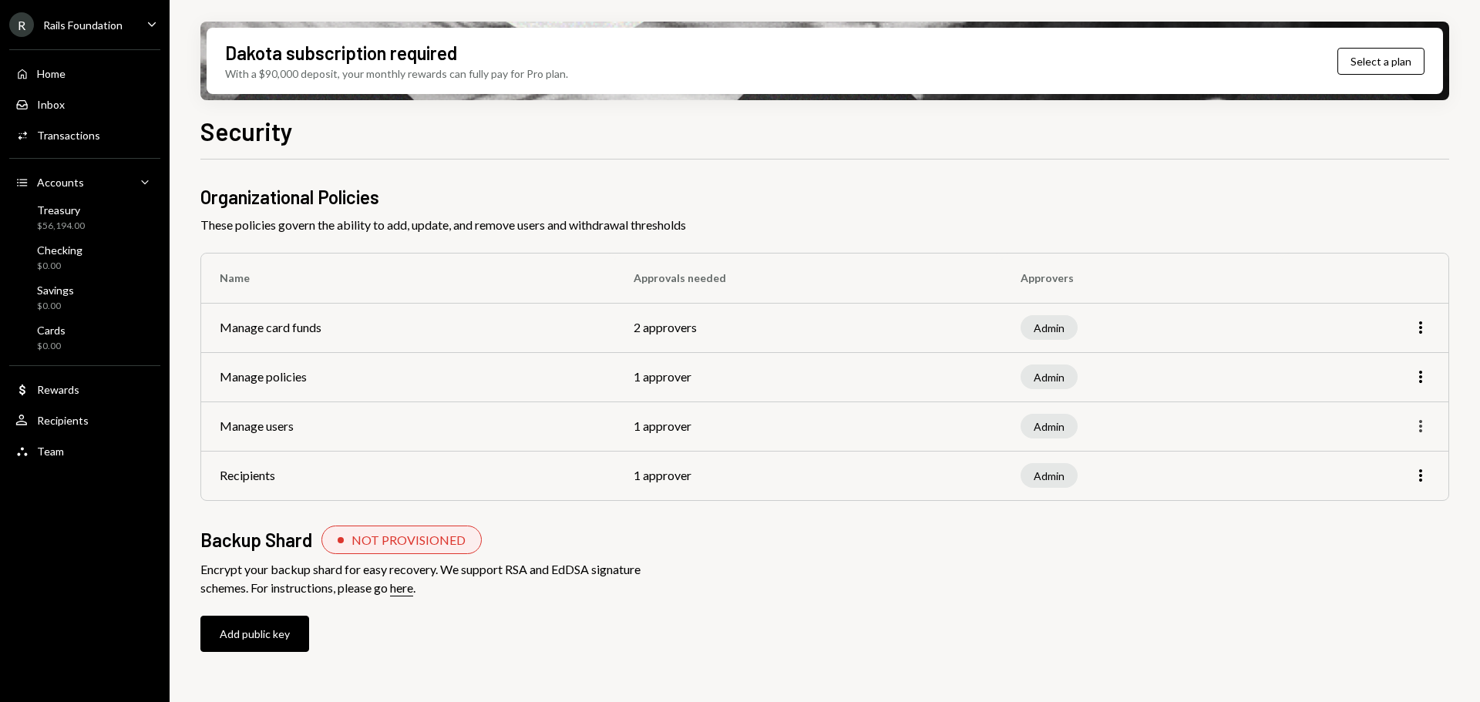
click at [1414, 426] on icon "More" at bounding box center [1420, 426] width 18 height 18
click at [1372, 449] on div "Edit" at bounding box center [1385, 459] width 77 height 27
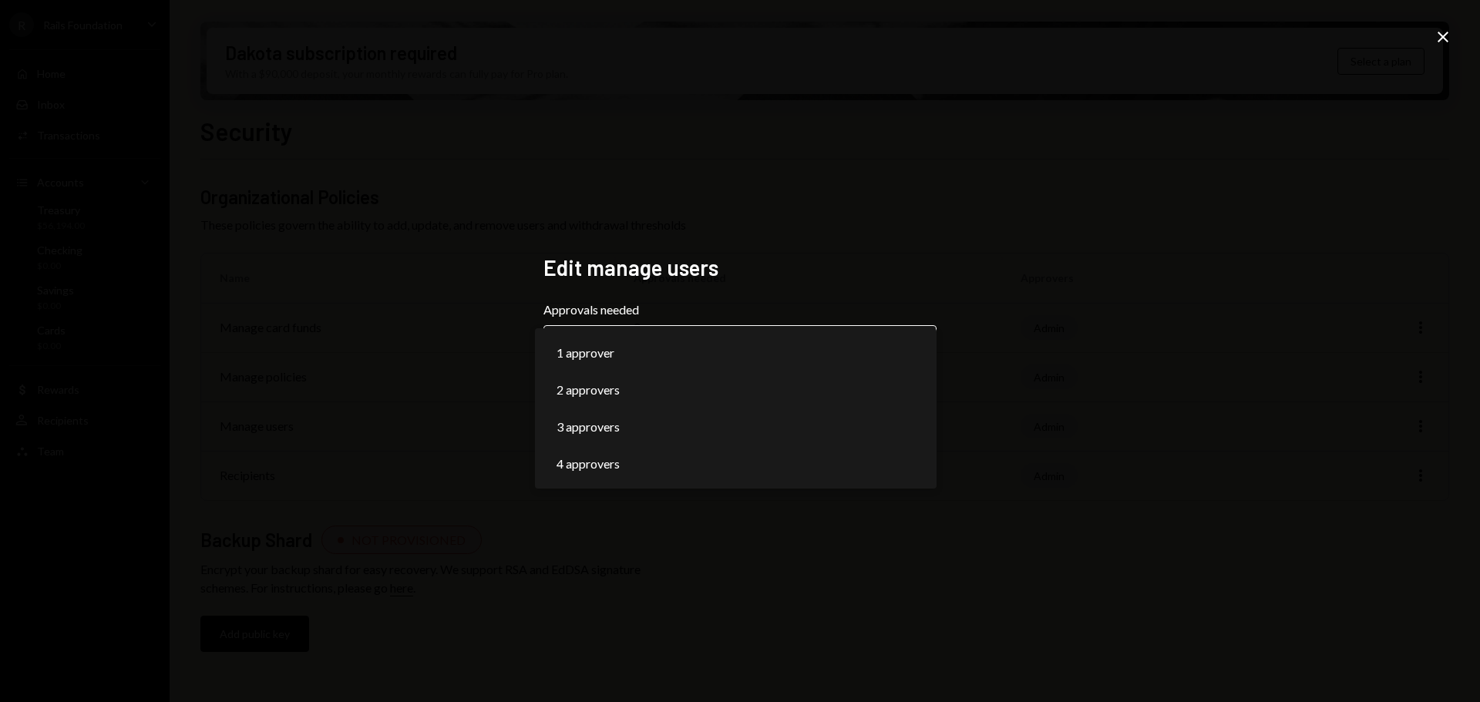
click at [863, 345] on body "**********" at bounding box center [740, 351] width 1480 height 702
select select "*"
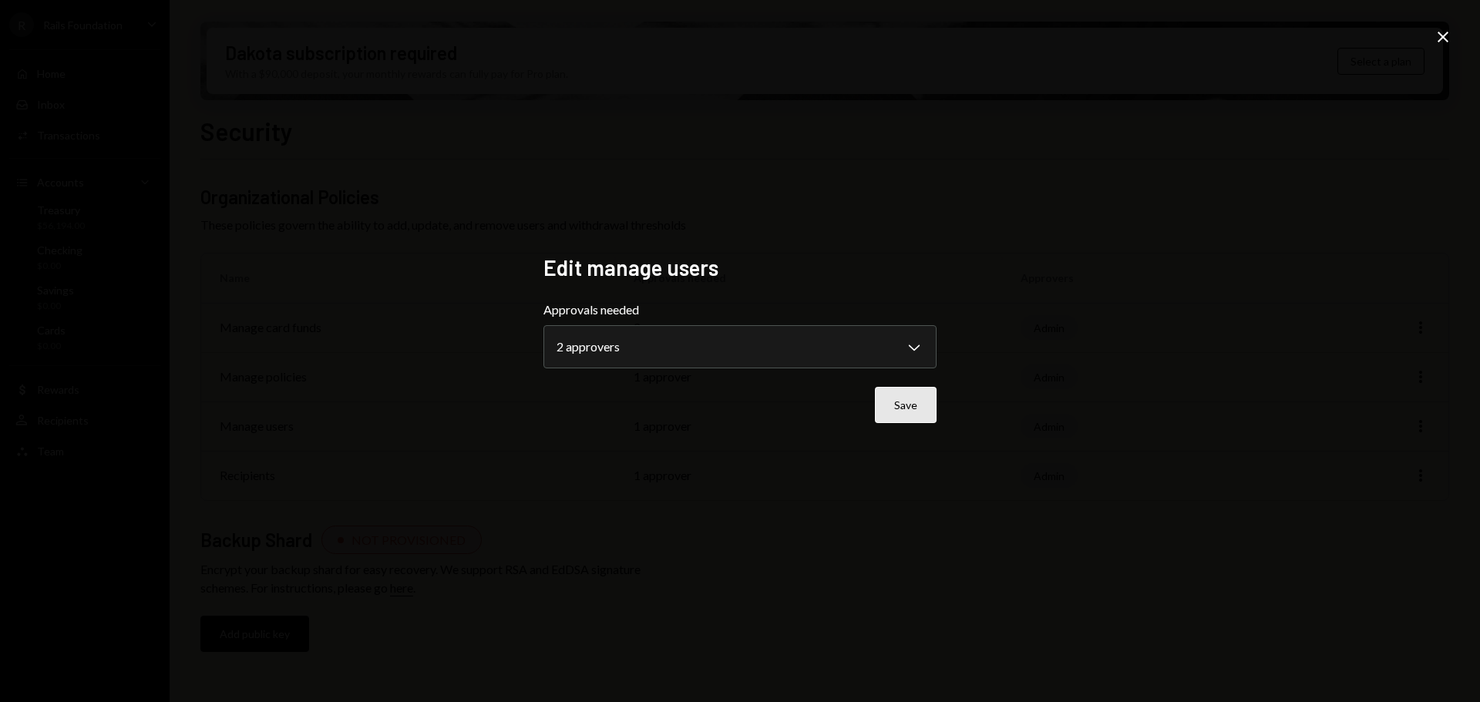
click at [918, 403] on button "Save" at bounding box center [906, 405] width 62 height 36
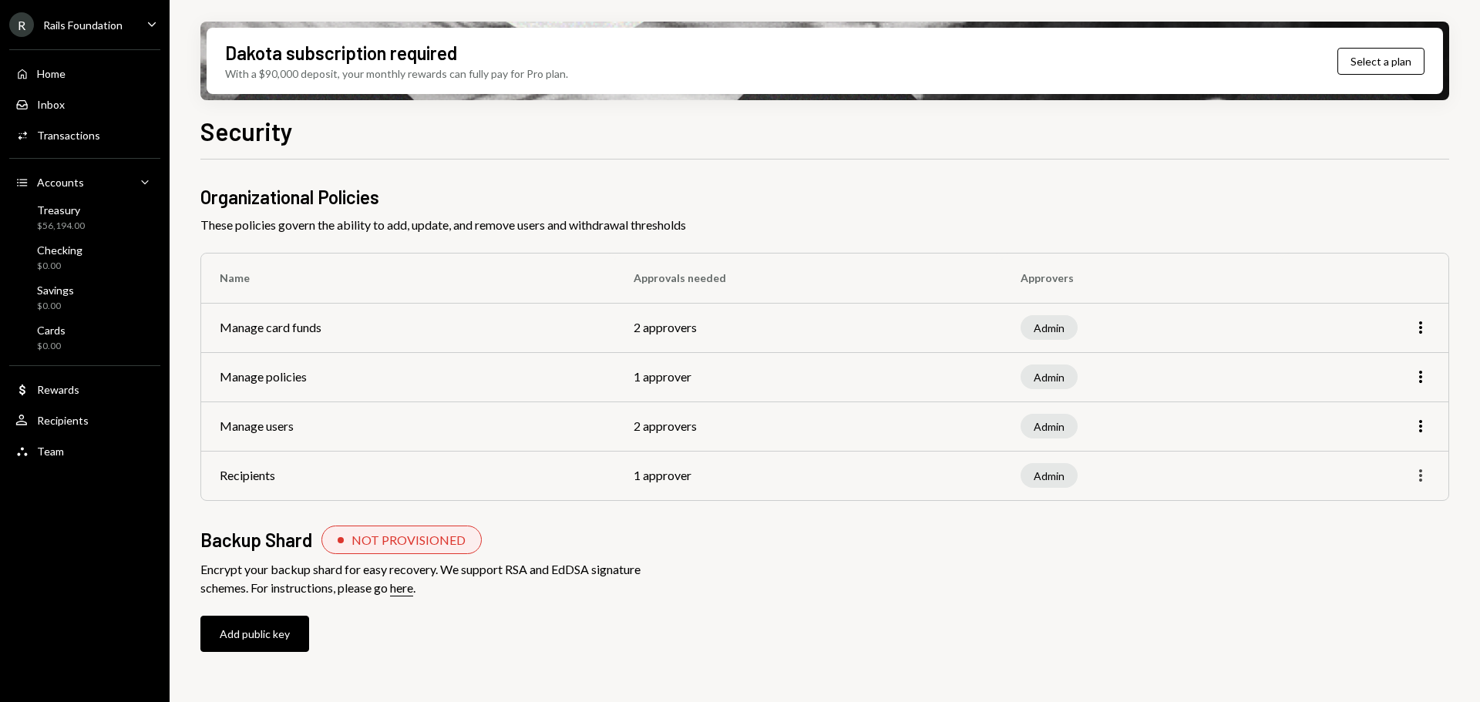
click at [1421, 472] on icon "button" at bounding box center [1420, 475] width 3 height 12
click at [1374, 509] on div "Edit" at bounding box center [1385, 508] width 77 height 27
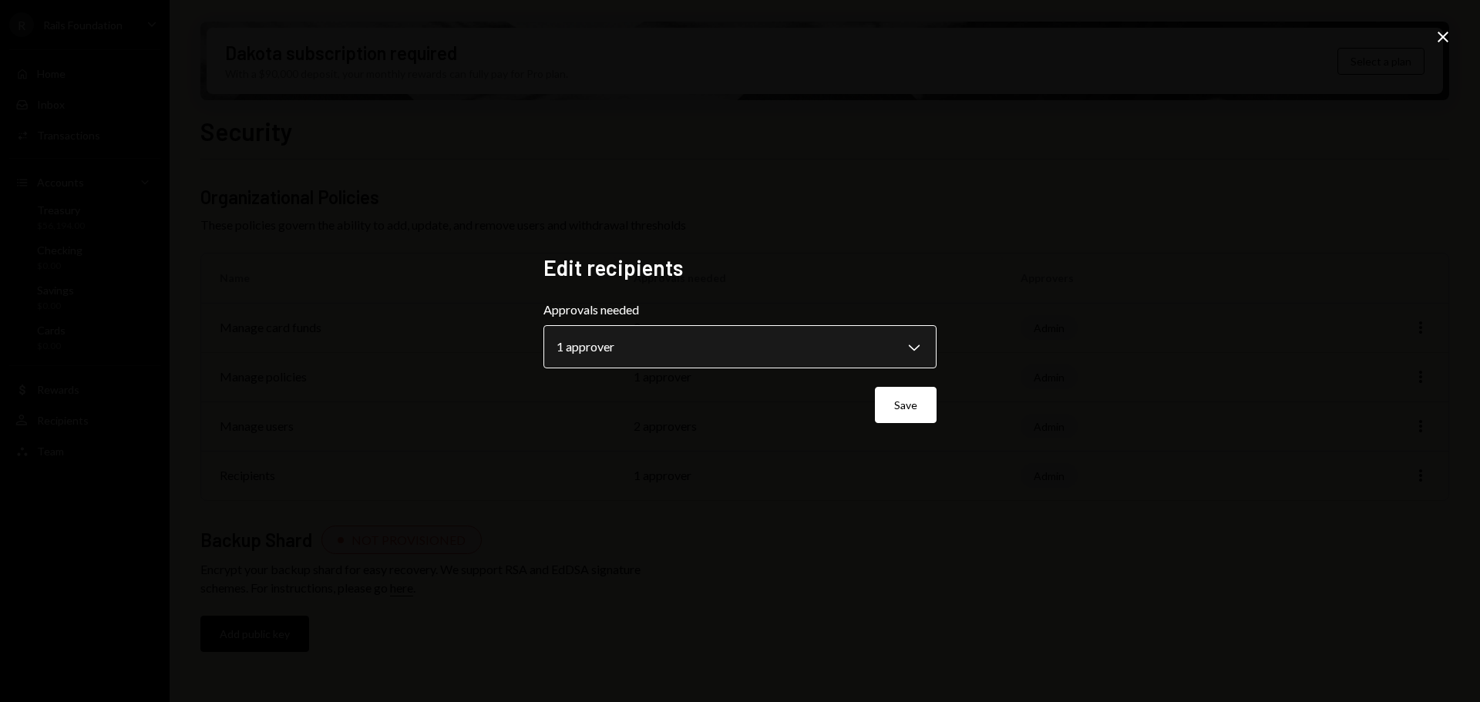
click at [696, 352] on body "**********" at bounding box center [740, 351] width 1480 height 702
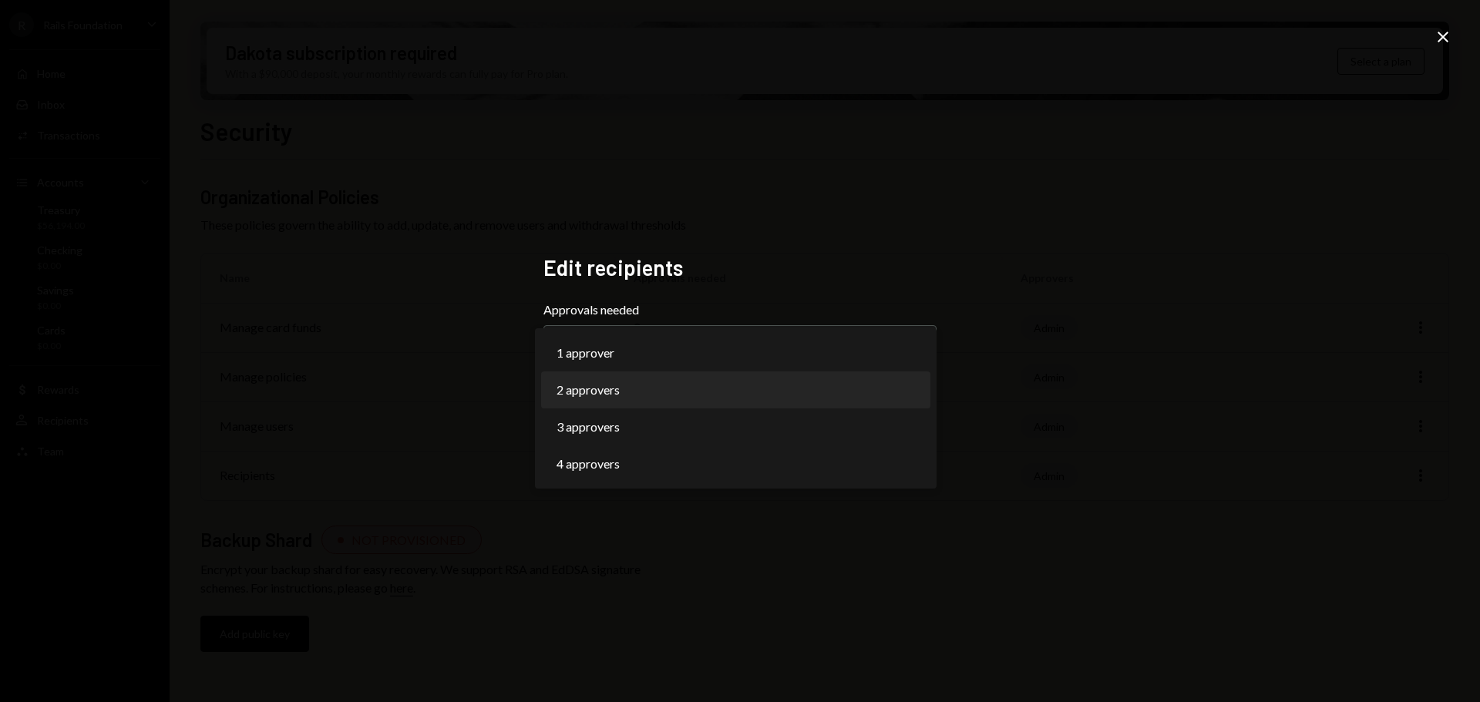
select select "*"
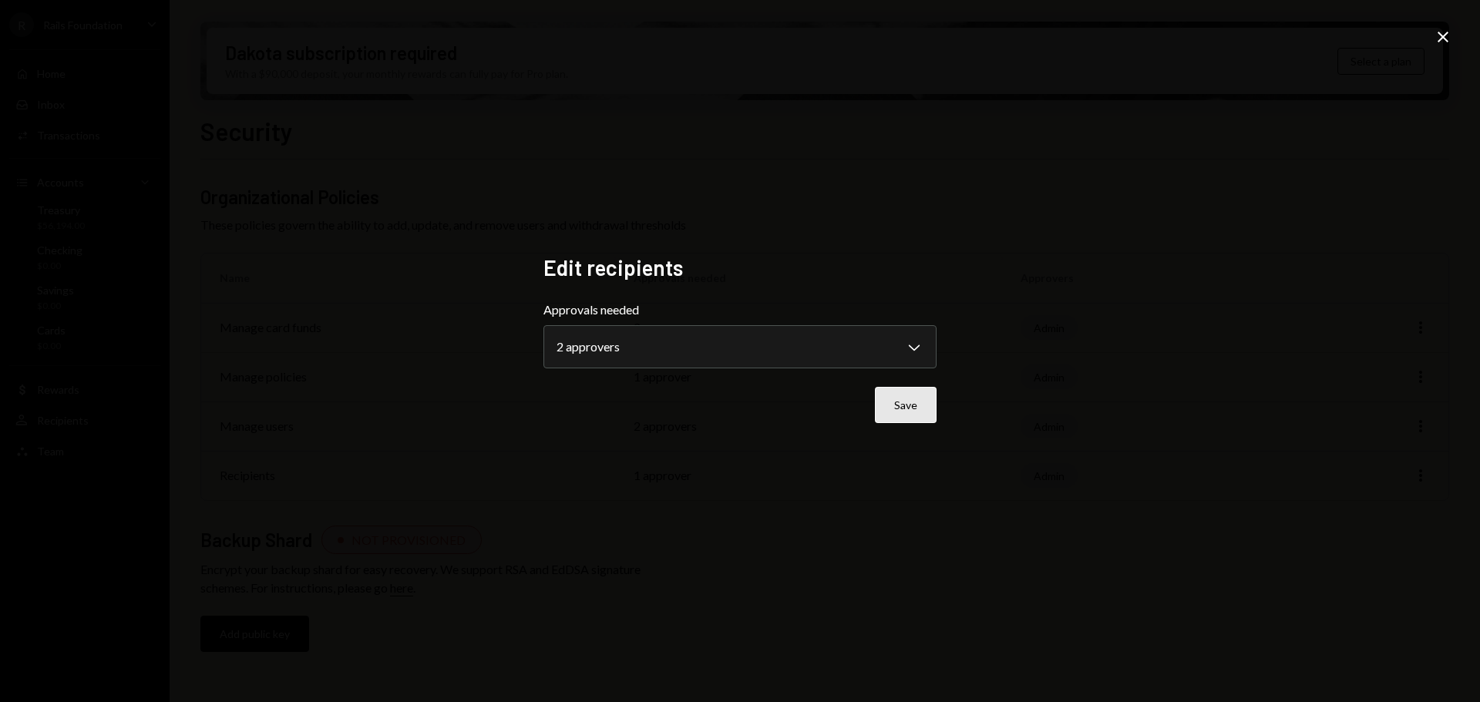
click at [884, 403] on button "Save" at bounding box center [906, 405] width 62 height 36
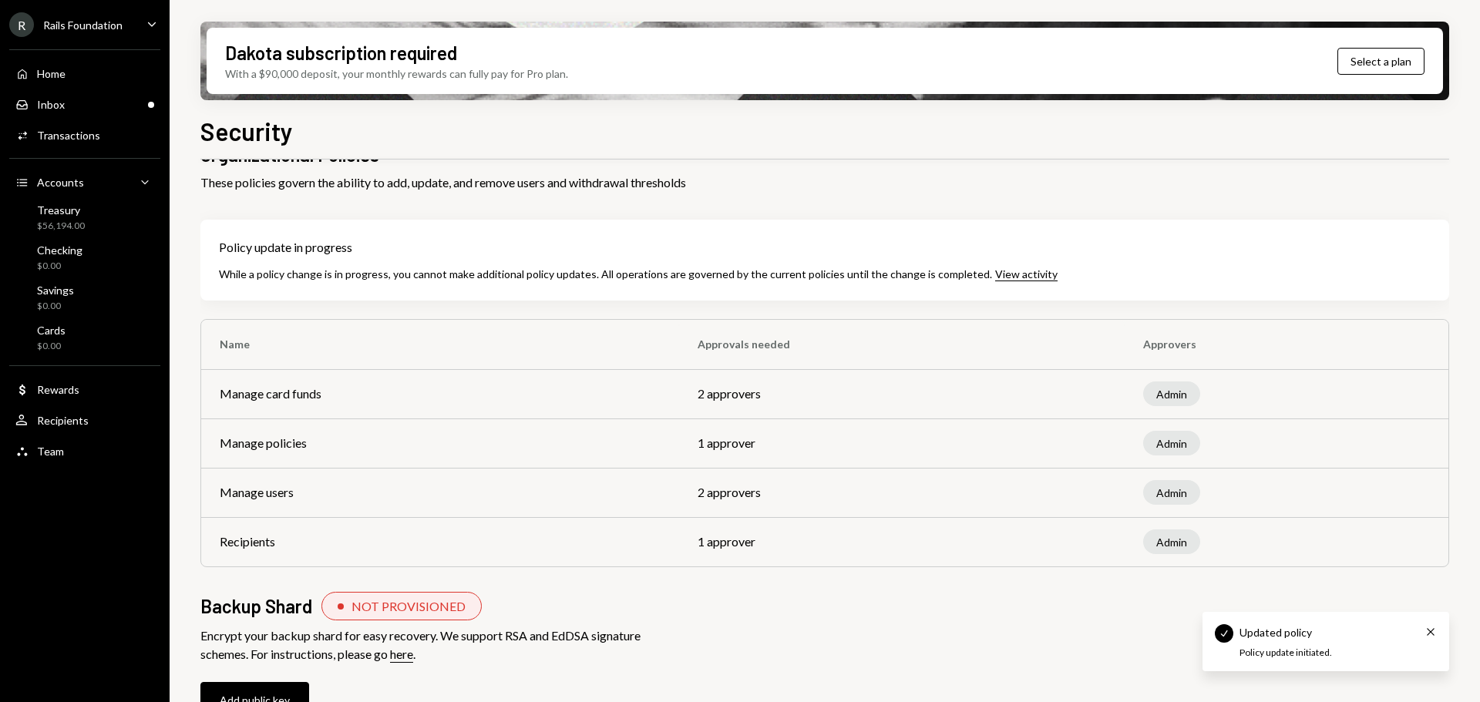
scroll to position [47, 0]
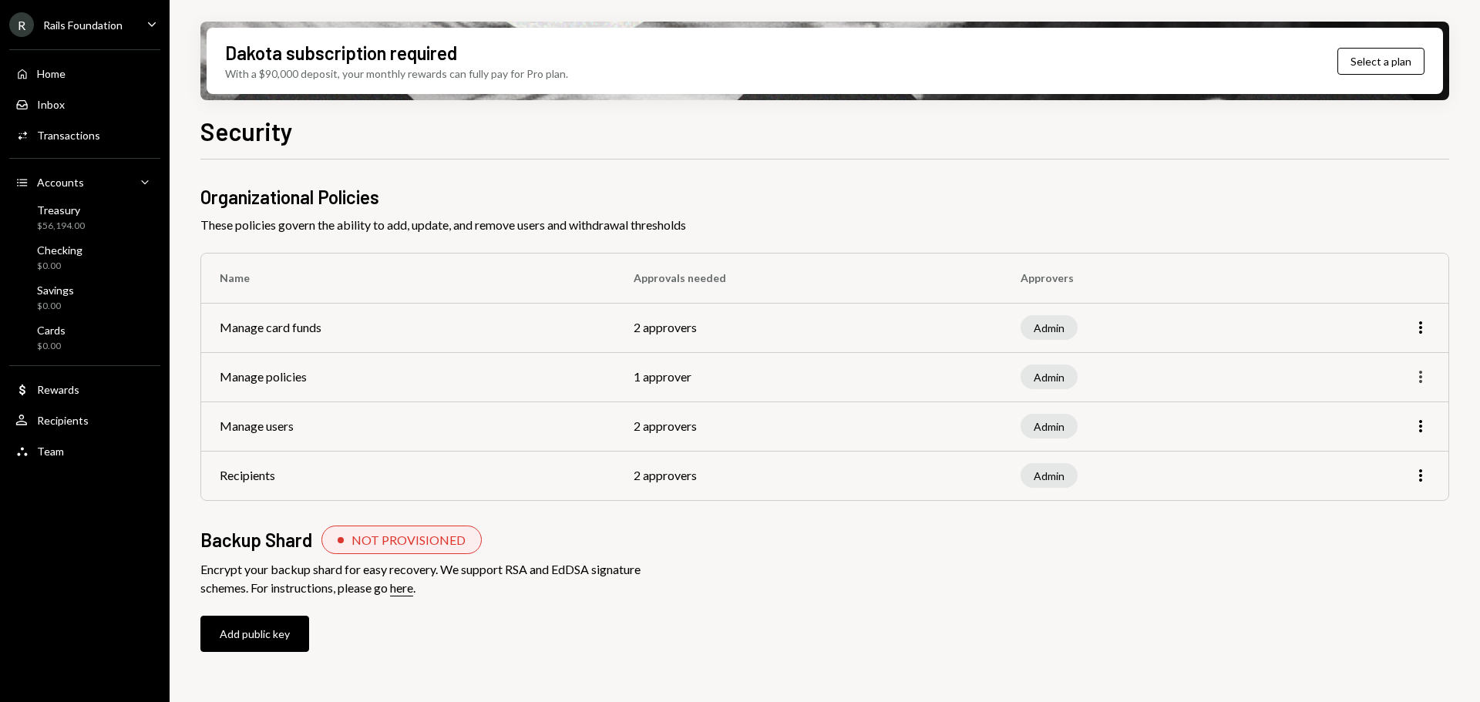
click at [1425, 377] on icon "More" at bounding box center [1420, 377] width 18 height 18
click at [1370, 409] on div "Edit" at bounding box center [1385, 409] width 77 height 27
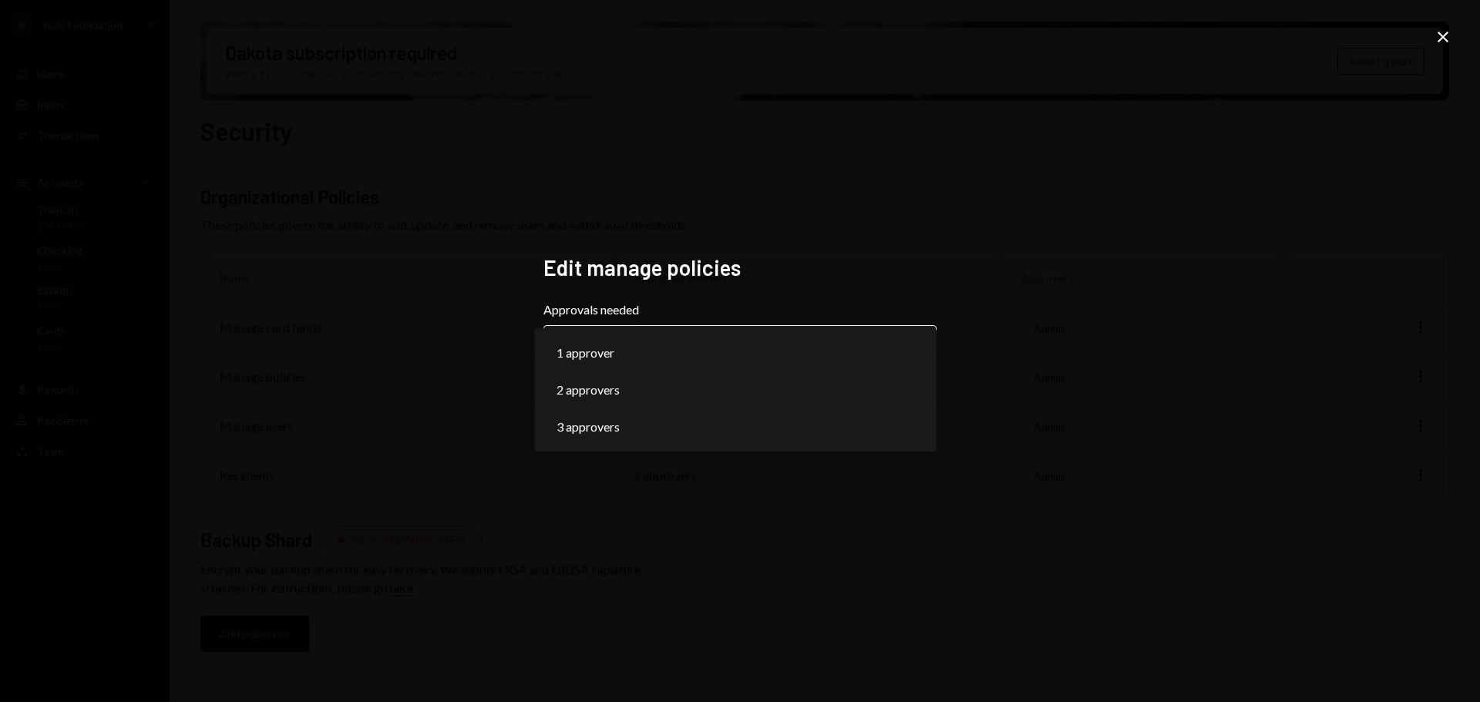
click at [859, 361] on body "**********" at bounding box center [740, 351] width 1480 height 702
select select "*"
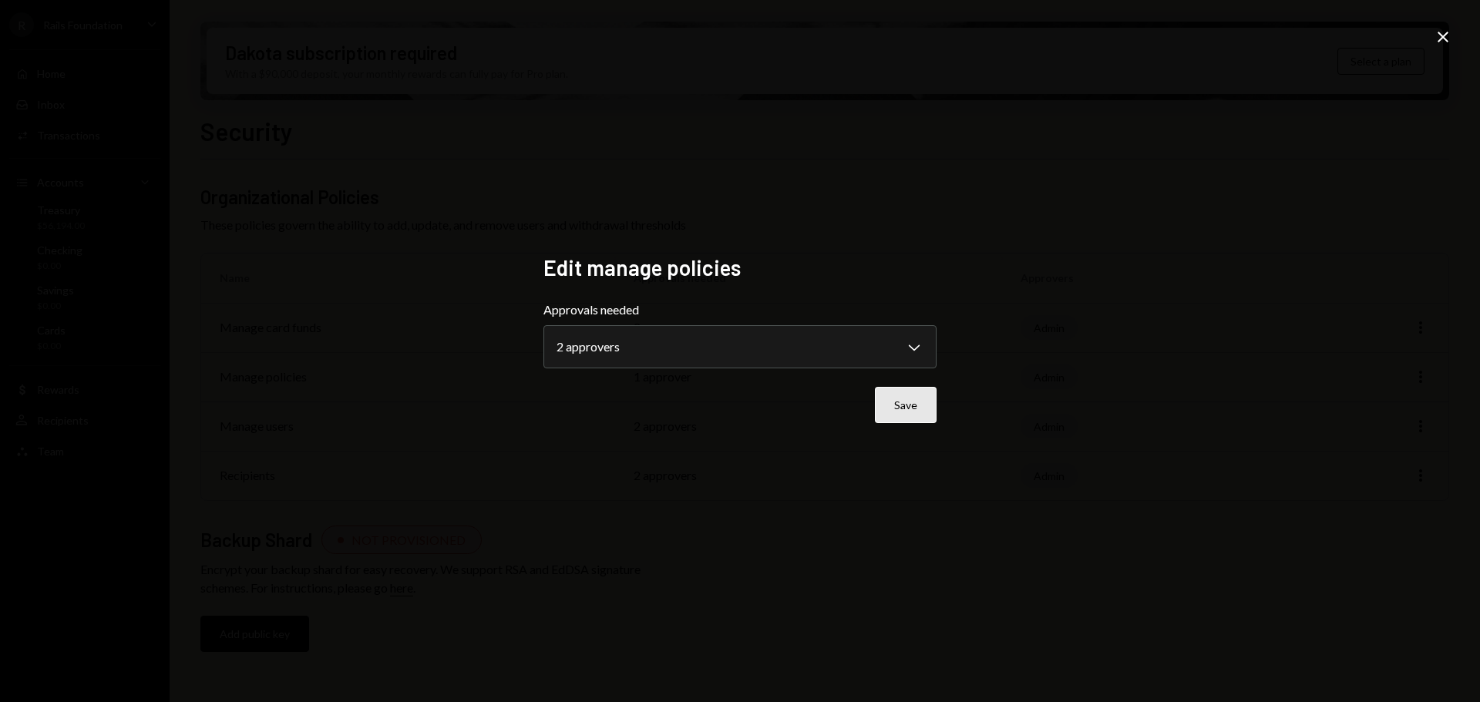
click at [900, 398] on button "Save" at bounding box center [906, 405] width 62 height 36
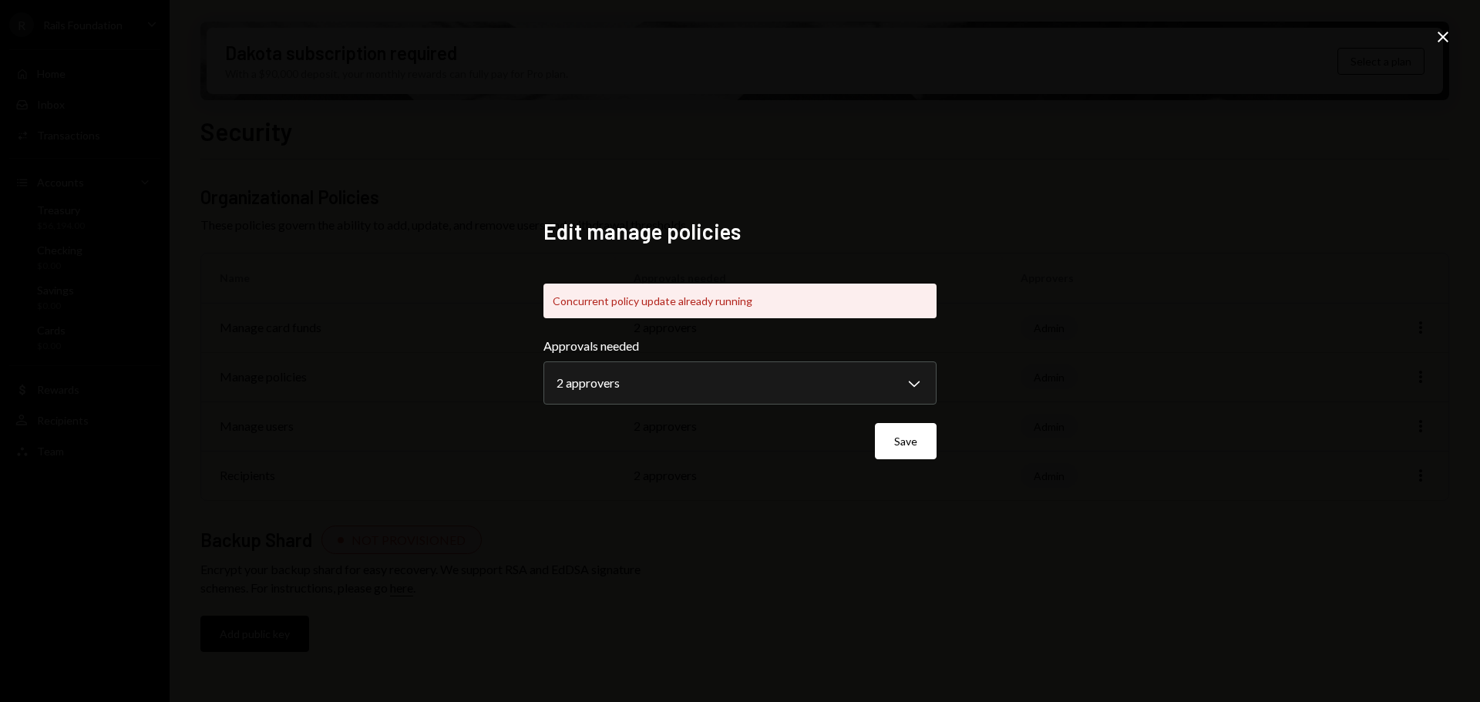
click at [1064, 273] on div "**********" at bounding box center [740, 351] width 1480 height 702
click at [1183, 310] on div "**********" at bounding box center [740, 351] width 1480 height 702
click at [1443, 31] on icon "Close" at bounding box center [1443, 37] width 18 height 18
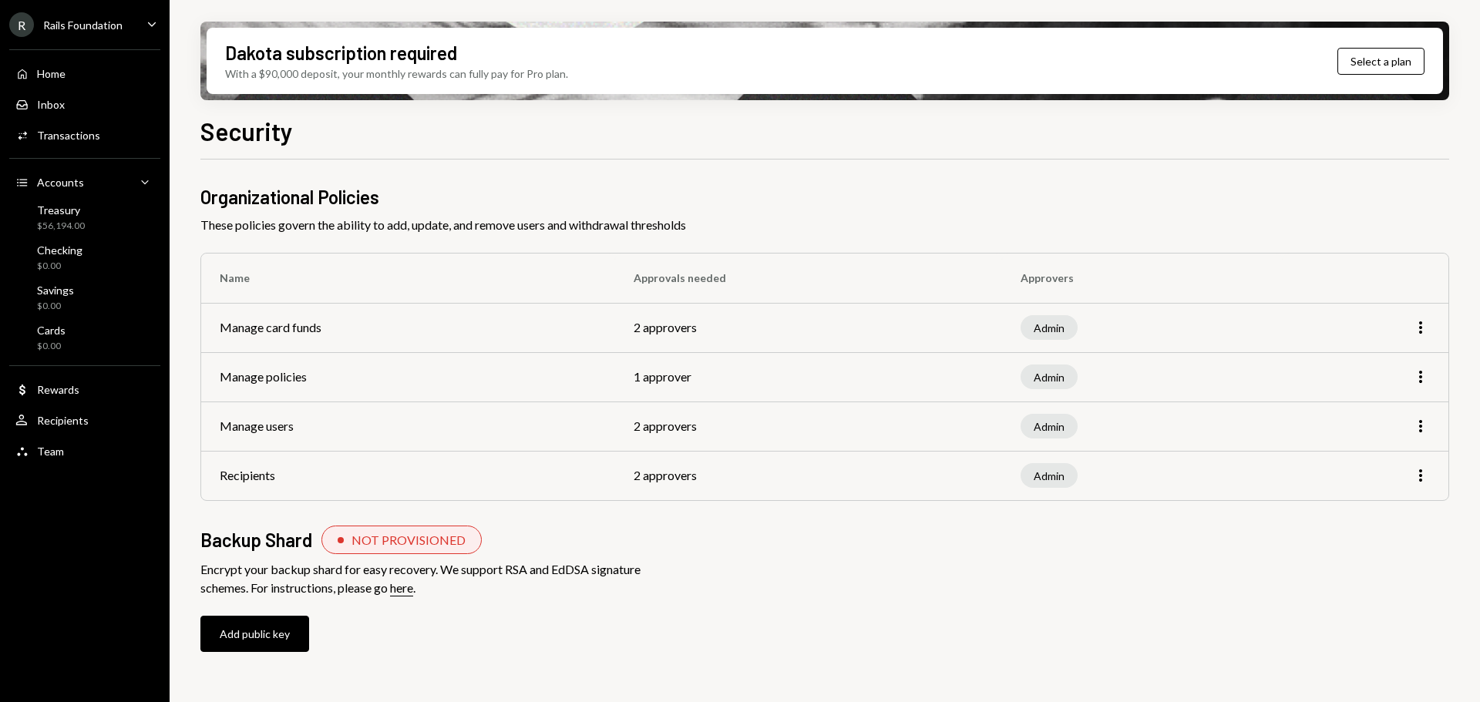
click at [512, 370] on td "Manage policies" at bounding box center [408, 376] width 414 height 49
click at [1424, 381] on icon "More" at bounding box center [1420, 377] width 18 height 18
click at [1371, 414] on div "Edit" at bounding box center [1385, 409] width 77 height 27
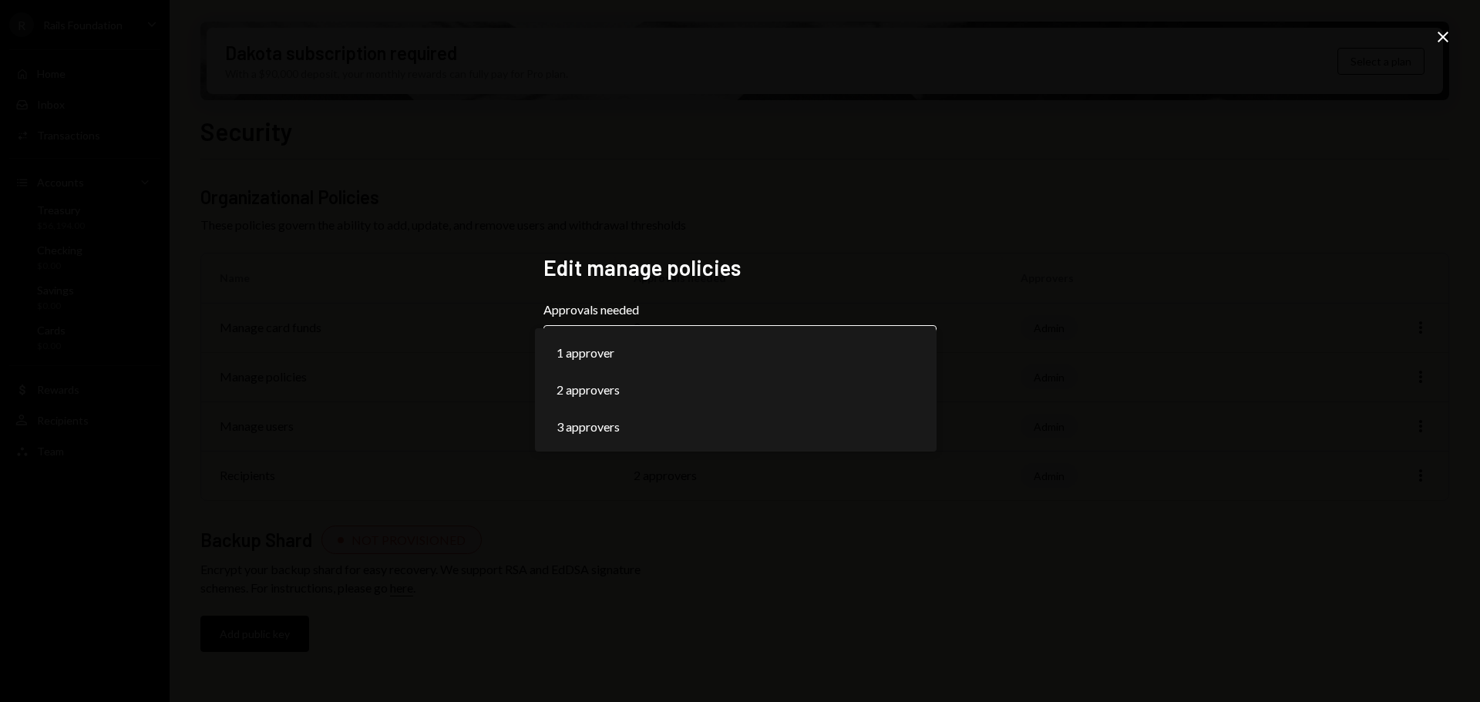
click at [866, 336] on body "**********" at bounding box center [740, 351] width 1480 height 702
select select "*"
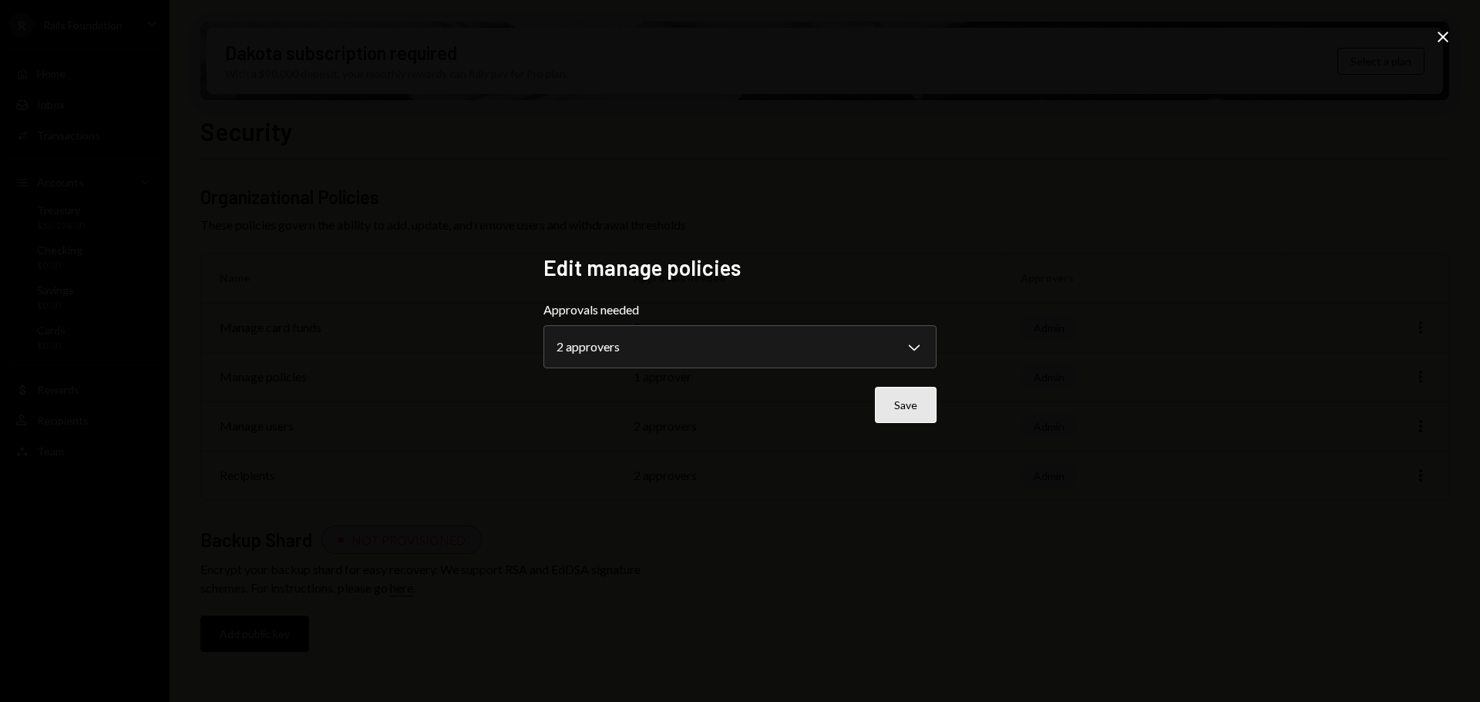
click at [910, 405] on button "Save" at bounding box center [906, 405] width 62 height 36
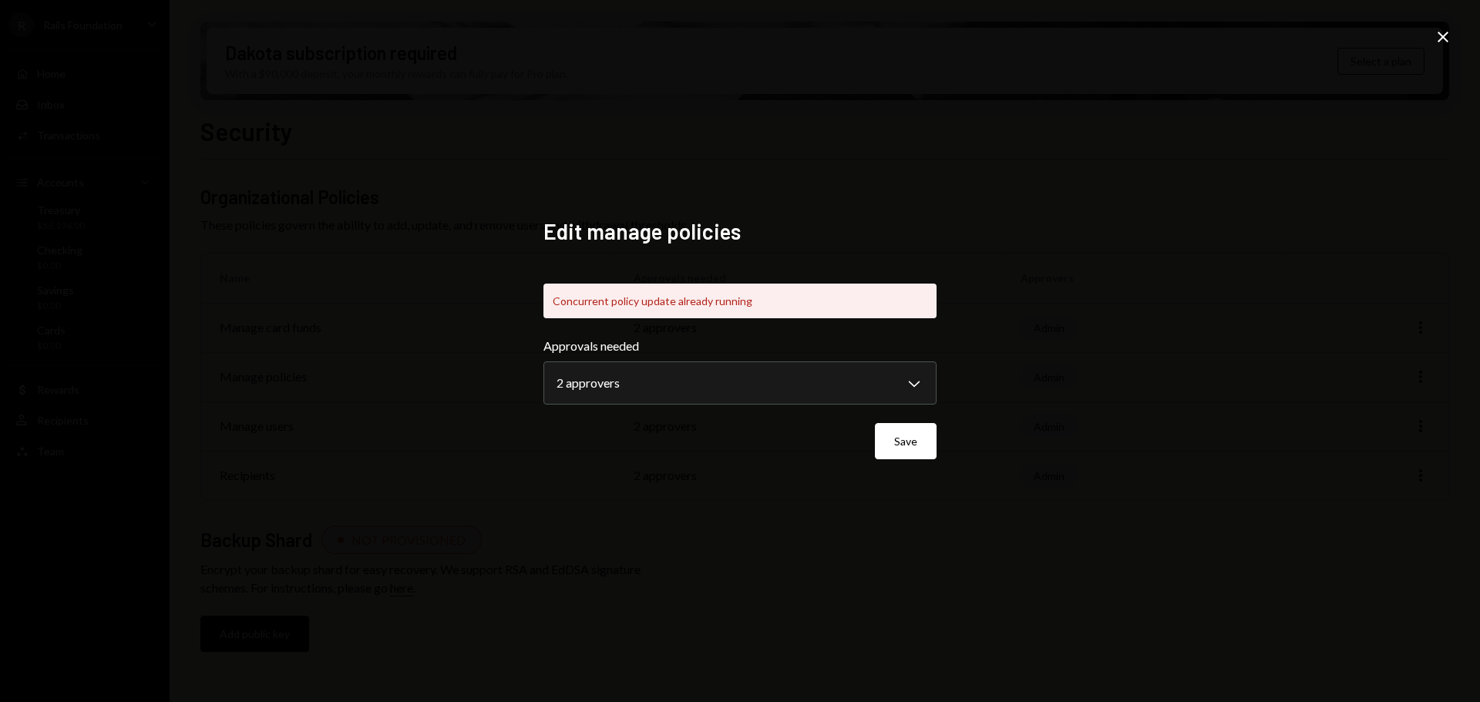
click at [1445, 38] on icon "Close" at bounding box center [1443, 37] width 18 height 18
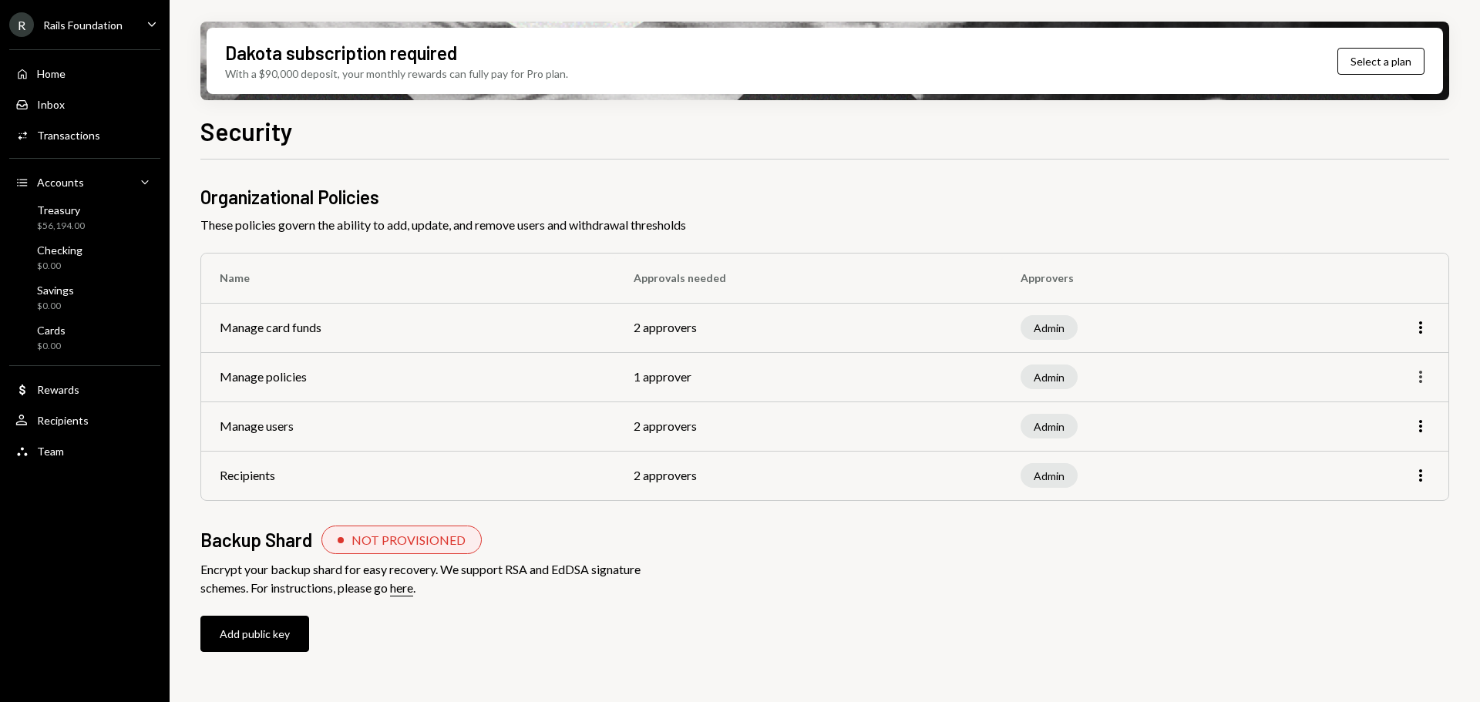
click at [1412, 377] on icon "More" at bounding box center [1420, 377] width 18 height 18
click at [1366, 411] on div "Edit" at bounding box center [1385, 409] width 77 height 27
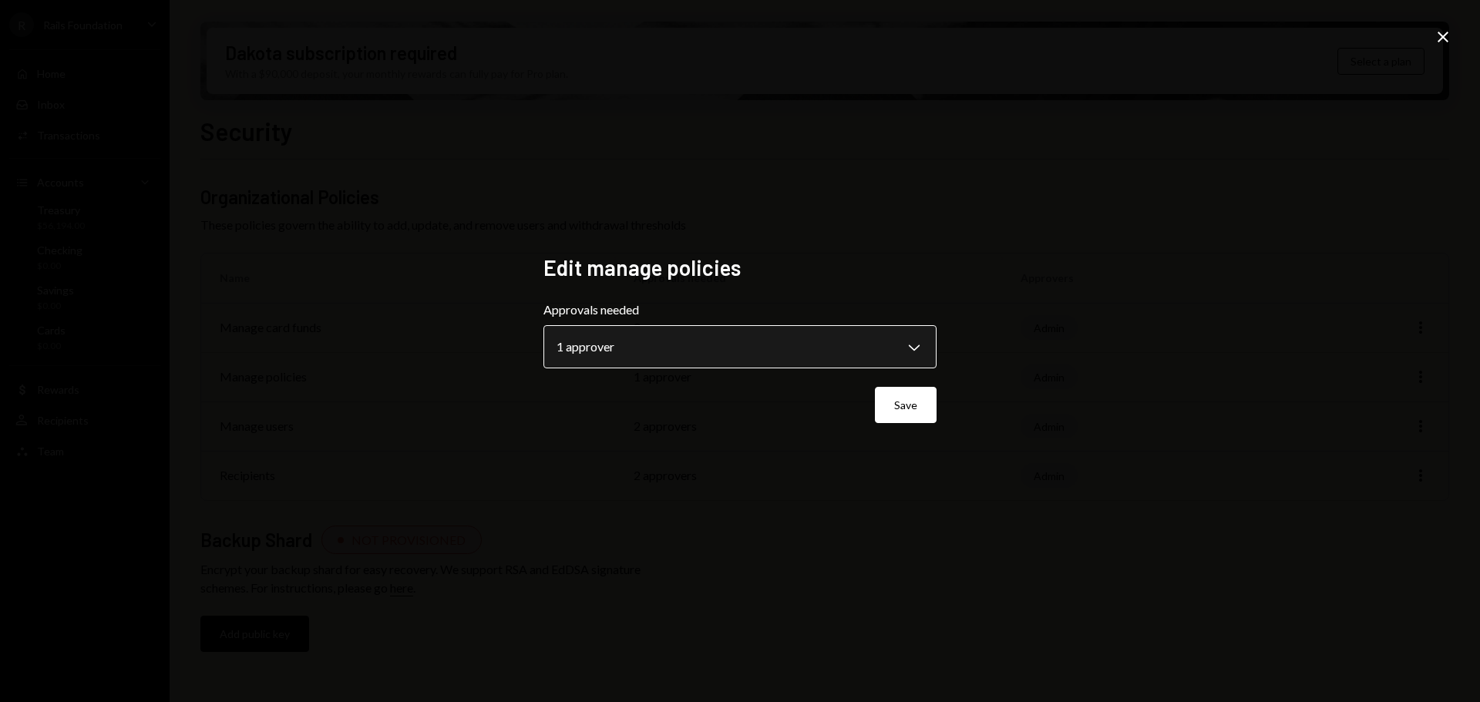
click at [816, 351] on body "**********" at bounding box center [740, 351] width 1480 height 702
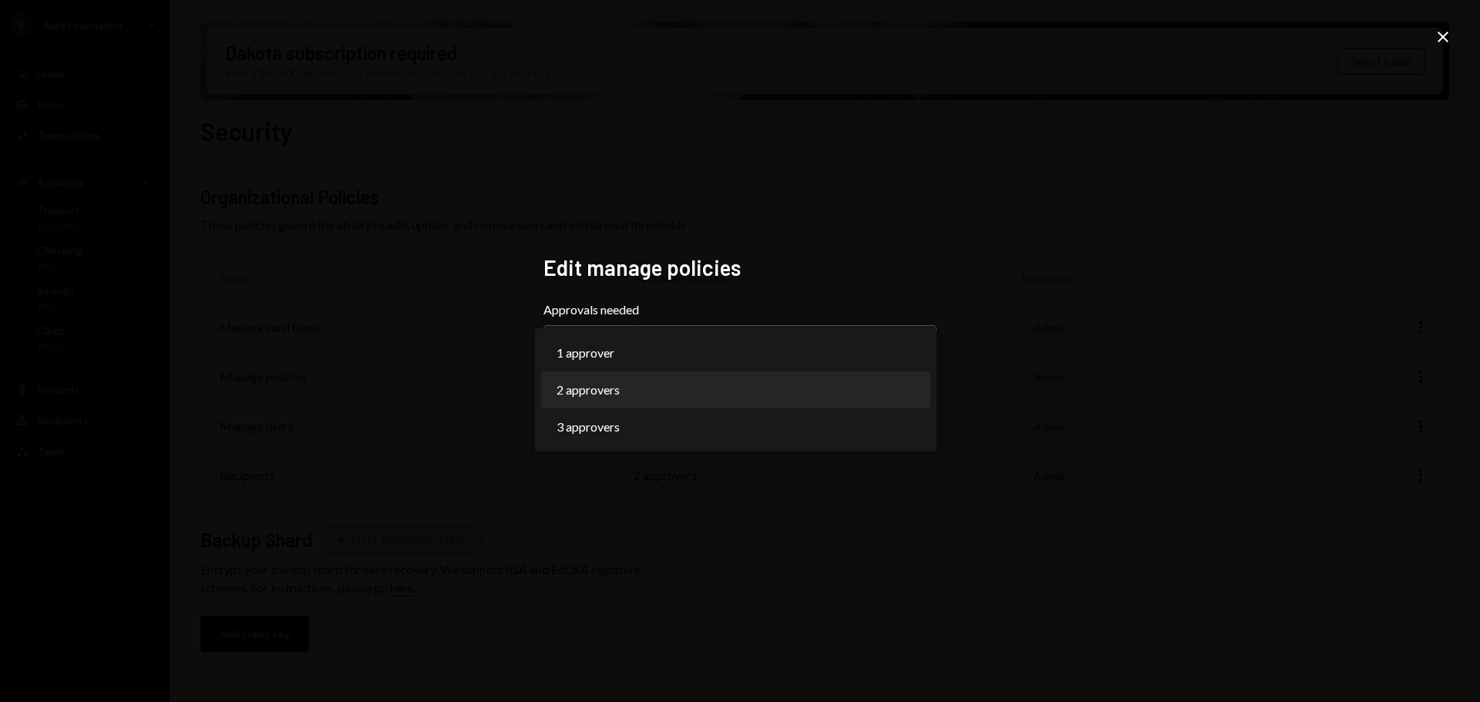
select select "*"
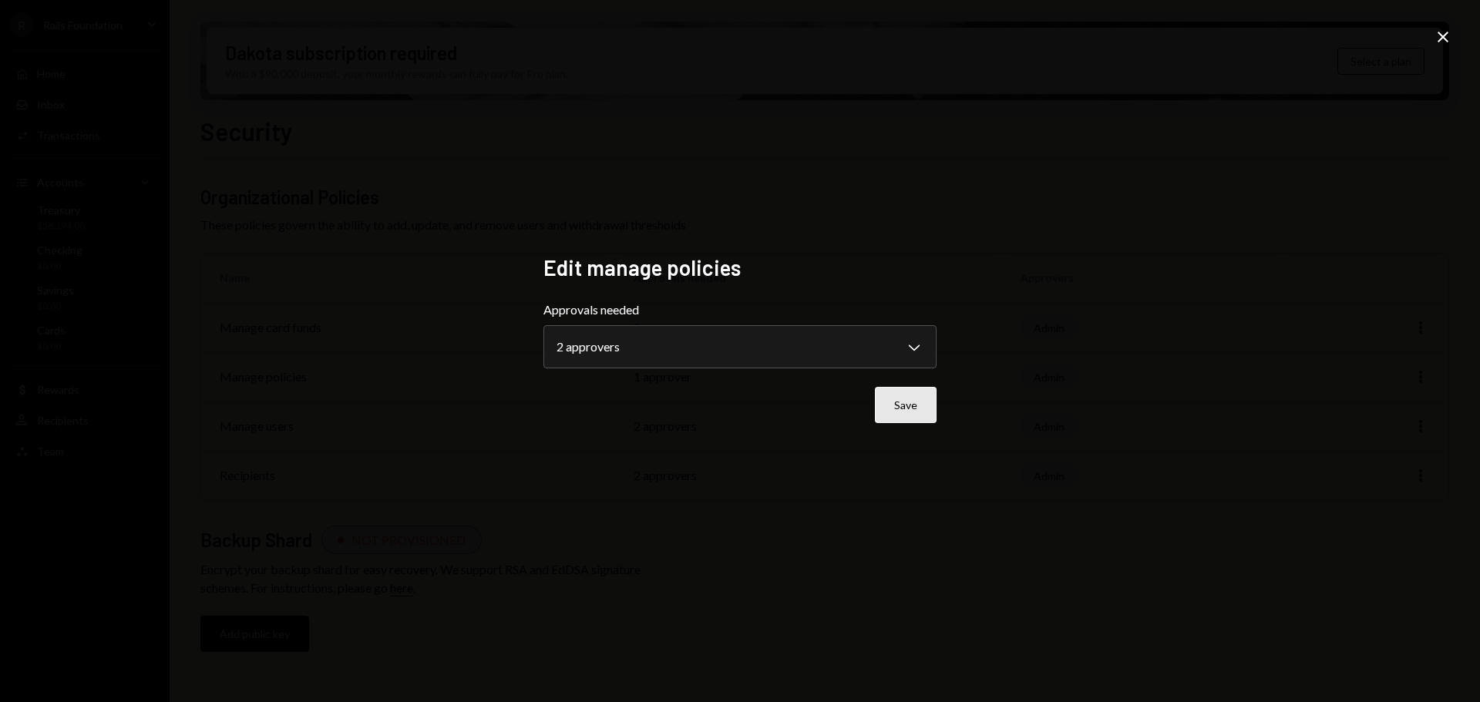
click at [907, 388] on button "Save" at bounding box center [906, 405] width 62 height 36
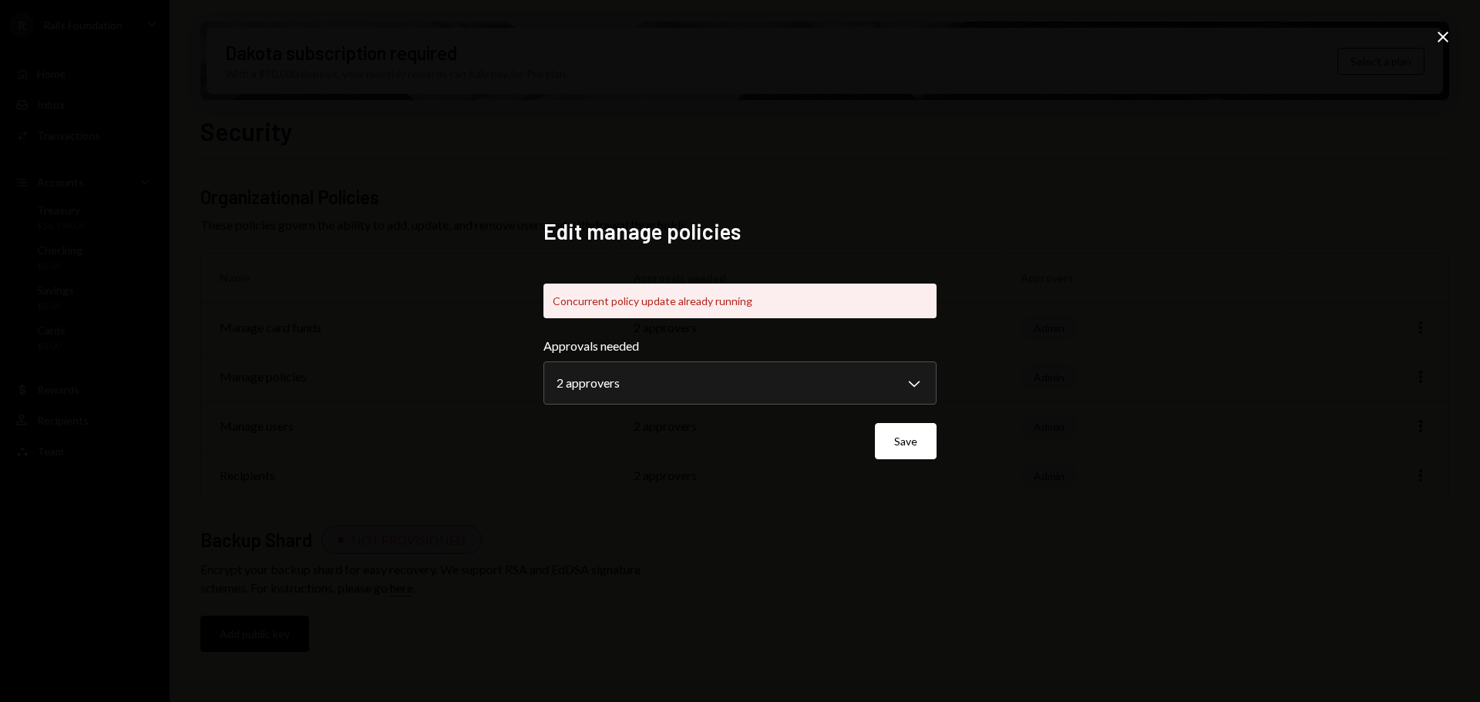
click at [1440, 37] on icon "Close" at bounding box center [1443, 37] width 18 height 18
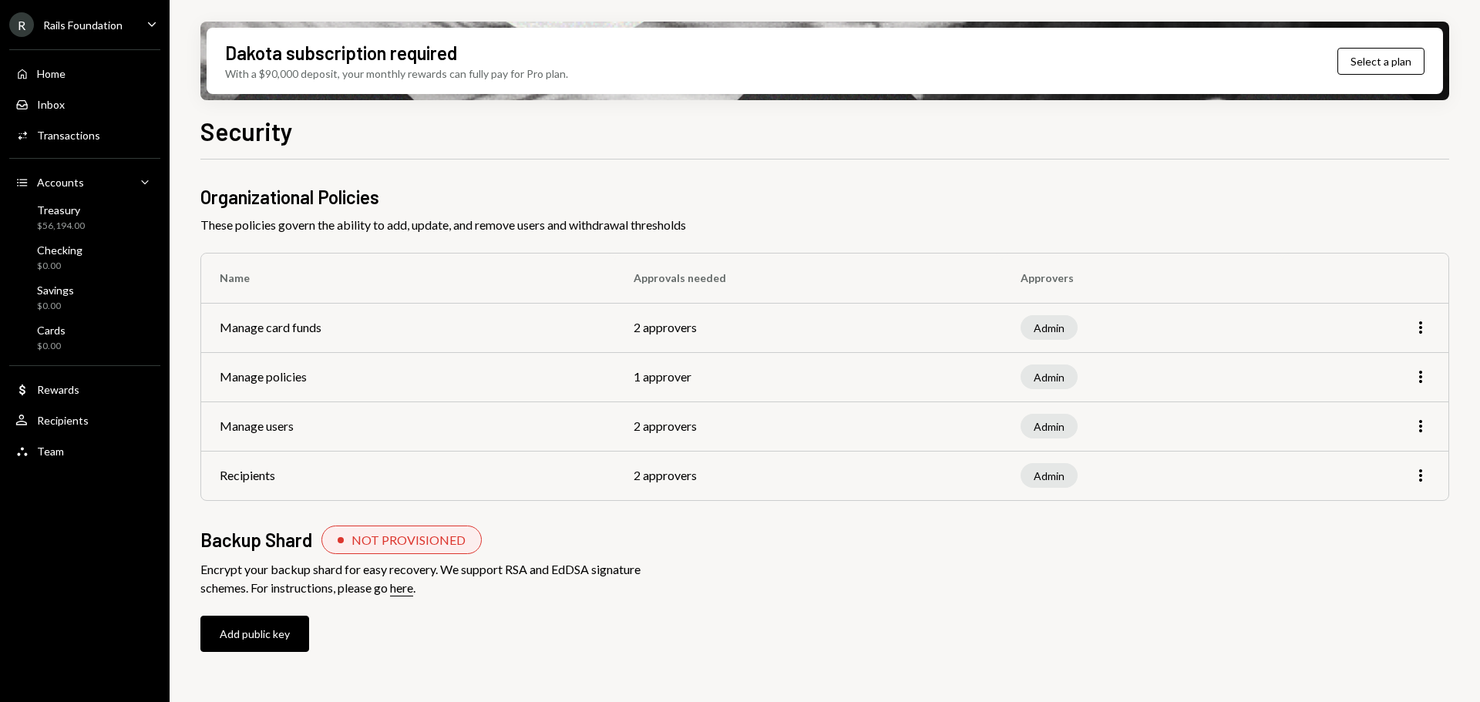
click at [146, 22] on icon "Caret Down" at bounding box center [151, 23] width 17 height 17
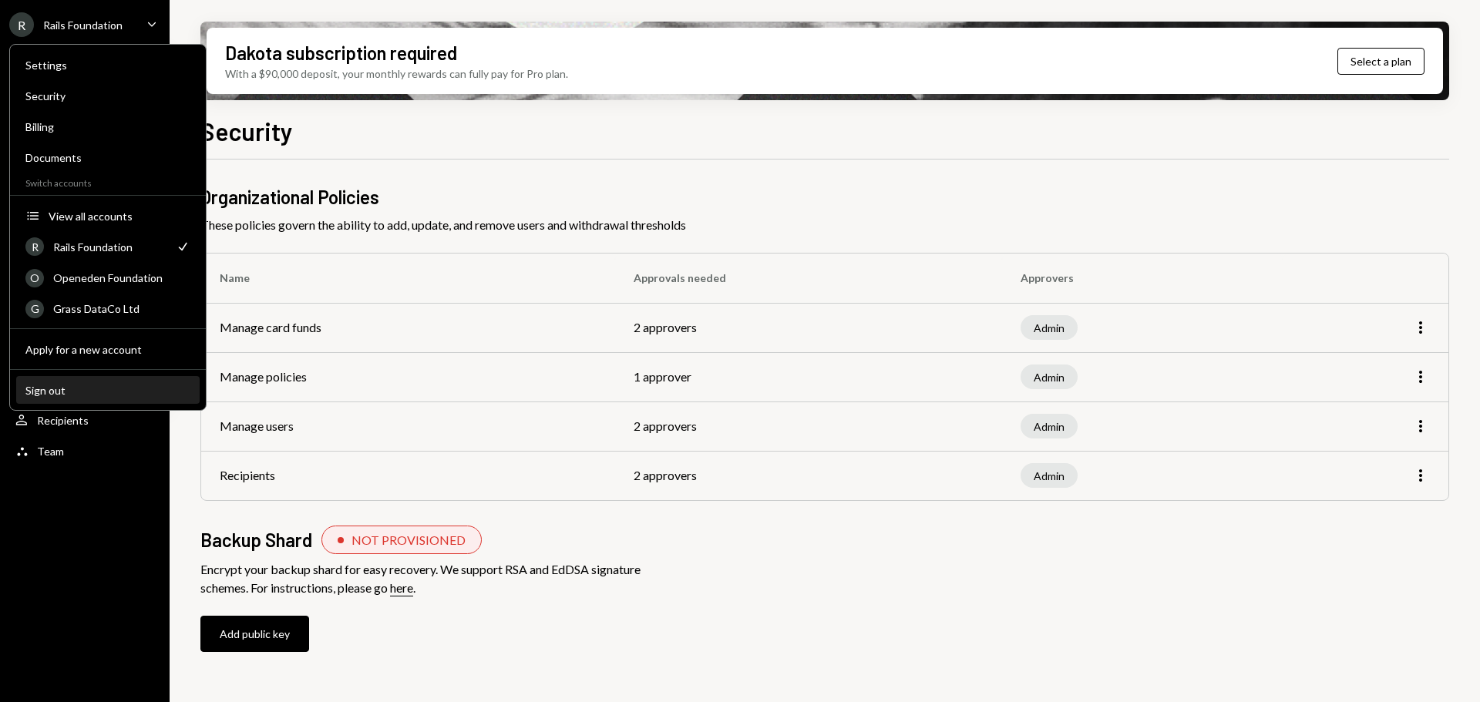
click at [85, 384] on div "Sign out" at bounding box center [107, 390] width 165 height 13
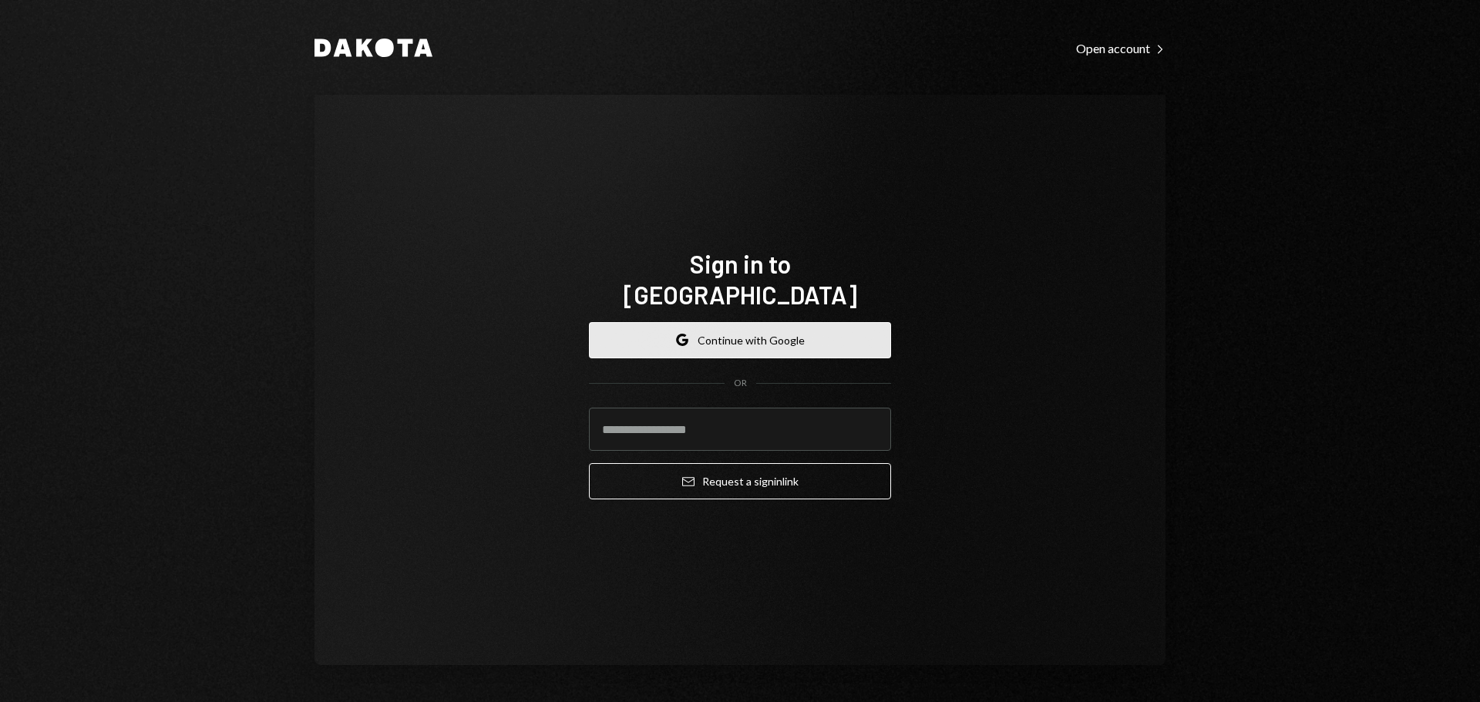
click at [727, 336] on button "Google Continue with Google" at bounding box center [740, 340] width 302 height 36
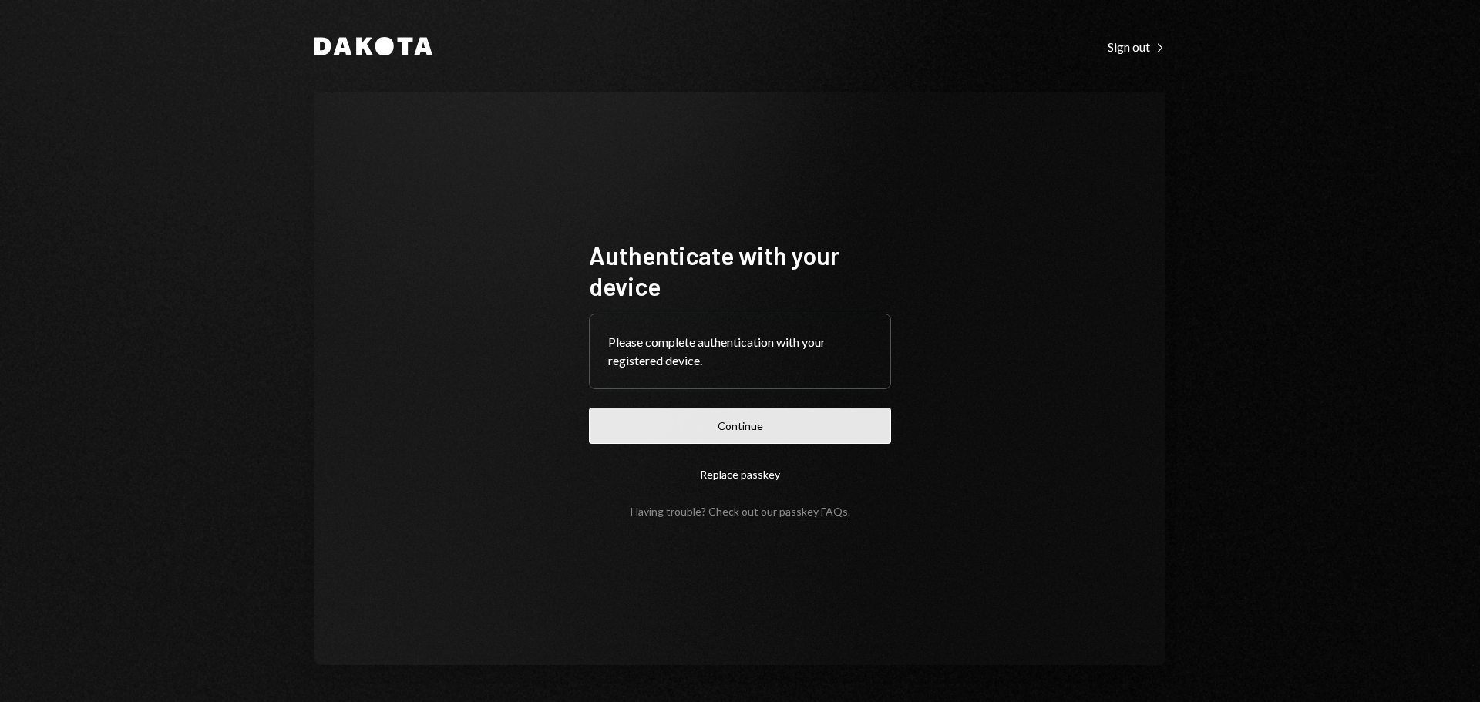
click at [678, 420] on button "Continue" at bounding box center [740, 426] width 302 height 36
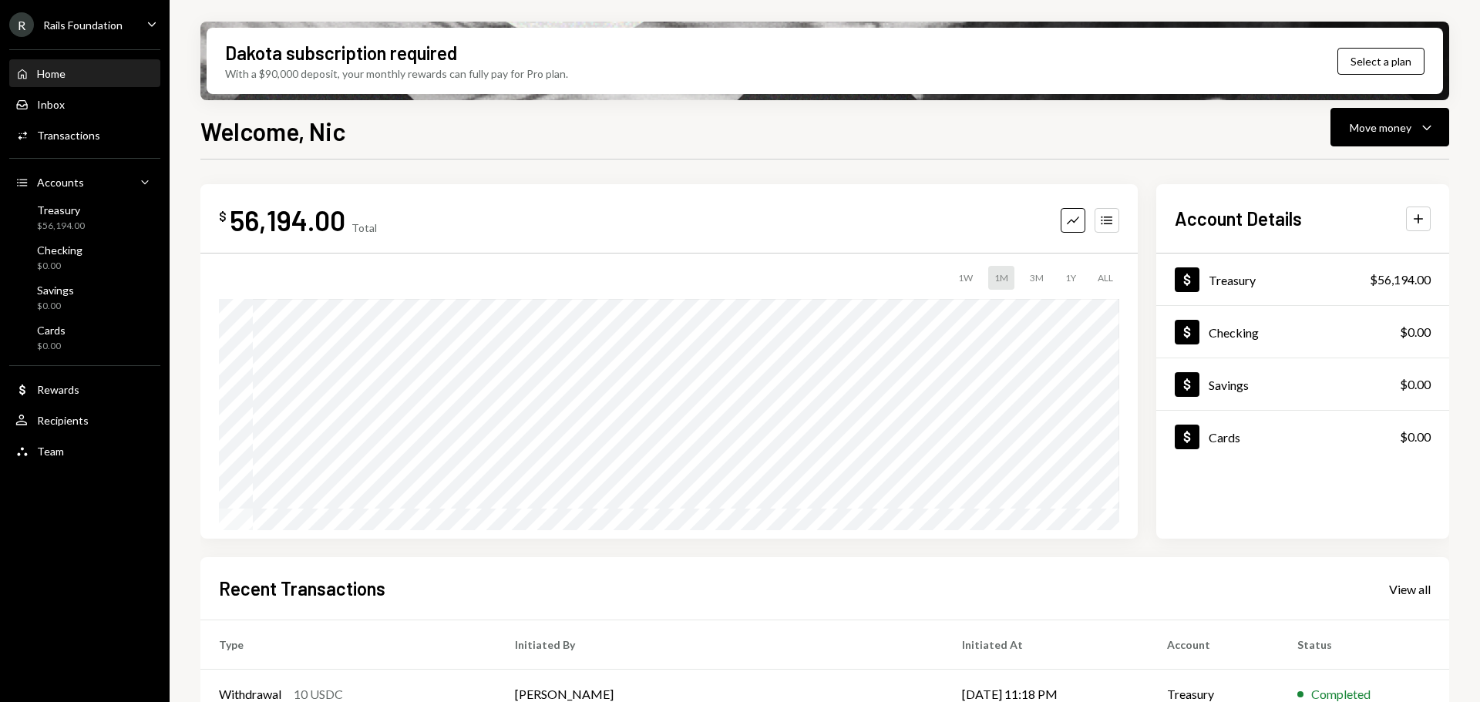
click at [141, 18] on div "R Rails Foundation Caret Down" at bounding box center [85, 24] width 170 height 25
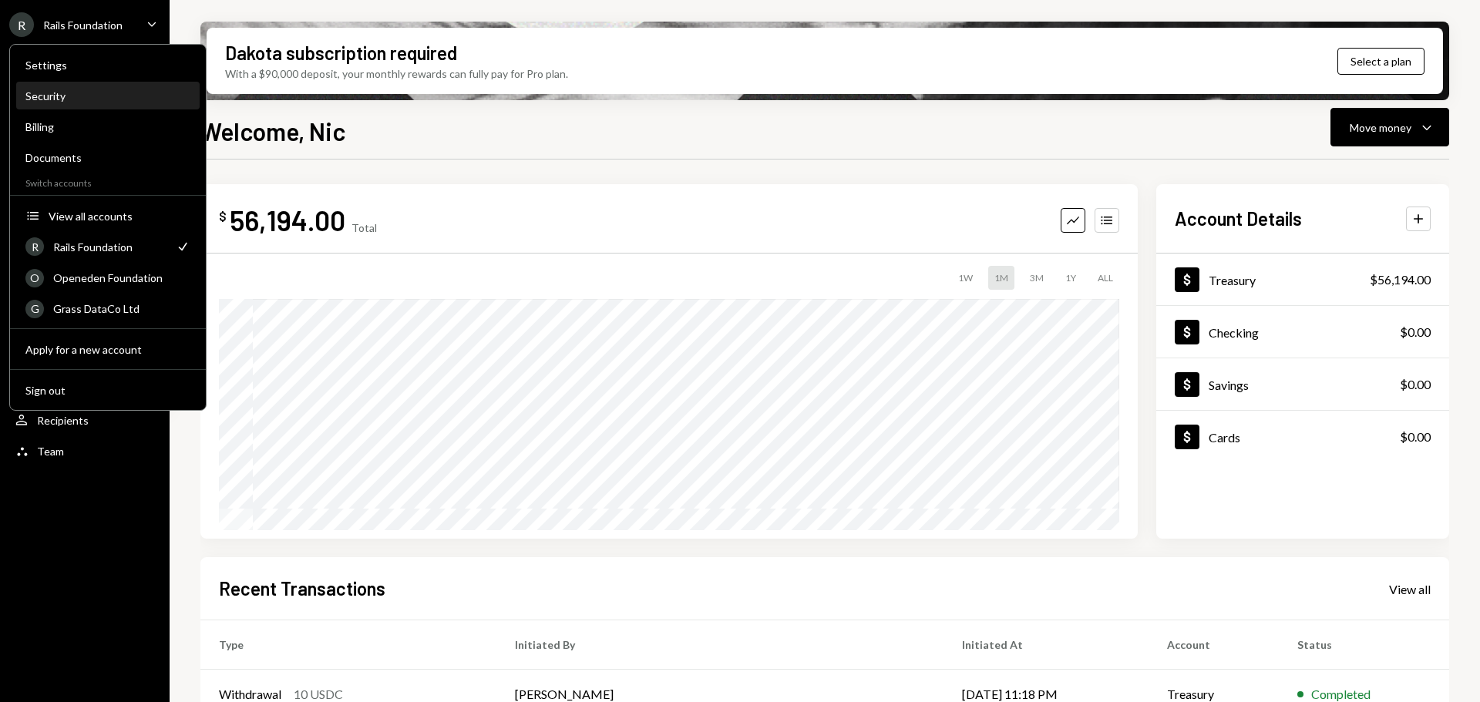
click at [92, 87] on div "Security" at bounding box center [107, 96] width 165 height 26
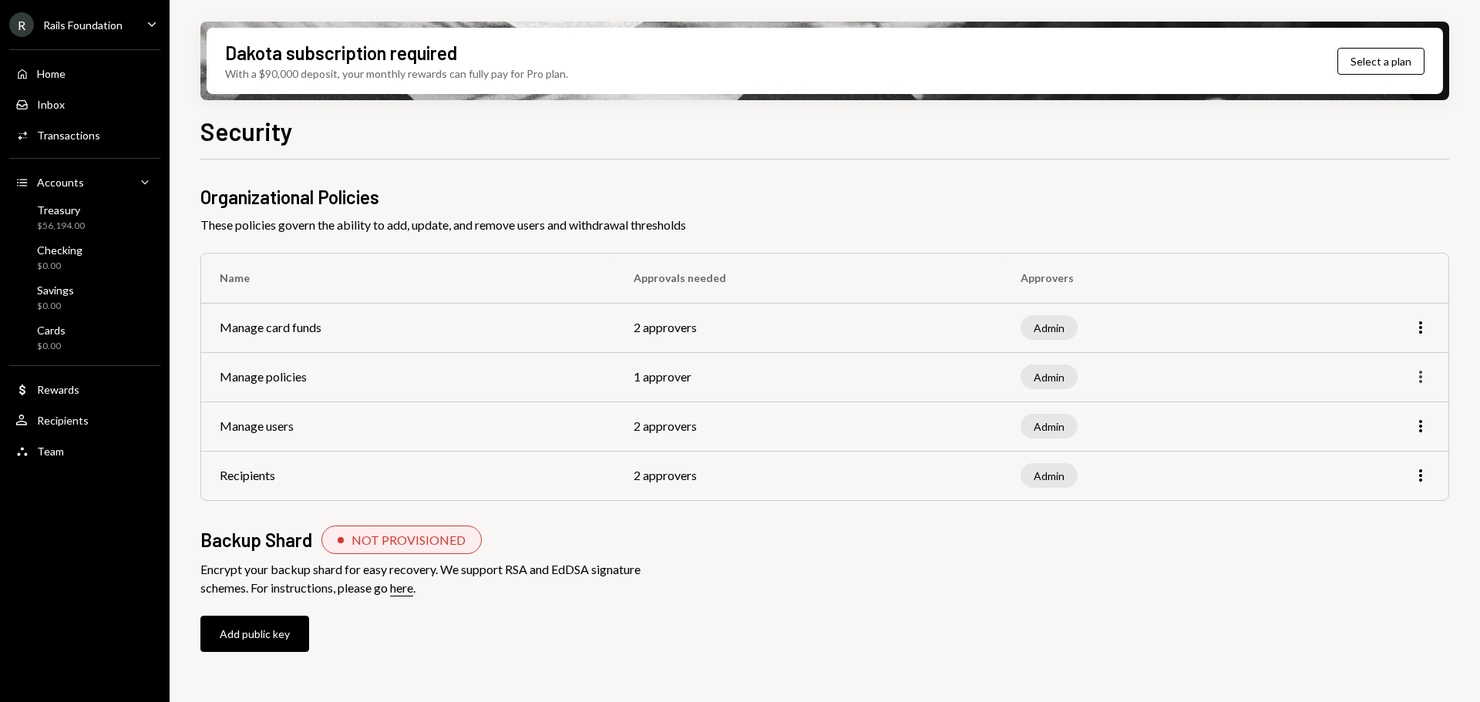
click at [1418, 382] on icon "More" at bounding box center [1420, 377] width 18 height 18
click at [1364, 399] on div "Edit" at bounding box center [1385, 409] width 77 height 27
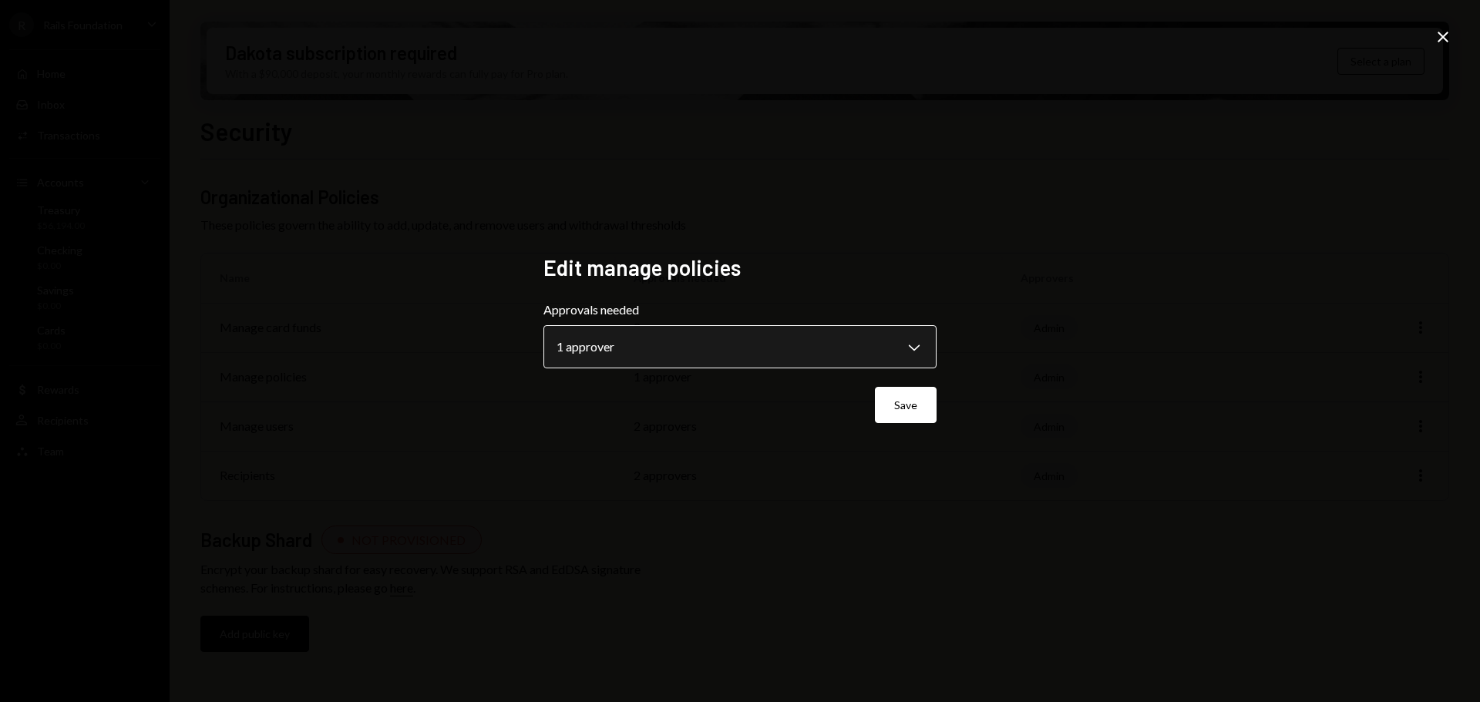
click at [896, 351] on body "**********" at bounding box center [740, 351] width 1480 height 702
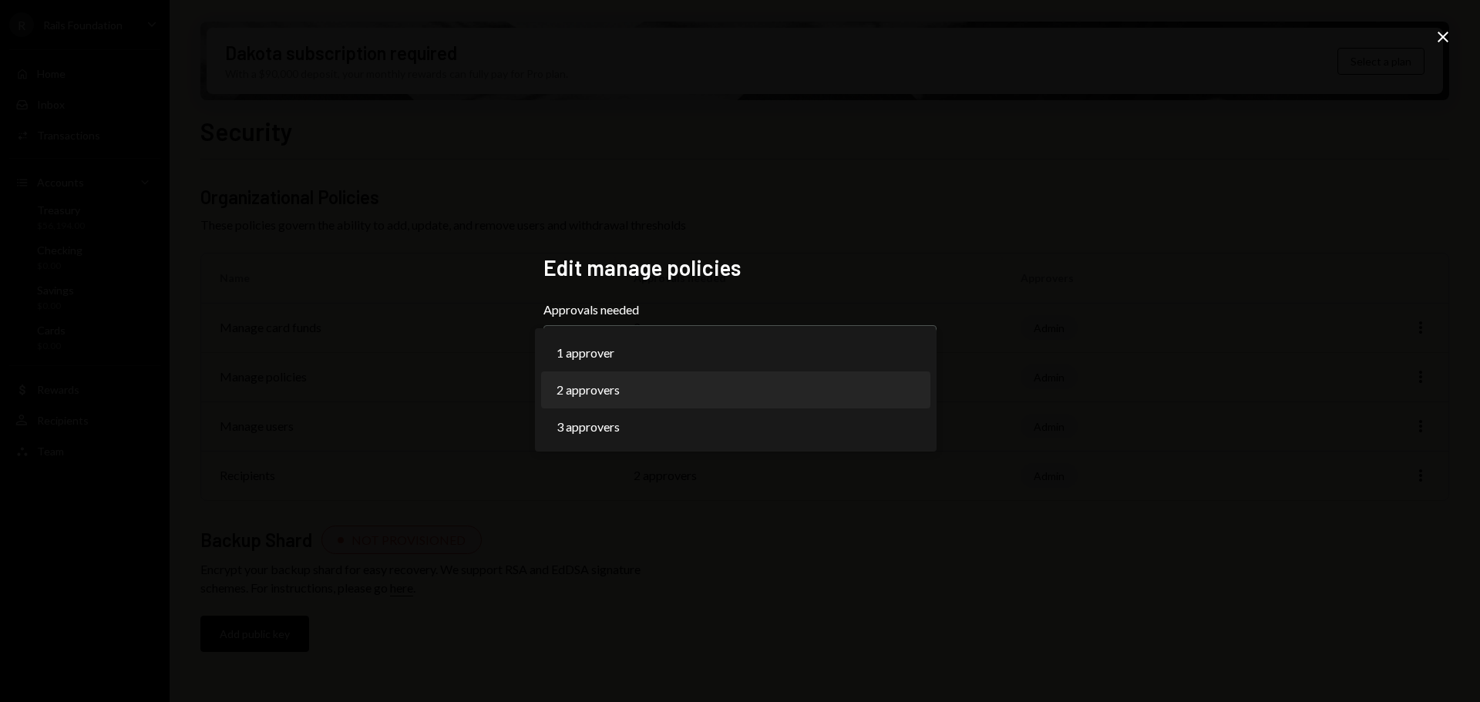
select select "*"
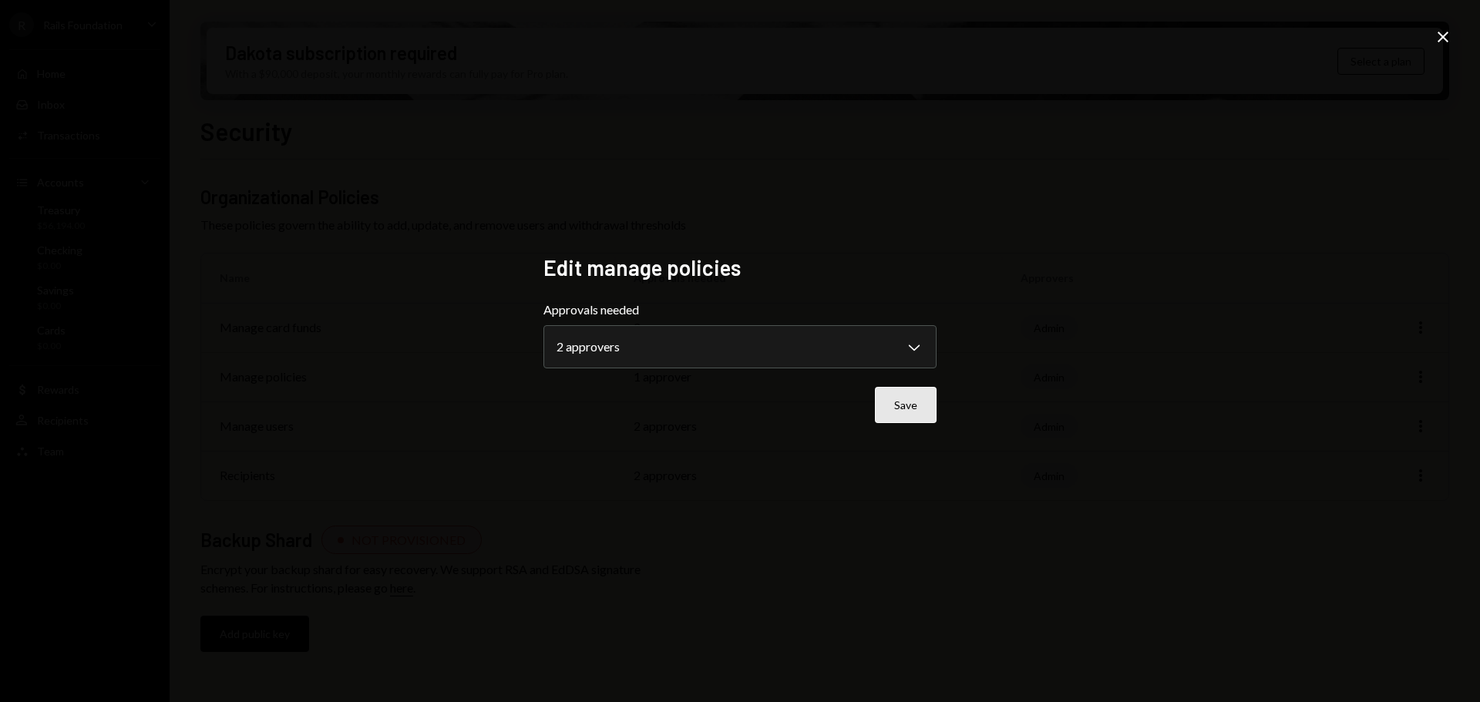
click at [896, 403] on button "Save" at bounding box center [906, 405] width 62 height 36
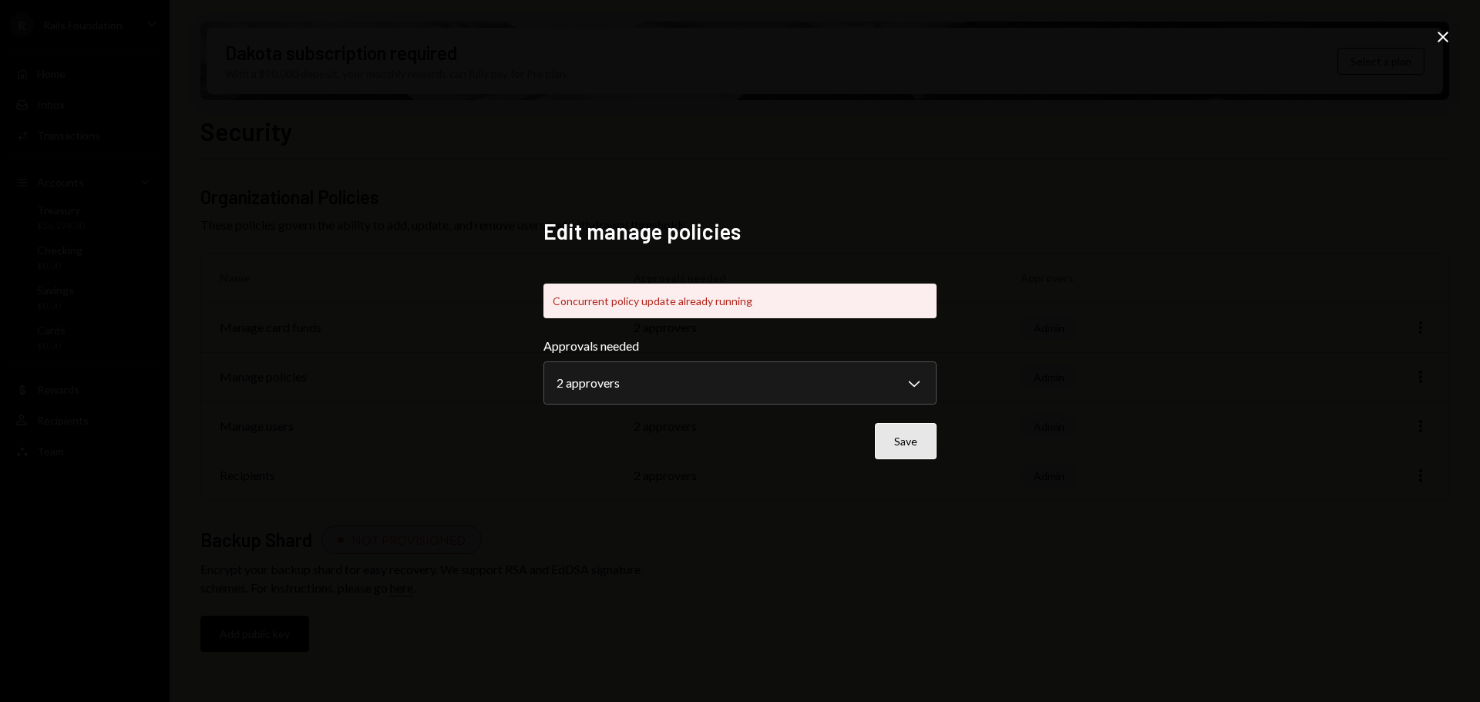
click at [906, 439] on button "Save" at bounding box center [906, 441] width 62 height 36
click at [1442, 40] on icon "Close" at bounding box center [1443, 37] width 18 height 18
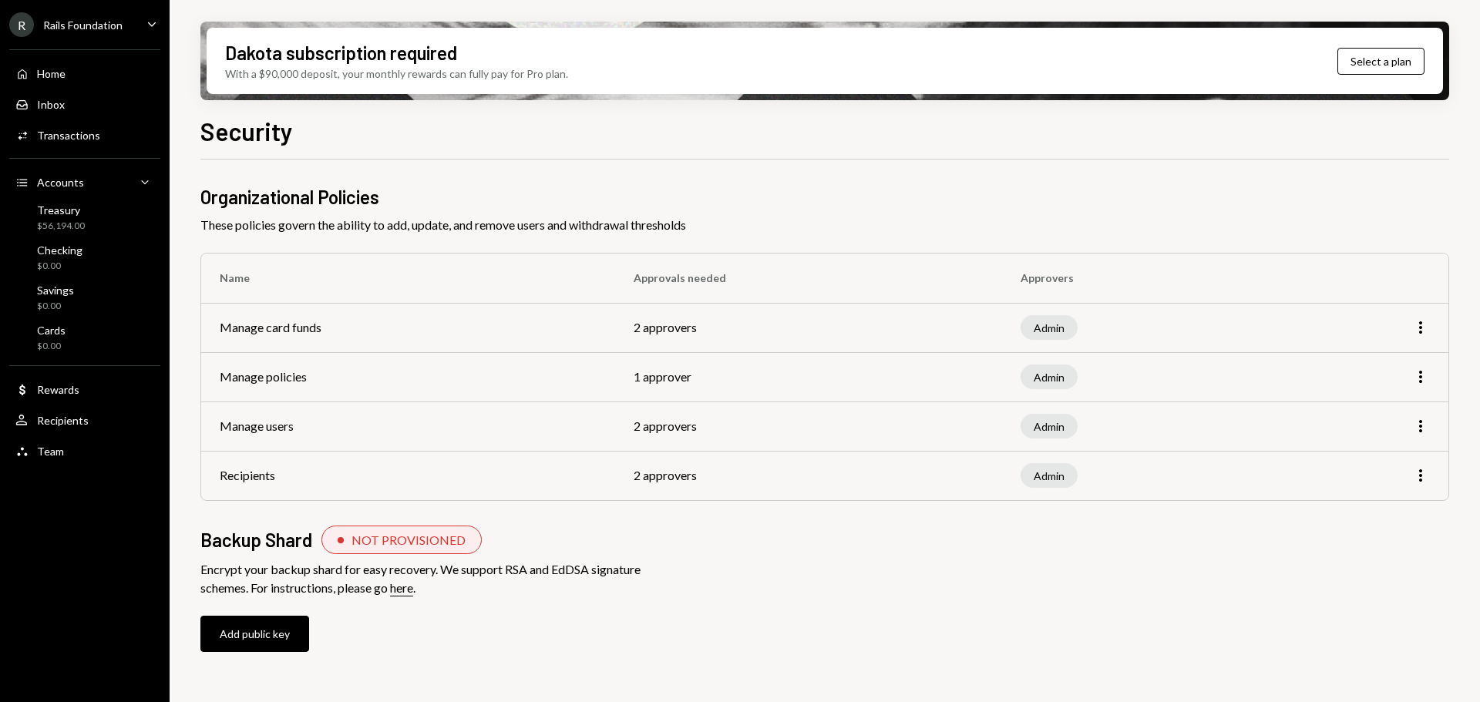
click at [721, 358] on td "1 approver" at bounding box center [808, 376] width 387 height 49
click at [1418, 384] on icon "More" at bounding box center [1420, 377] width 18 height 18
click at [1376, 414] on div "Edit" at bounding box center [1385, 409] width 77 height 27
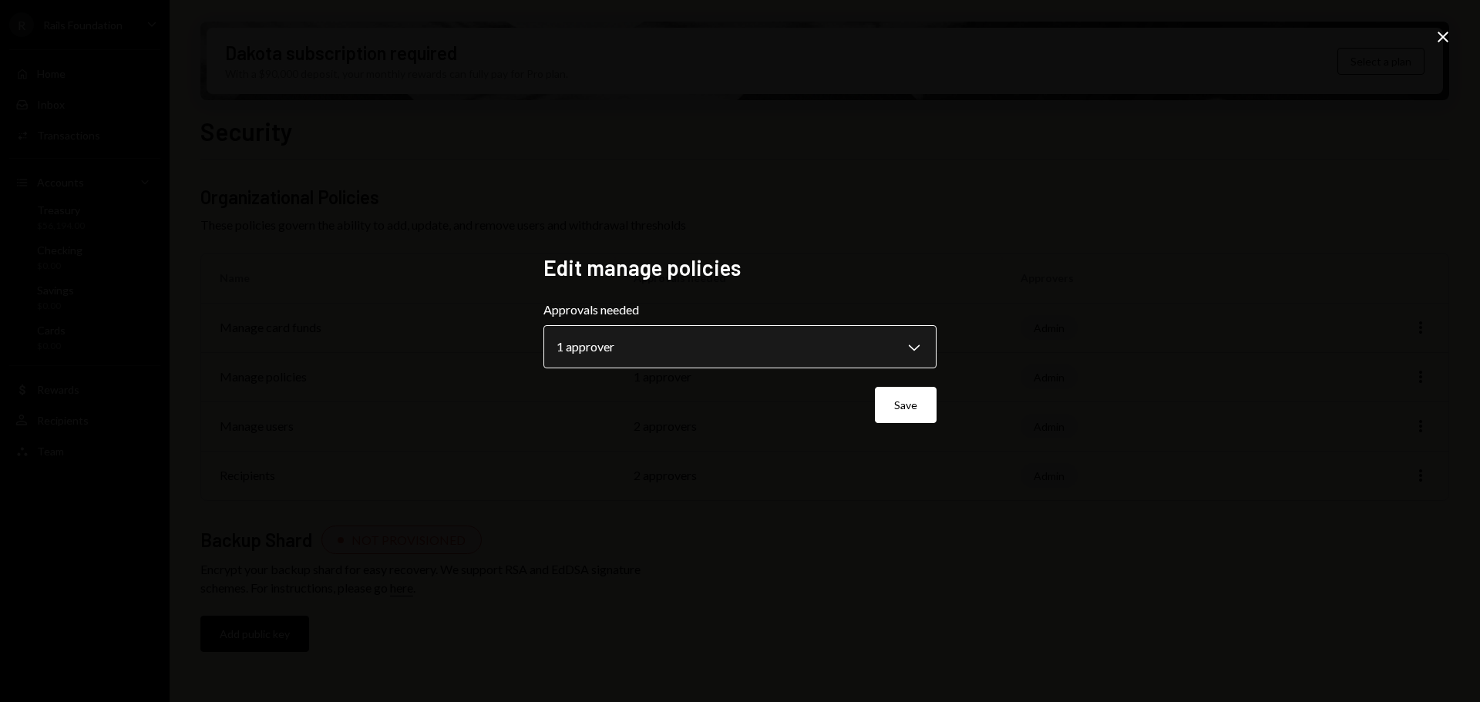
click at [896, 341] on body "**********" at bounding box center [740, 351] width 1480 height 702
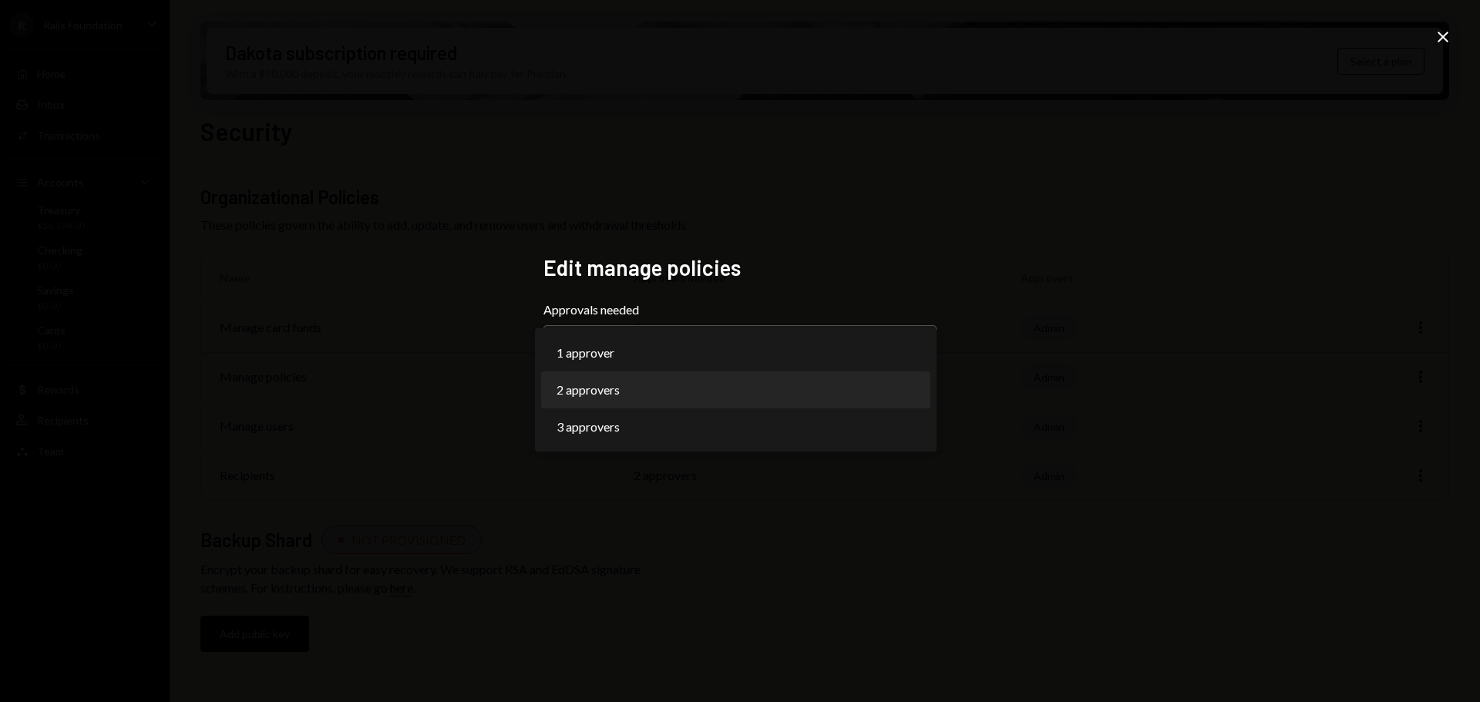
select select "*"
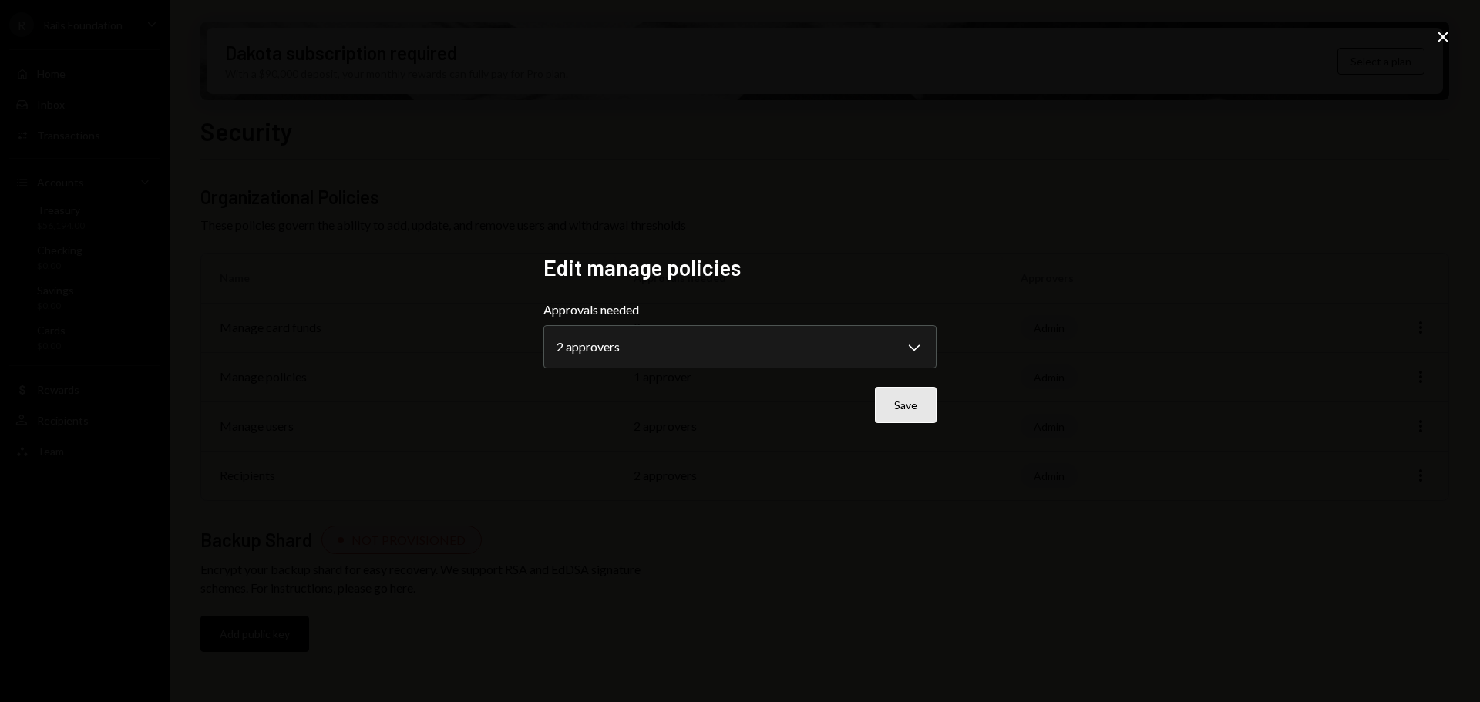
click at [926, 409] on button "Save" at bounding box center [906, 405] width 62 height 36
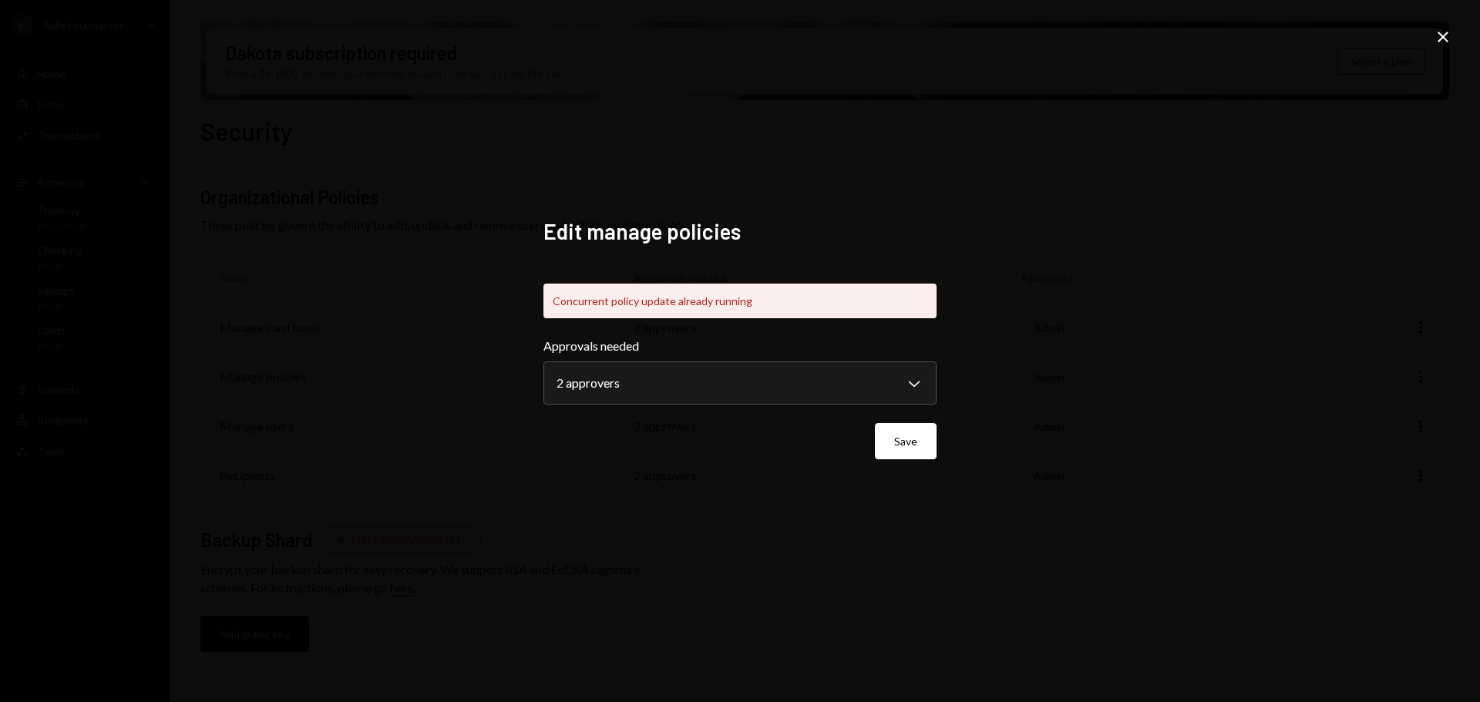
click at [1280, 151] on div "**********" at bounding box center [740, 351] width 1480 height 702
click at [1437, 37] on icon "Close" at bounding box center [1443, 37] width 18 height 18
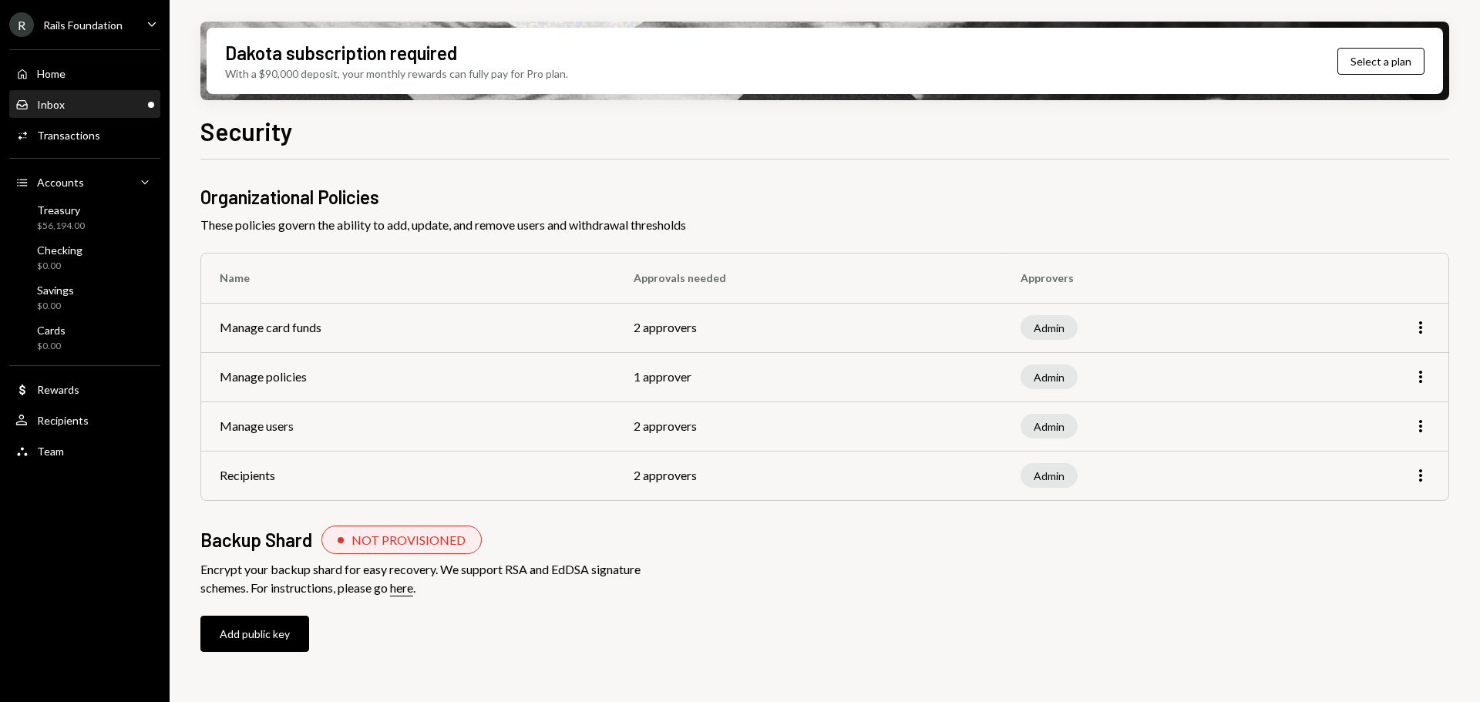
click at [79, 111] on div "Inbox Inbox" at bounding box center [84, 105] width 139 height 14
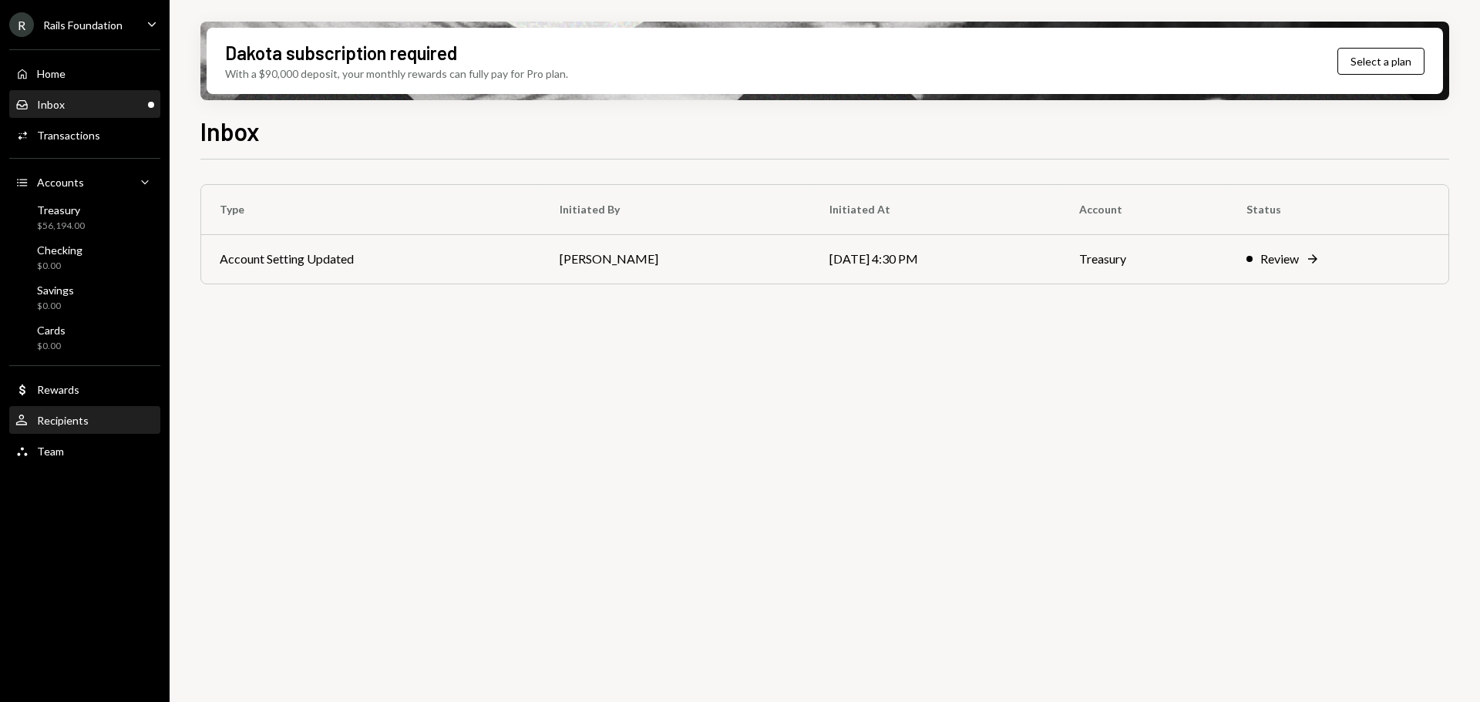
click at [74, 412] on div "User Recipients" at bounding box center [84, 421] width 139 height 26
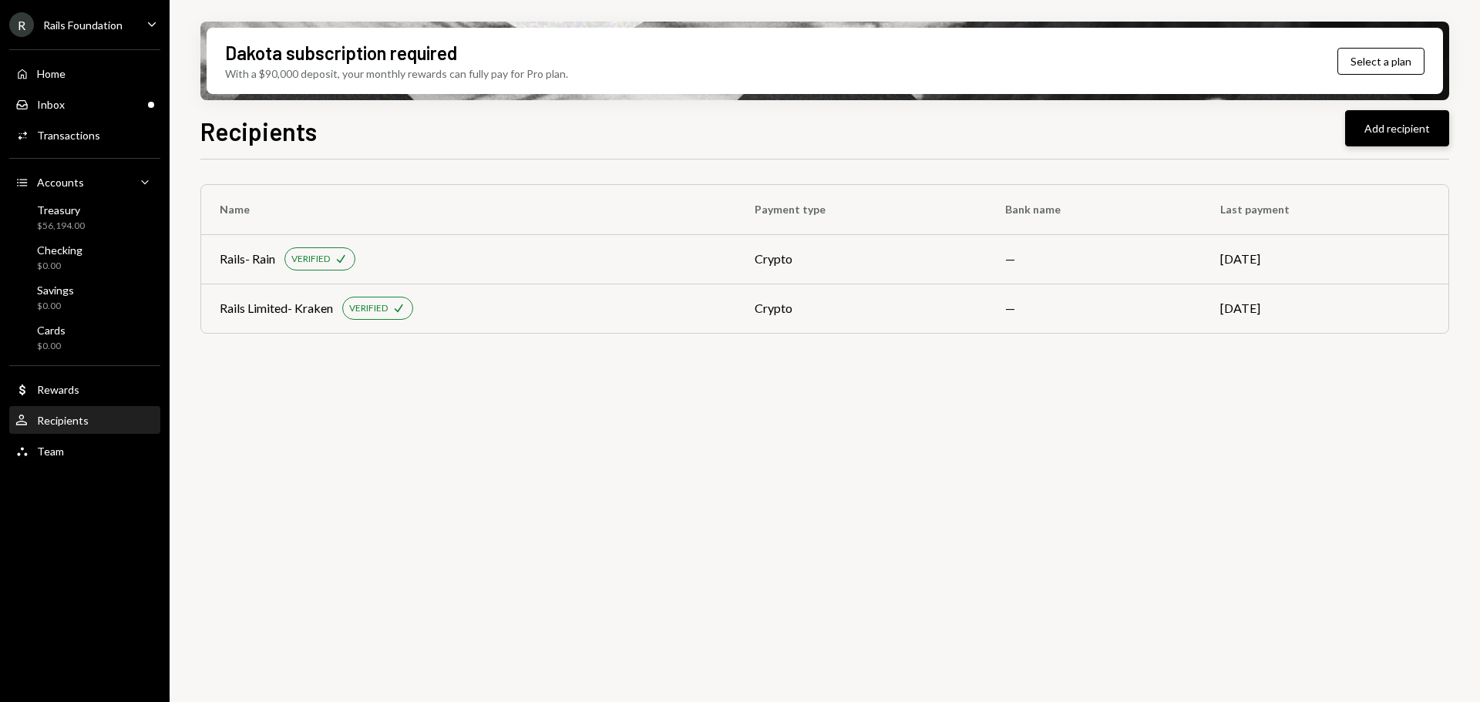
click at [1395, 137] on button "Add recipient" at bounding box center [1397, 128] width 104 height 36
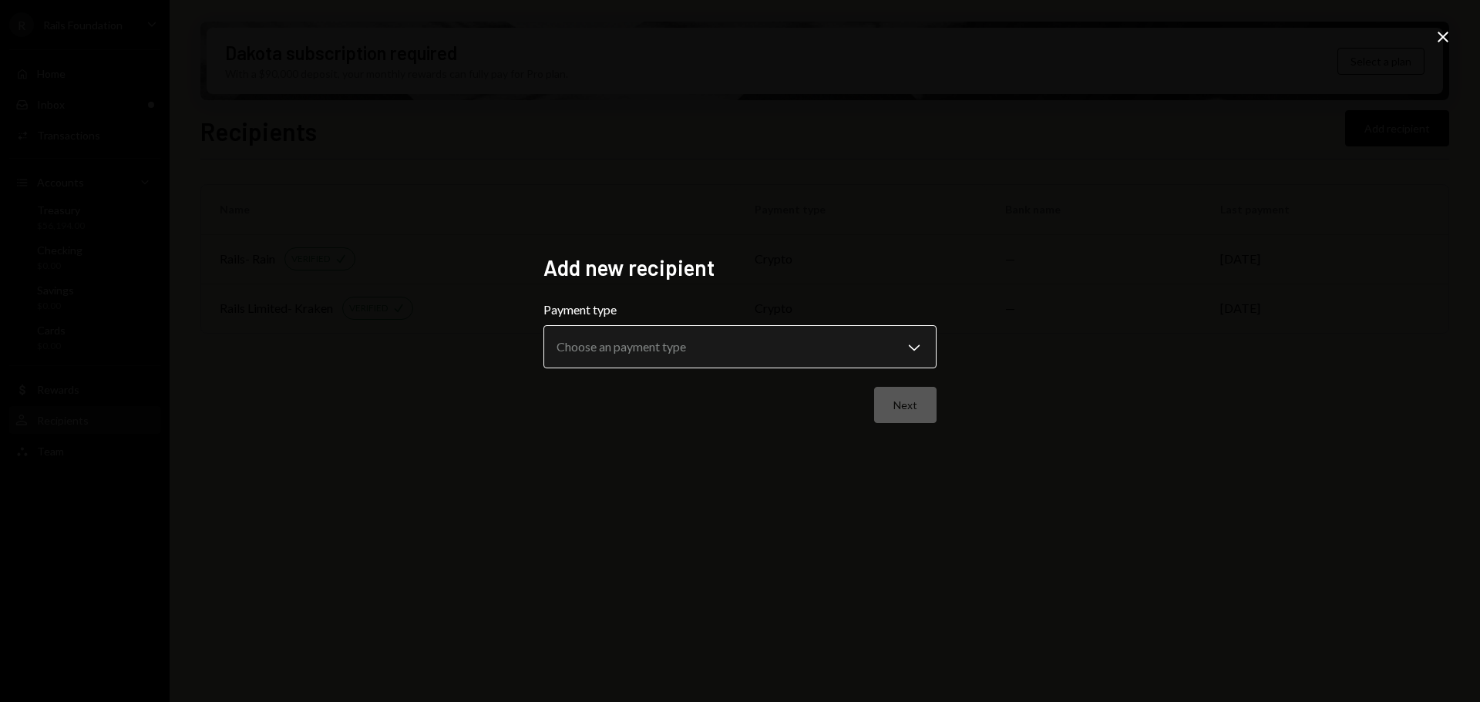
click at [907, 347] on body "**********" at bounding box center [740, 351] width 1480 height 702
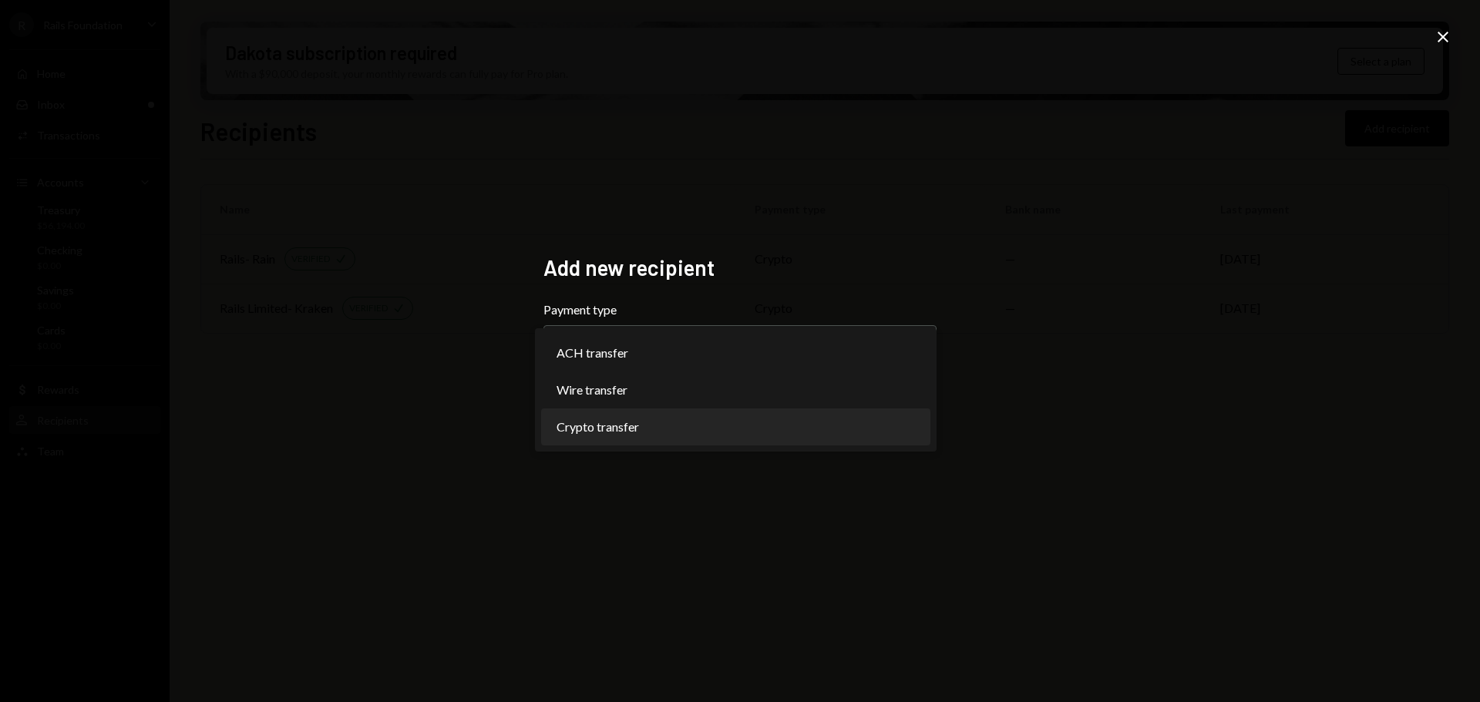
select select "******"
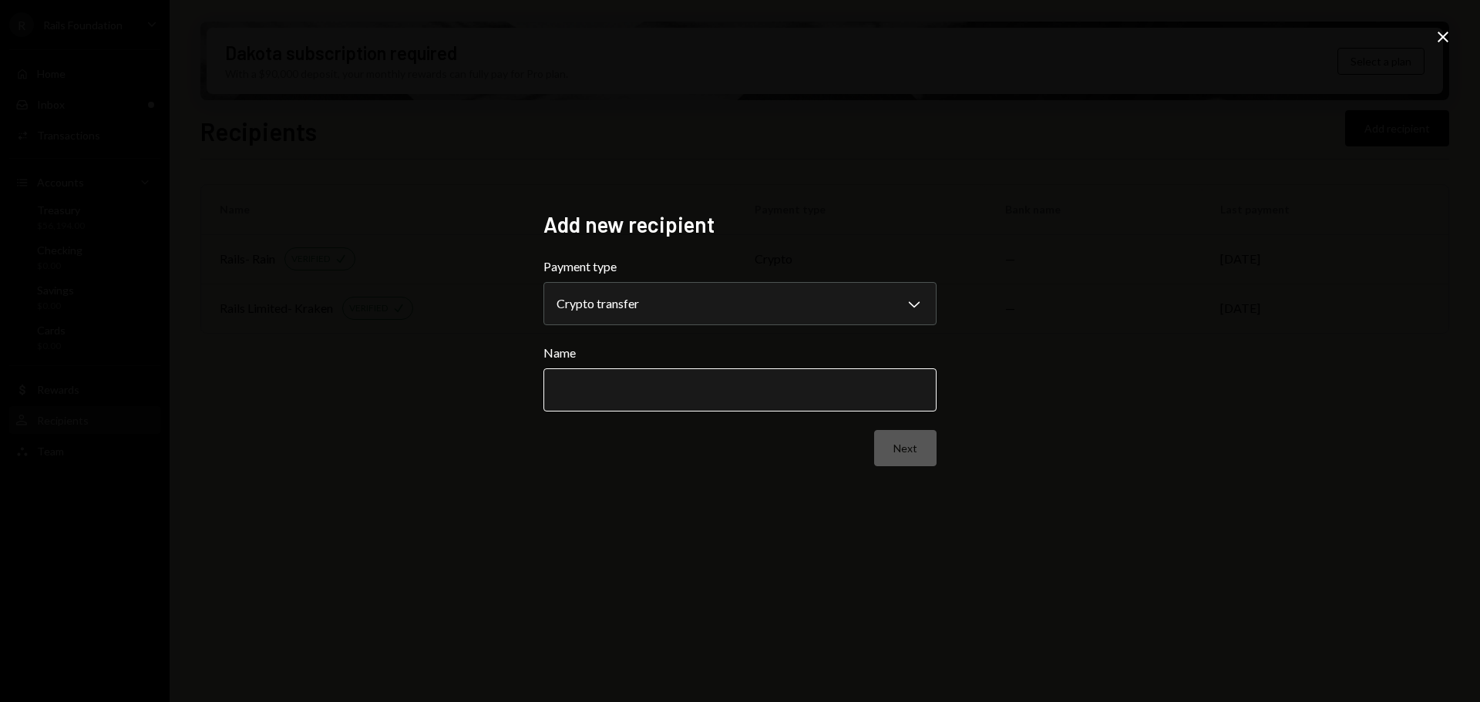
click at [718, 391] on input "Name" at bounding box center [739, 389] width 393 height 43
type input "**********"
click at [913, 445] on button "Next" at bounding box center [905, 448] width 62 height 36
click at [766, 302] on body "R Rails Foundation Caret Down Home Home Inbox Inbox Activities Transactions Acc…" at bounding box center [740, 351] width 1480 height 702
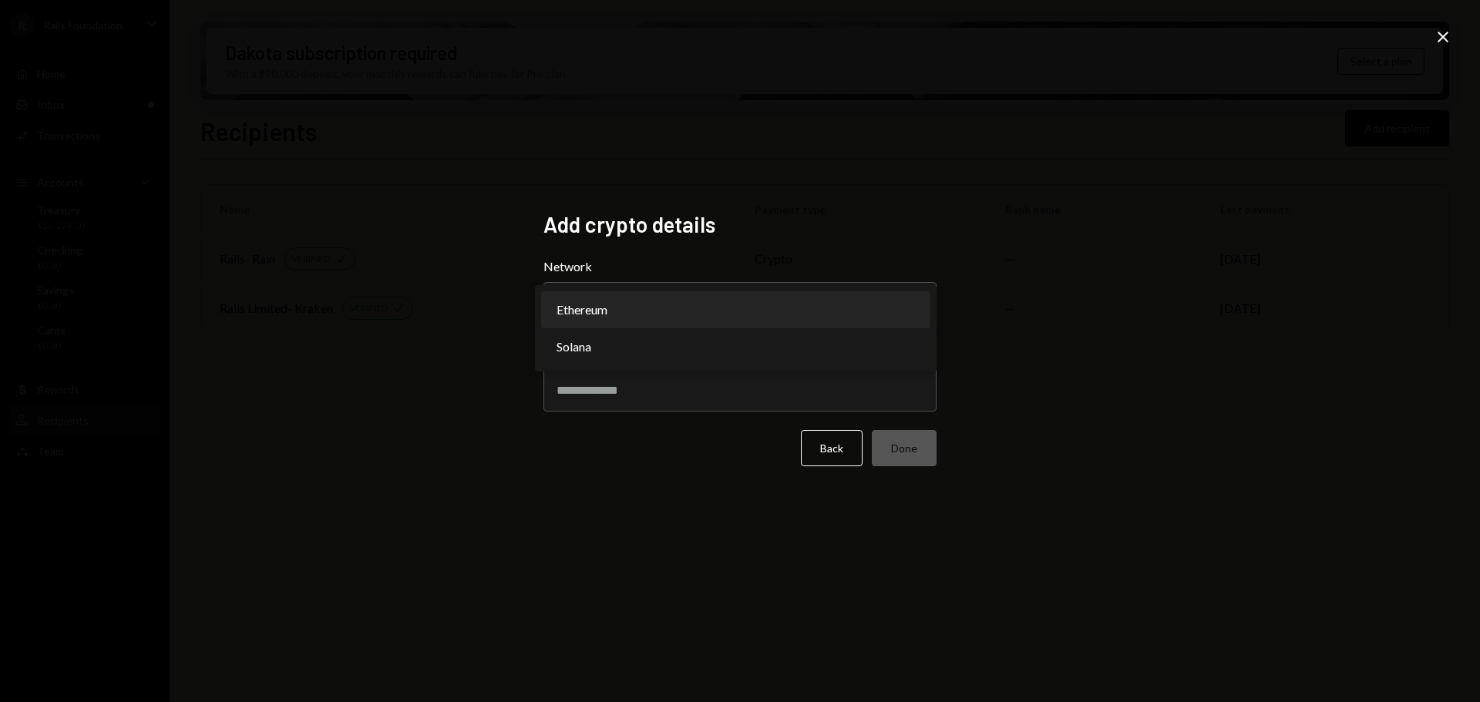
select select "**********"
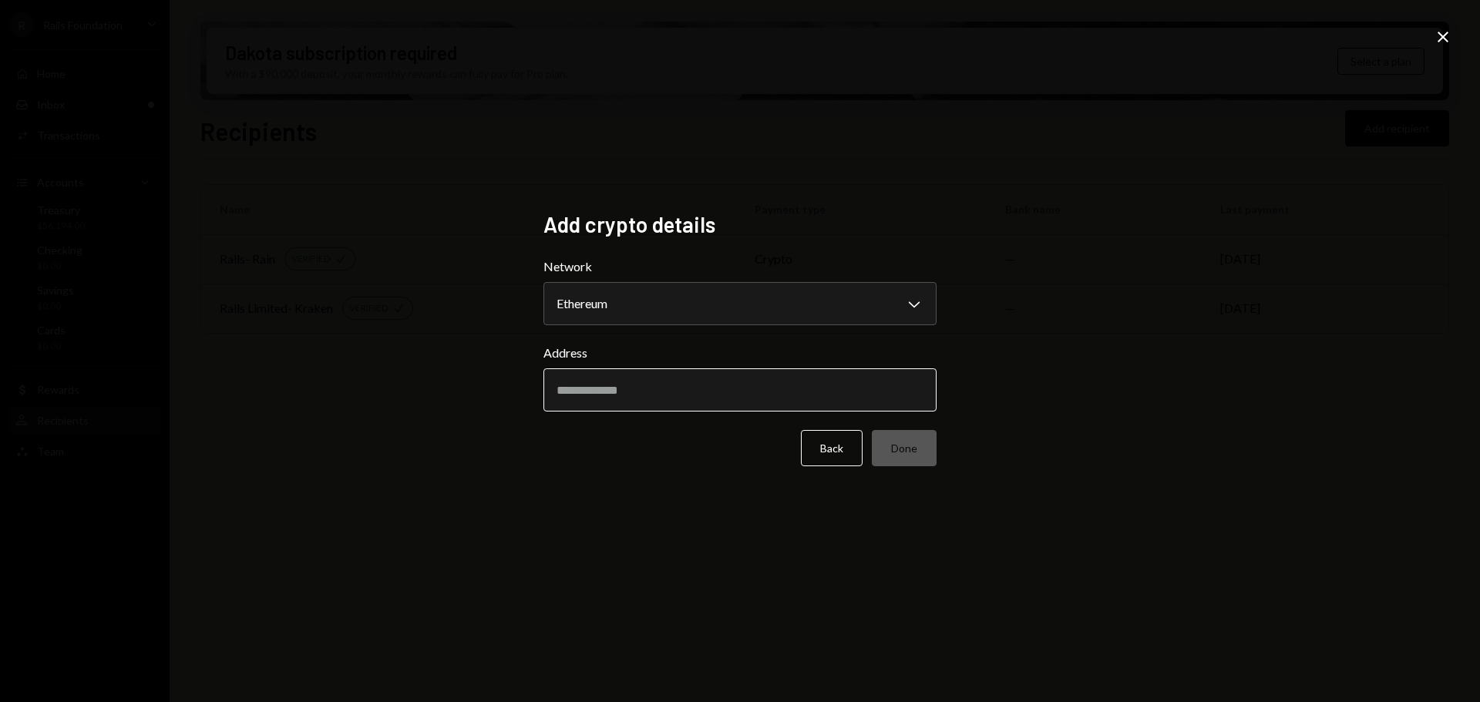
click at [628, 385] on input "Address" at bounding box center [739, 389] width 393 height 43
paste input "**********"
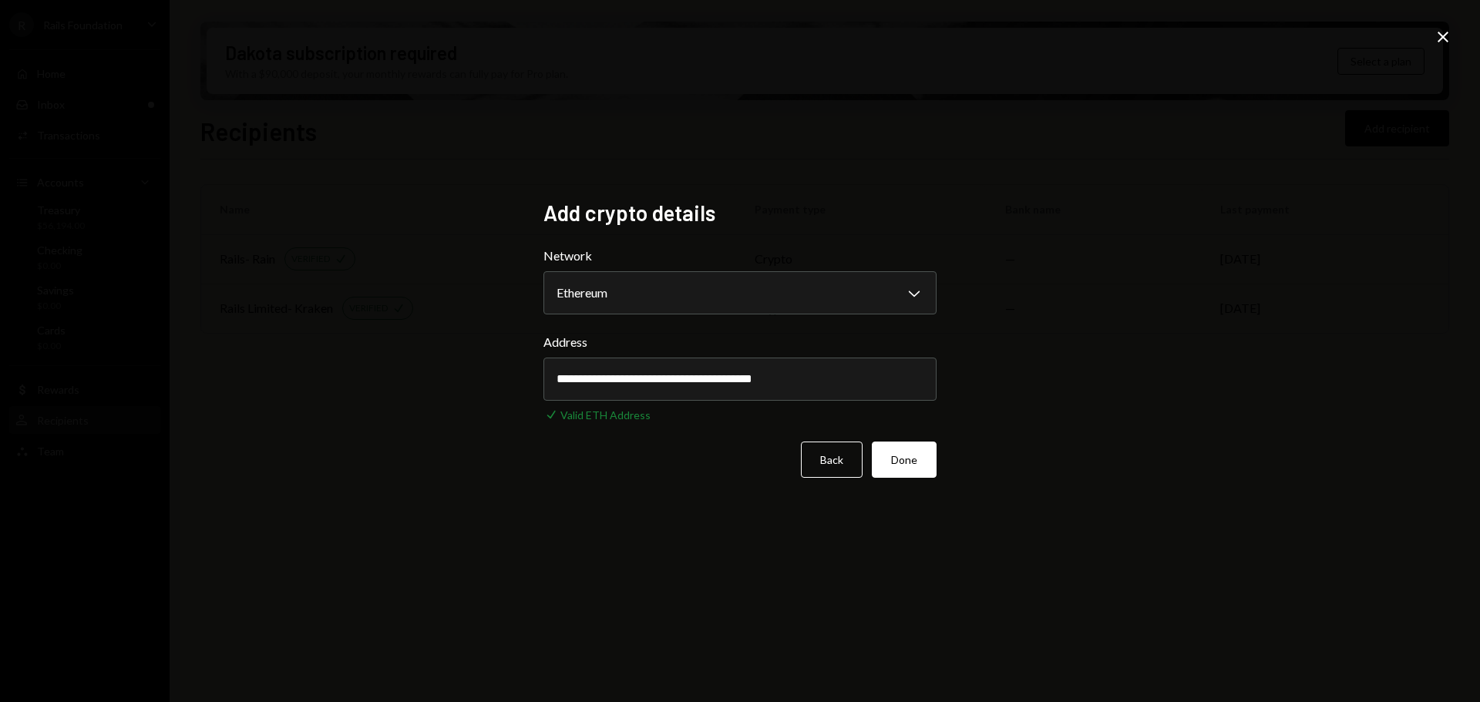
drag, startPoint x: 628, startPoint y: 385, endPoint x: 772, endPoint y: 424, distance: 149.2
click at [772, 424] on form "**********" at bounding box center [739, 362] width 393 height 231
type input "**********"
click at [898, 463] on button "Done" at bounding box center [904, 460] width 65 height 36
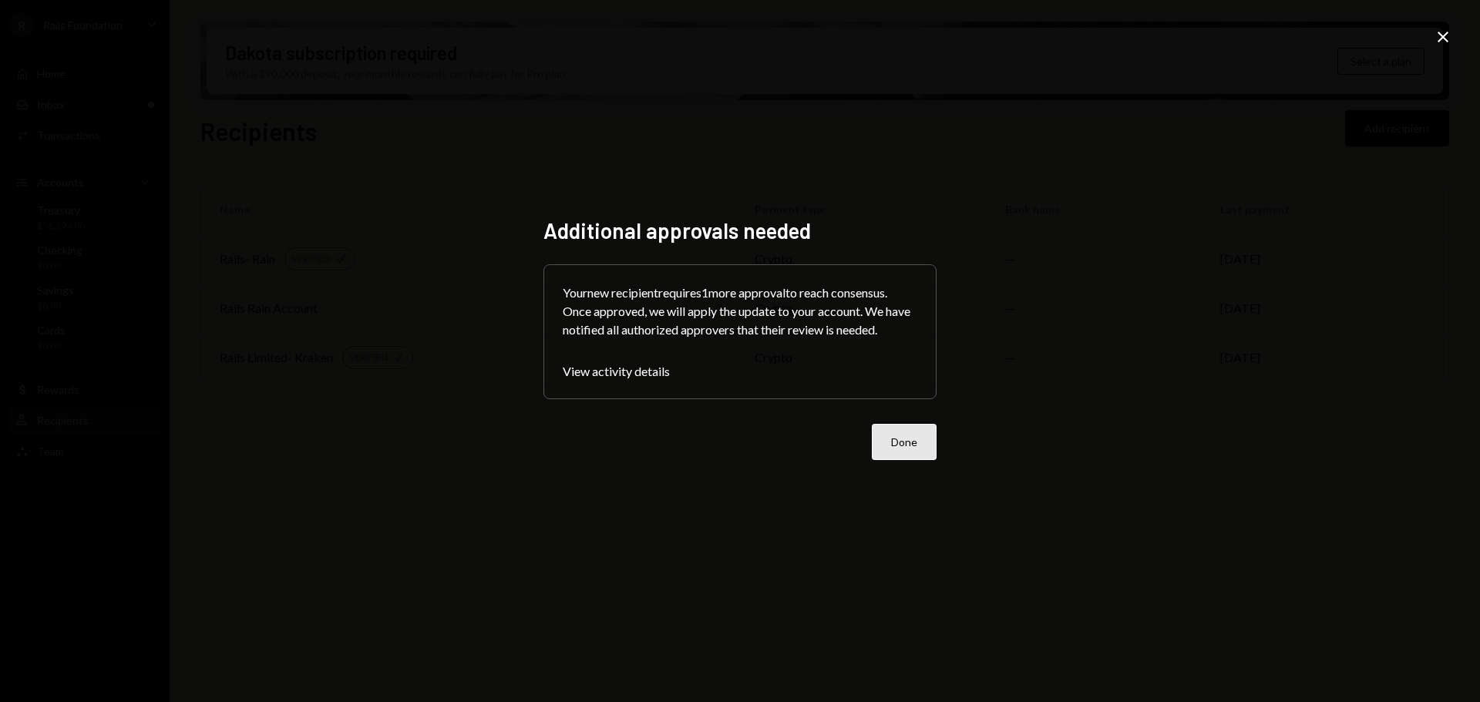
click at [905, 440] on button "Done" at bounding box center [904, 442] width 65 height 36
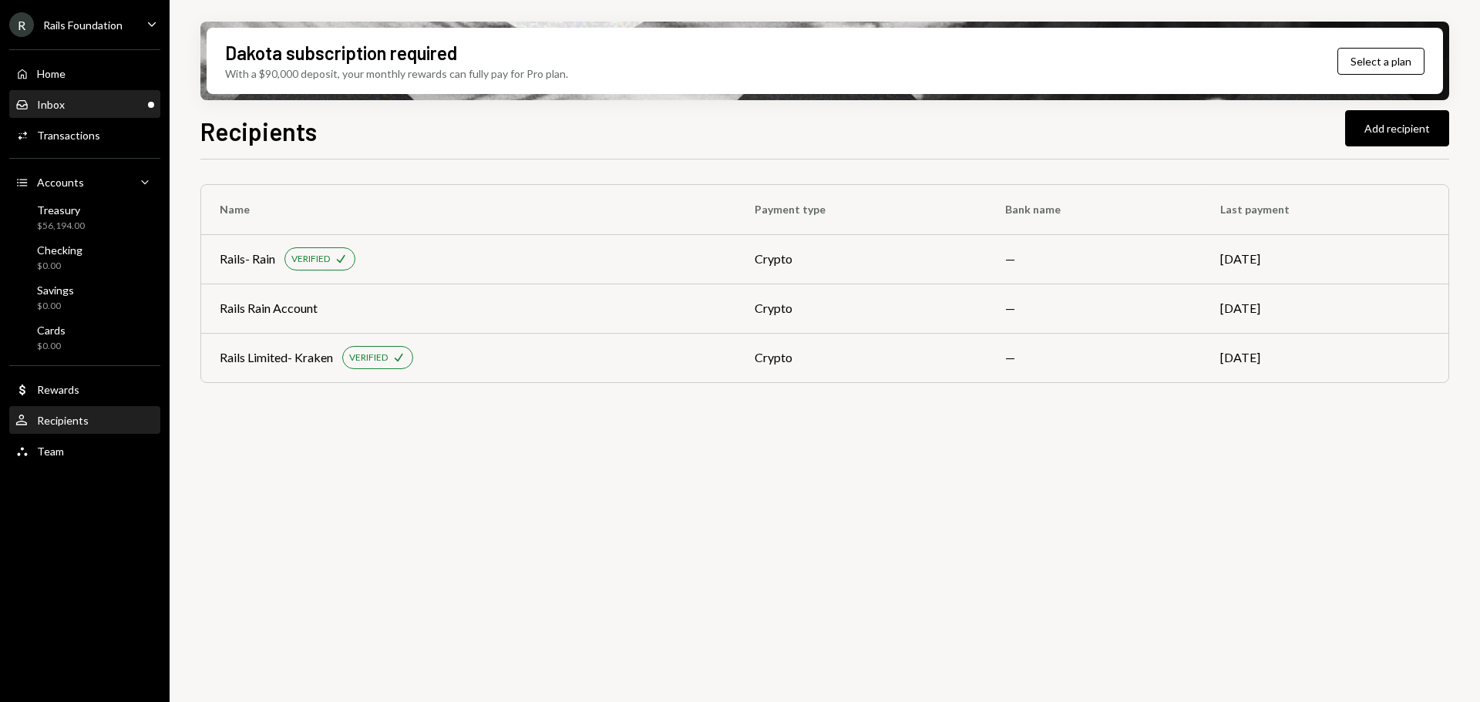
click at [59, 101] on div "Inbox" at bounding box center [51, 104] width 28 height 13
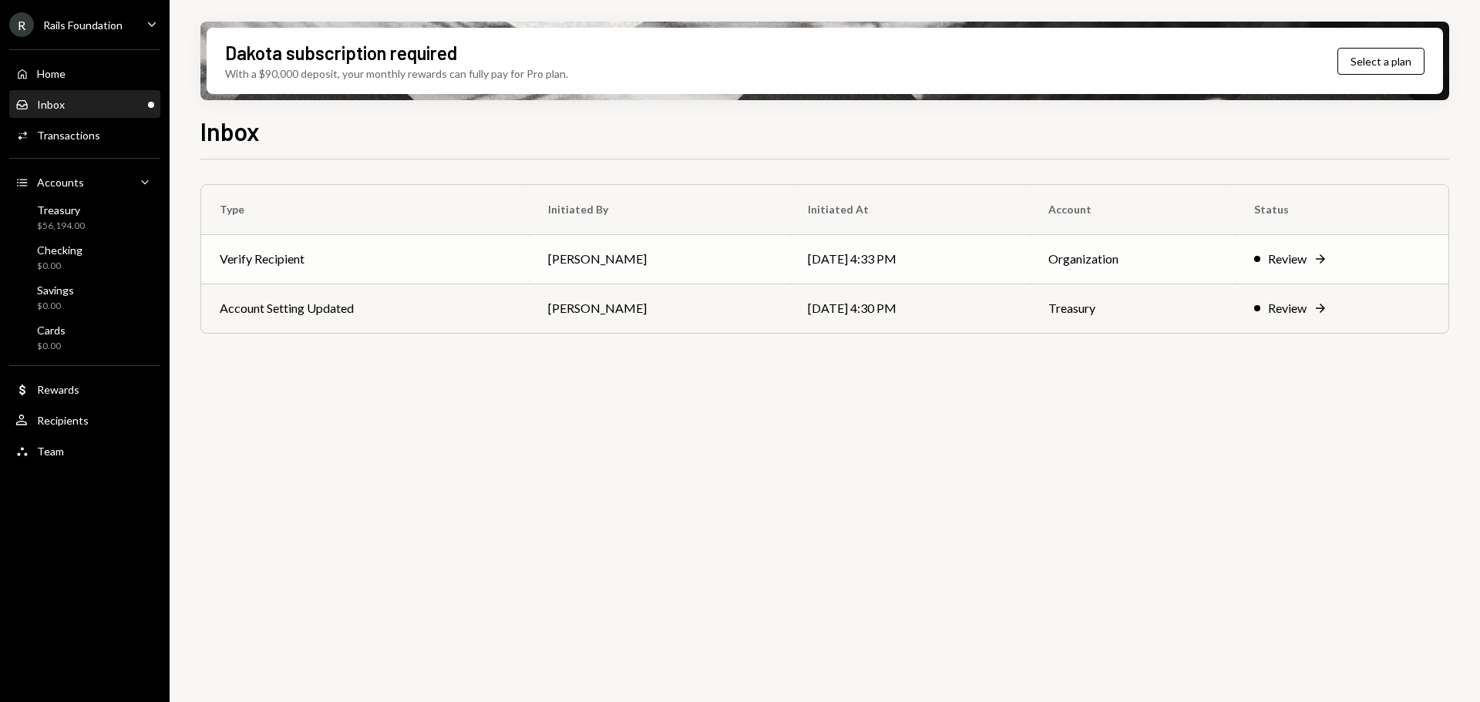
click at [721, 265] on td "[PERSON_NAME]" at bounding box center [660, 258] width 260 height 49
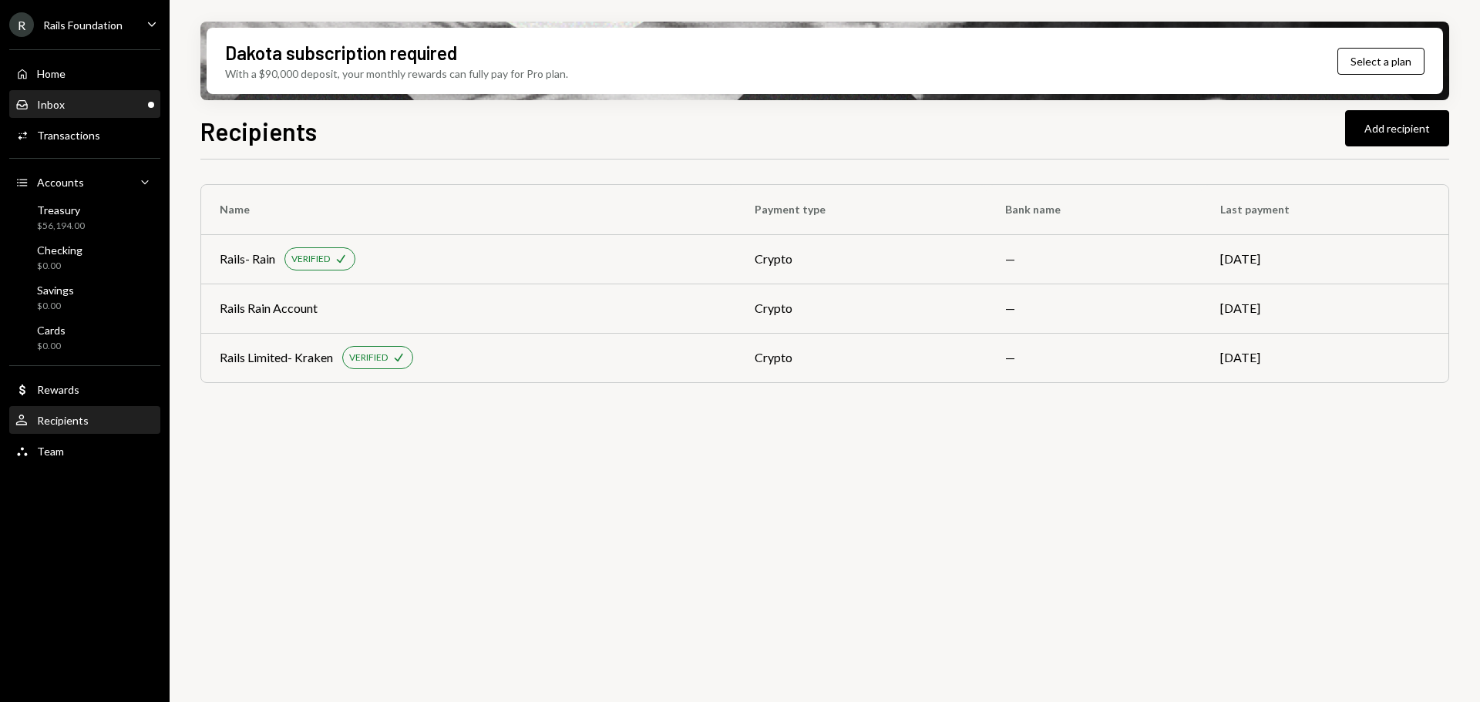
click at [83, 105] on div "Inbox Inbox" at bounding box center [84, 105] width 139 height 14
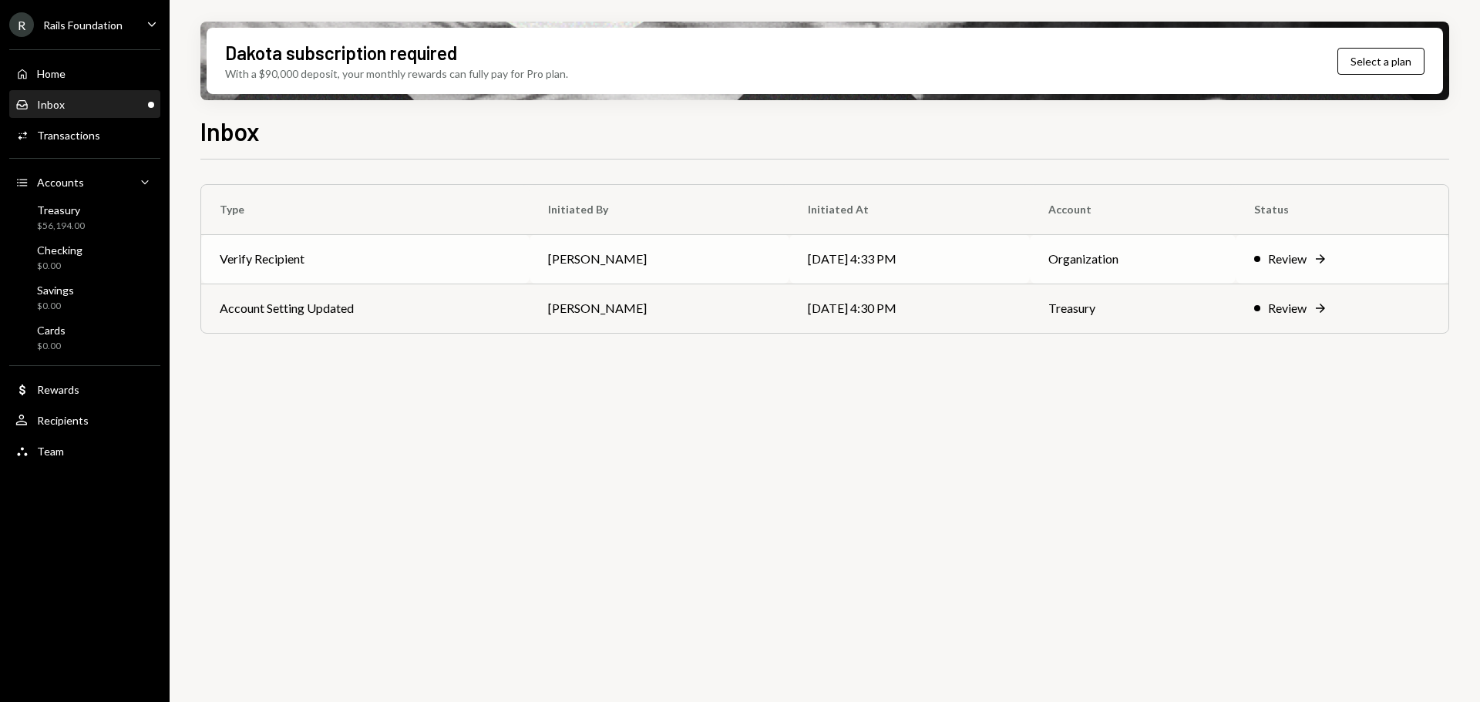
drag, startPoint x: 966, startPoint y: 267, endPoint x: 940, endPoint y: 272, distance: 26.0
click at [940, 272] on td "[DATE] 4:33 PM" at bounding box center [909, 258] width 240 height 49
click at [520, 247] on td "Verify Recipient" at bounding box center [365, 258] width 328 height 49
click at [103, 93] on div "Inbox Inbox" at bounding box center [84, 105] width 139 height 26
click at [580, 285] on td "[PERSON_NAME]" at bounding box center [660, 308] width 260 height 49
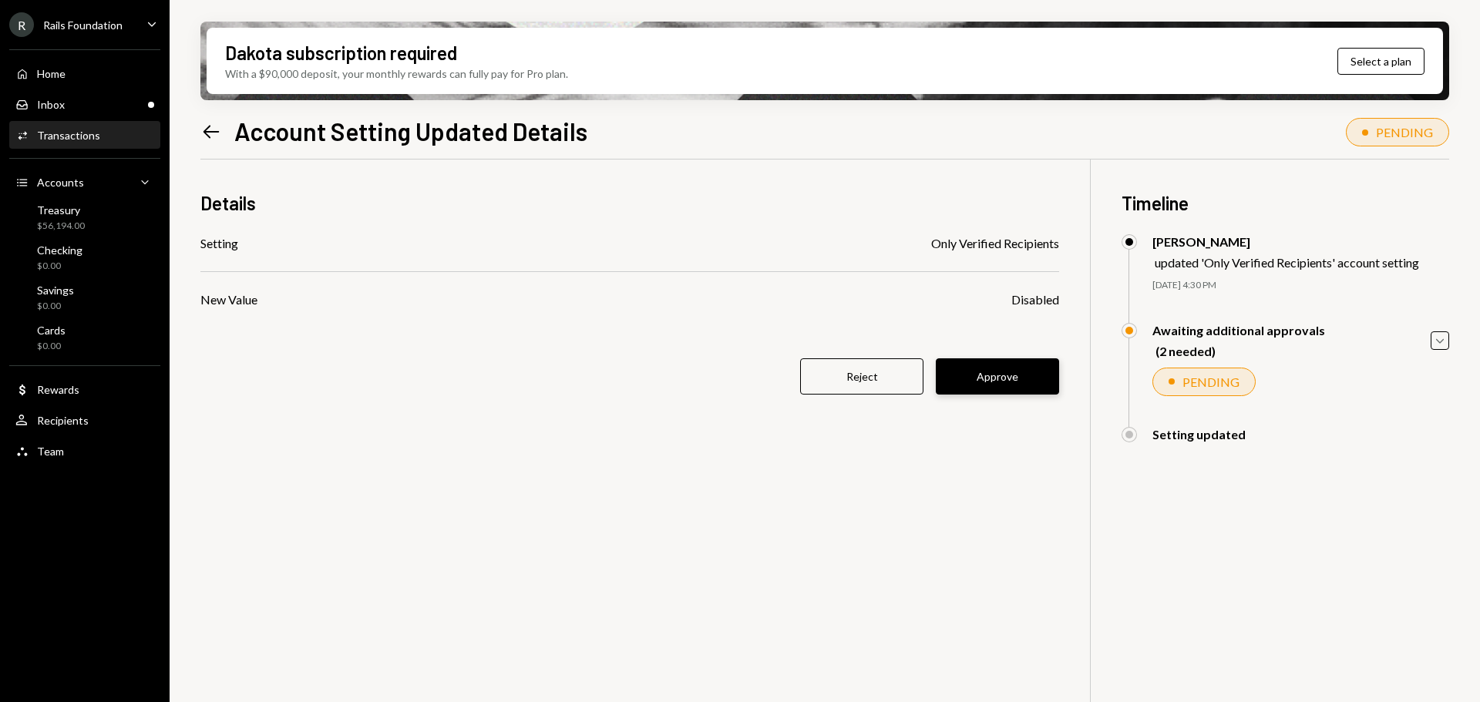
click at [1006, 371] on button "Approve" at bounding box center [997, 376] width 123 height 36
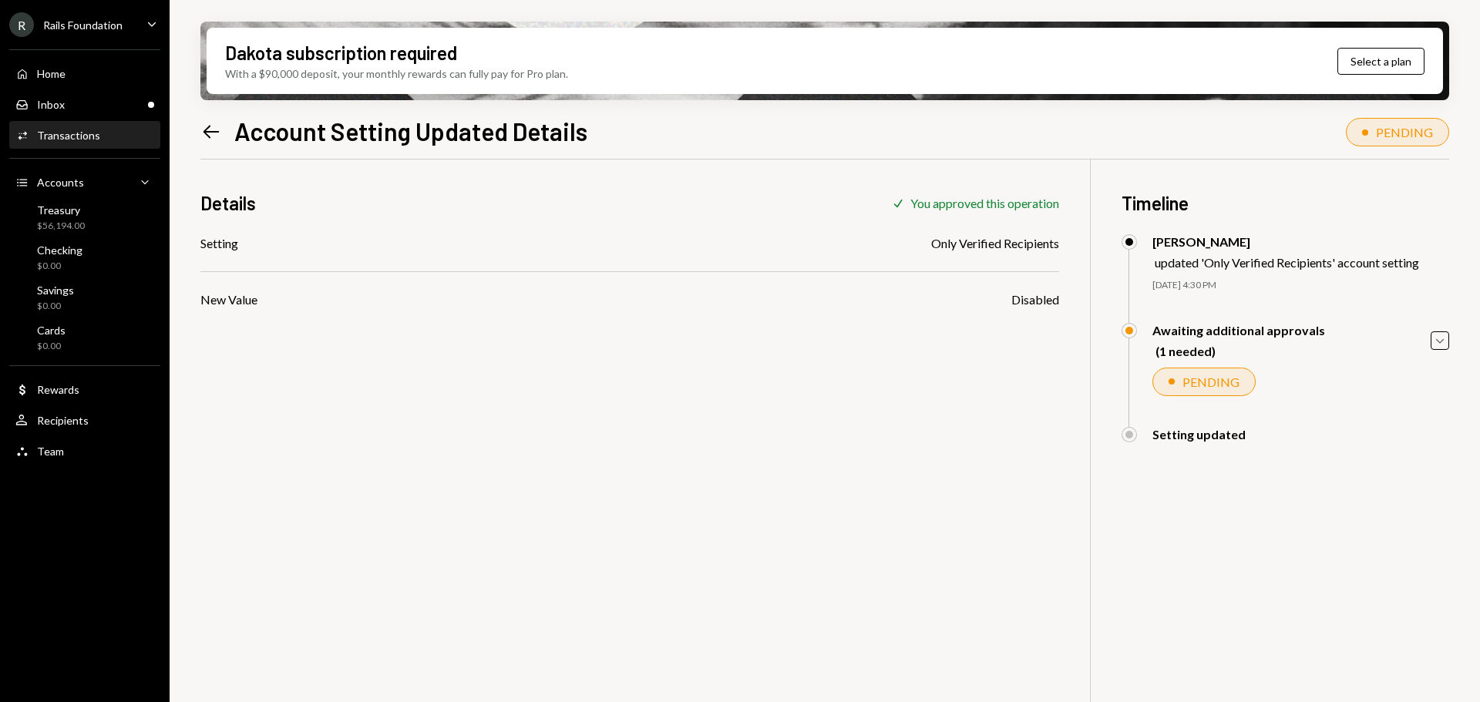
click at [206, 123] on icon "Left Arrow" at bounding box center [211, 132] width 22 height 22
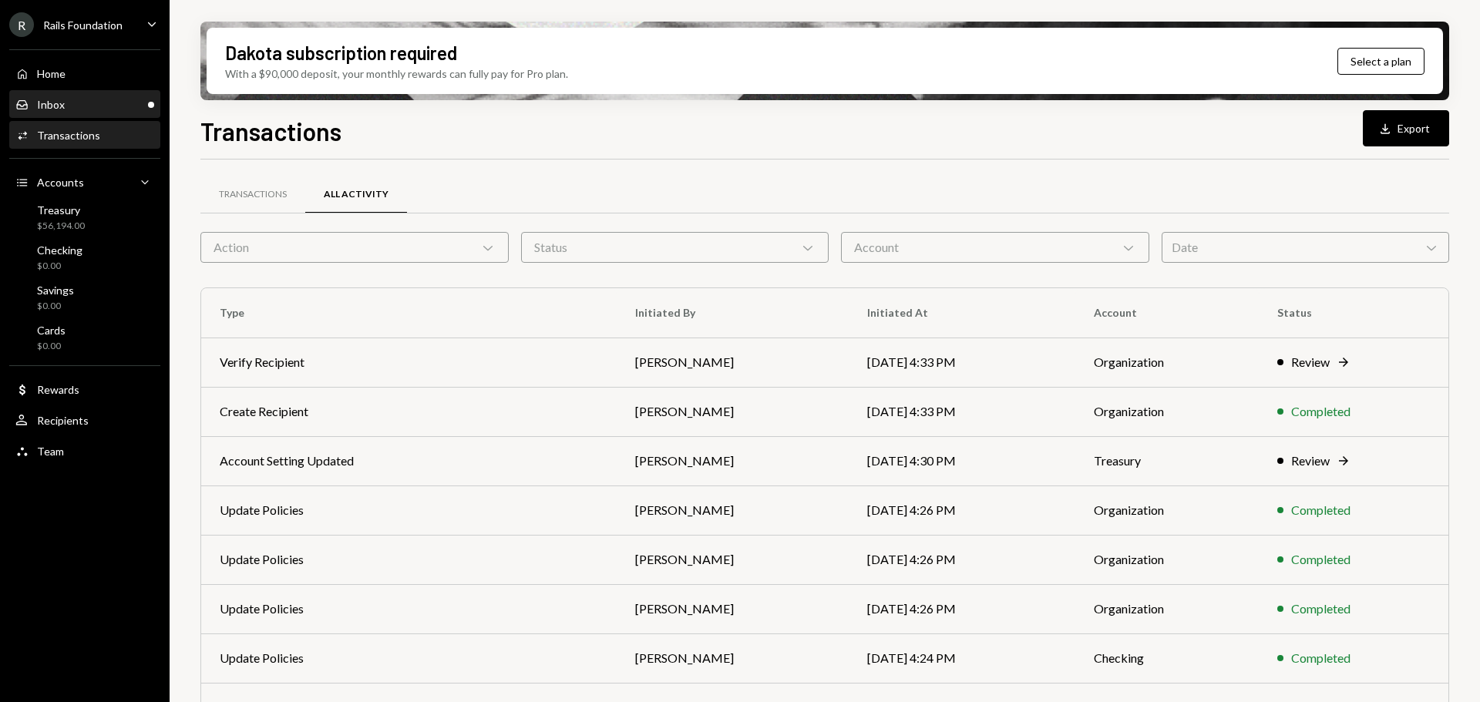
click at [108, 110] on div "Inbox Inbox" at bounding box center [84, 105] width 139 height 14
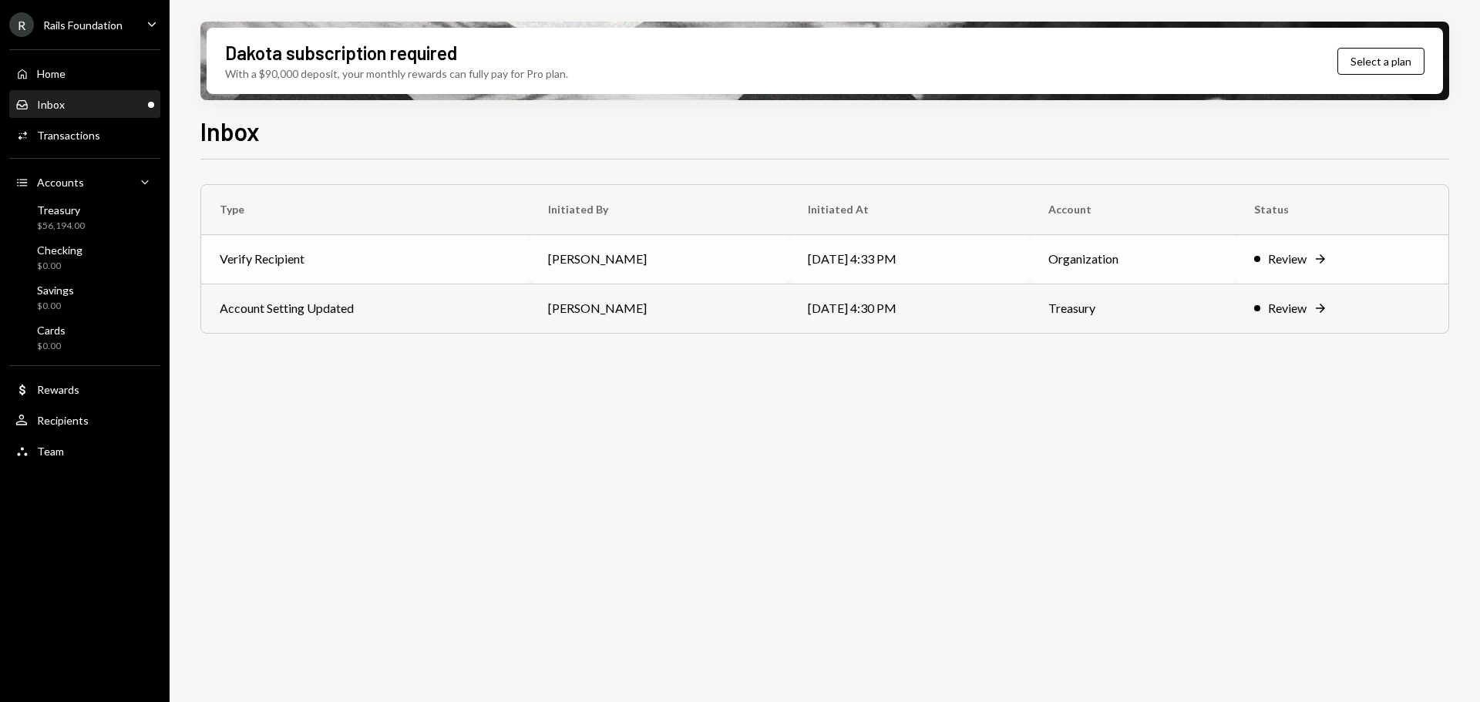
click at [703, 257] on td "[PERSON_NAME]" at bounding box center [660, 258] width 260 height 49
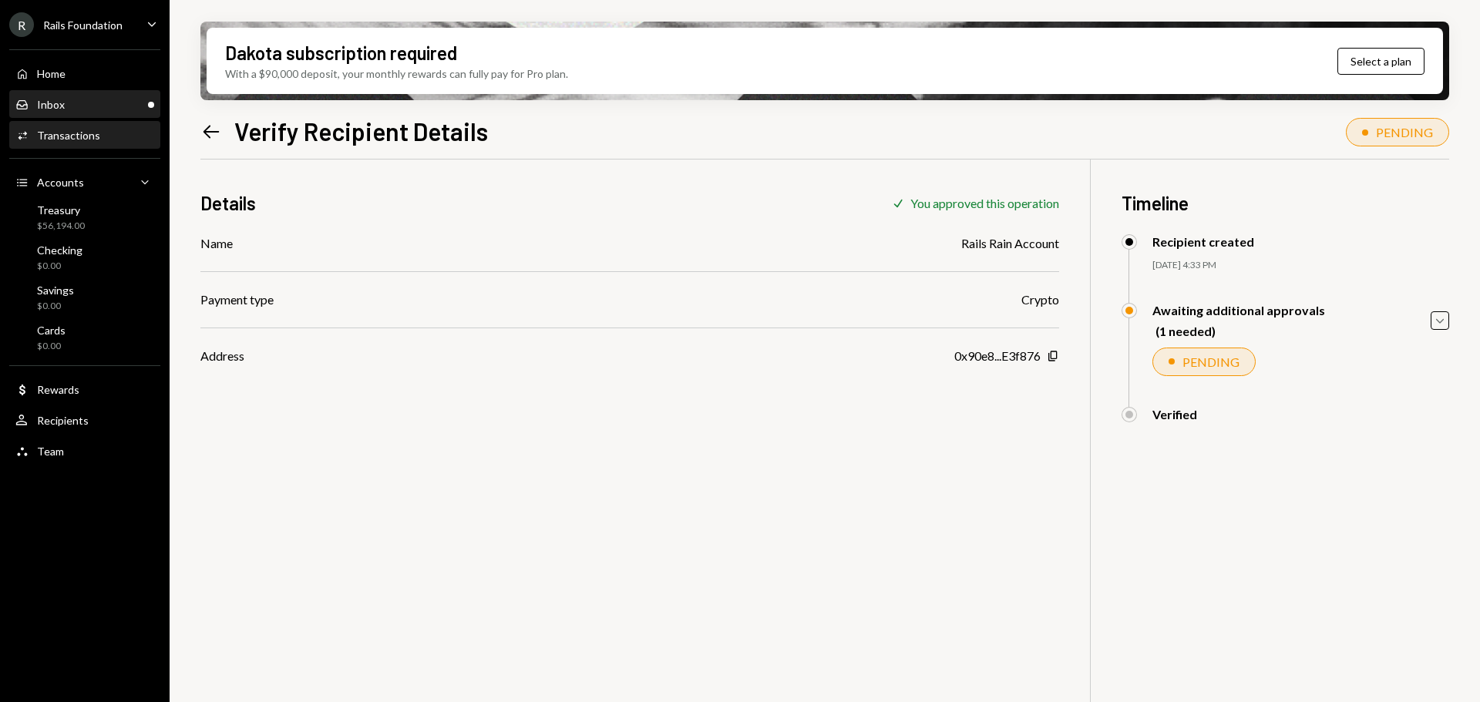
click at [59, 92] on div "Inbox Inbox" at bounding box center [84, 105] width 139 height 26
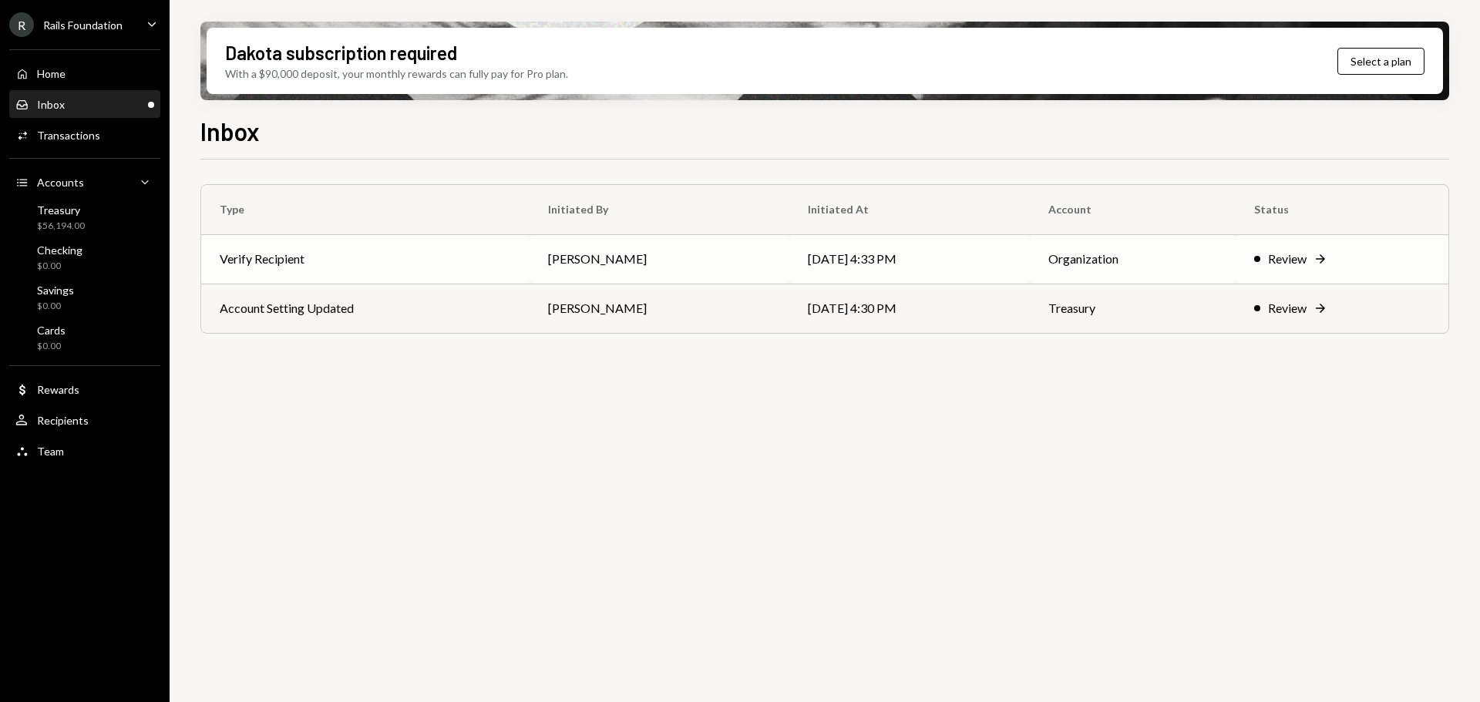
click at [445, 274] on td "Verify Recipient" at bounding box center [365, 258] width 328 height 49
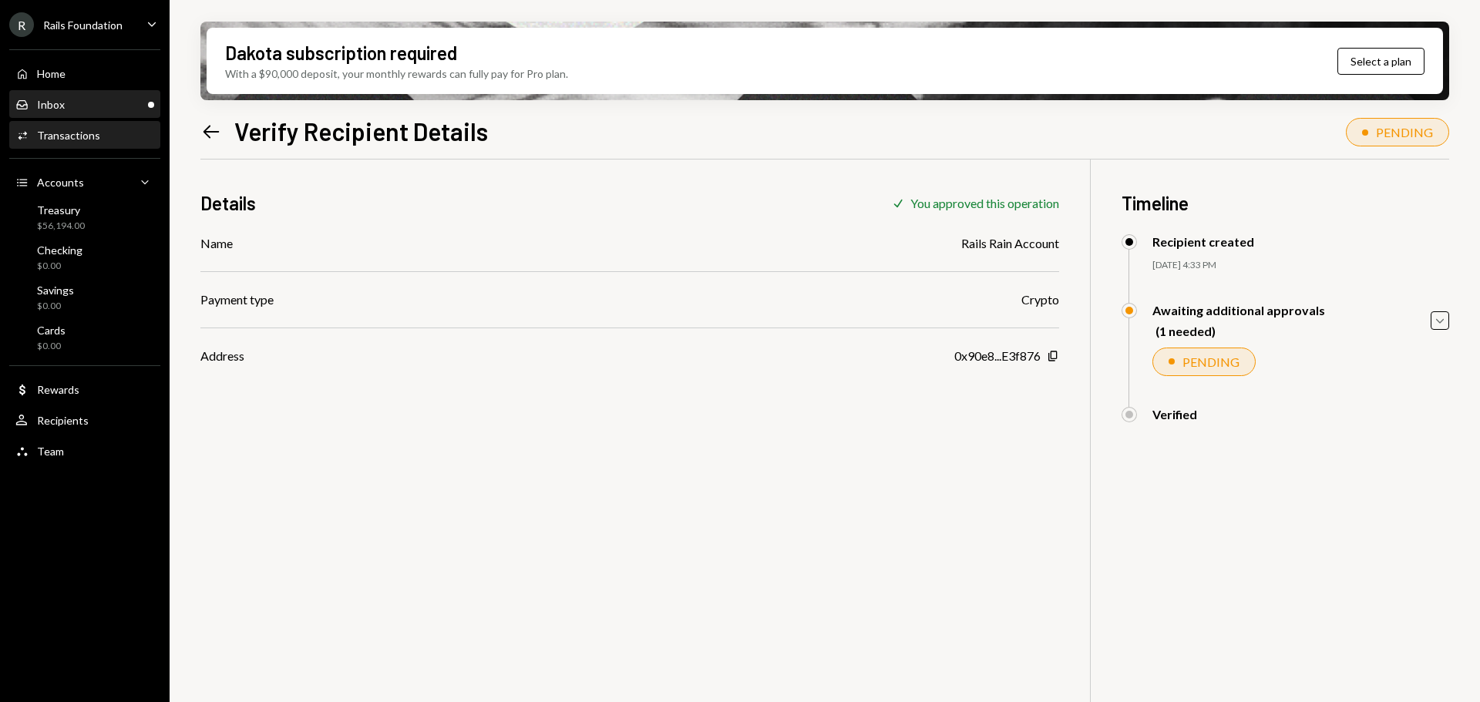
click at [86, 99] on div "Inbox Inbox" at bounding box center [84, 105] width 139 height 14
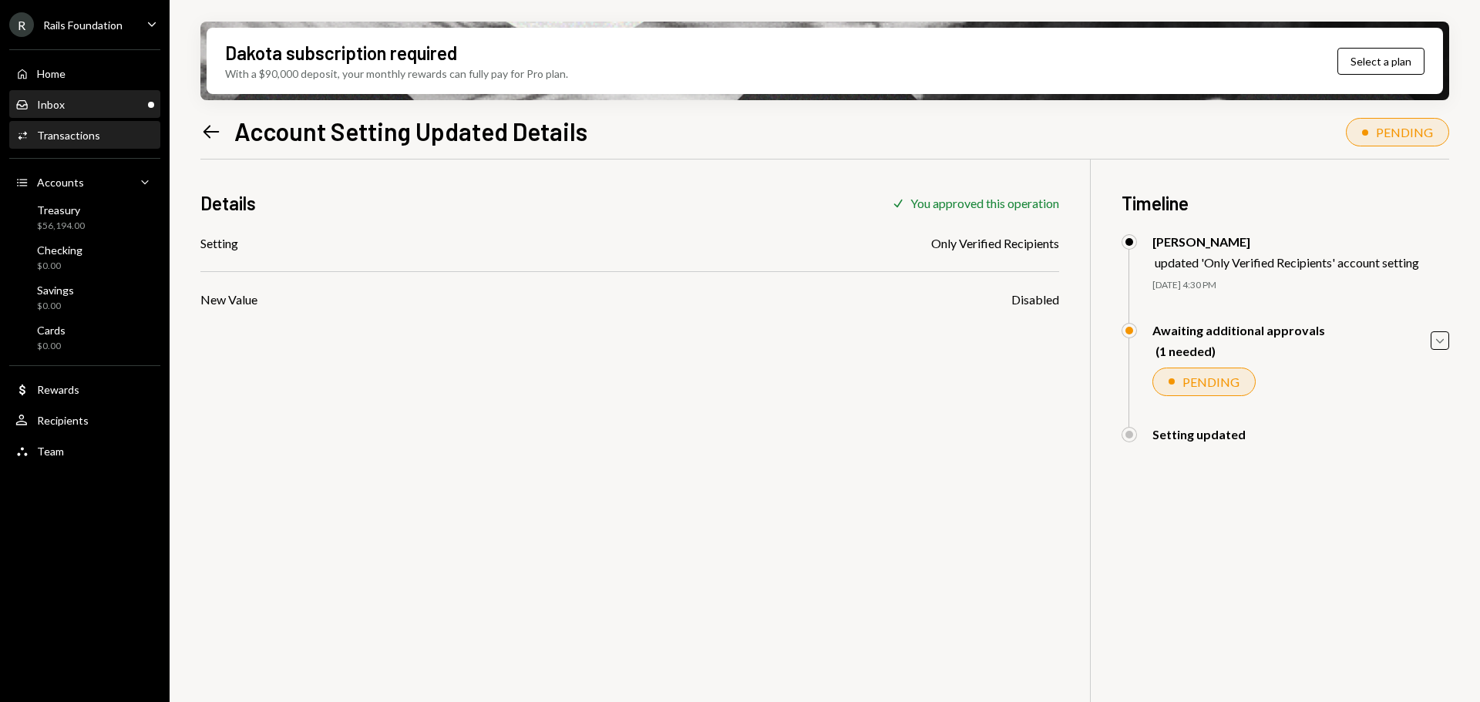
click at [82, 108] on div "Inbox Inbox" at bounding box center [84, 105] width 139 height 14
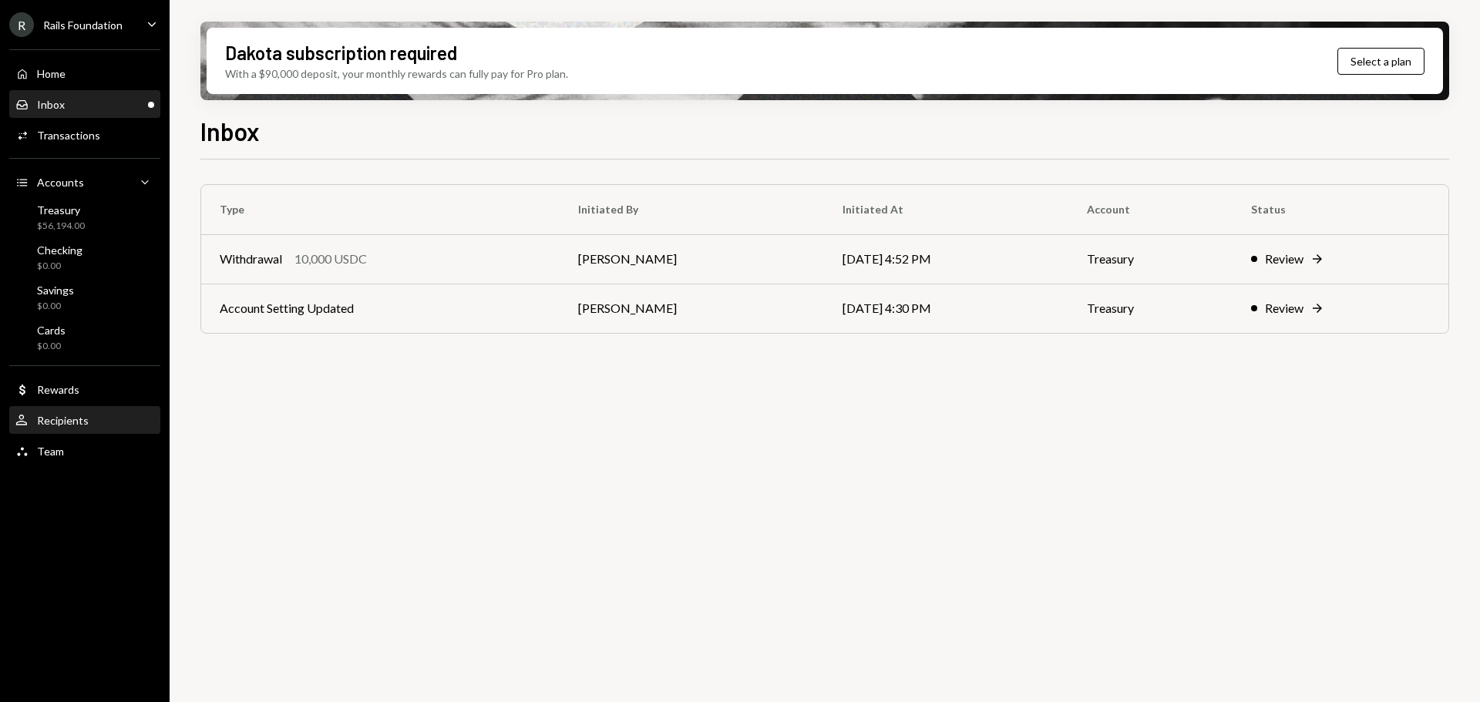
click at [70, 419] on div "Recipients" at bounding box center [63, 420] width 52 height 13
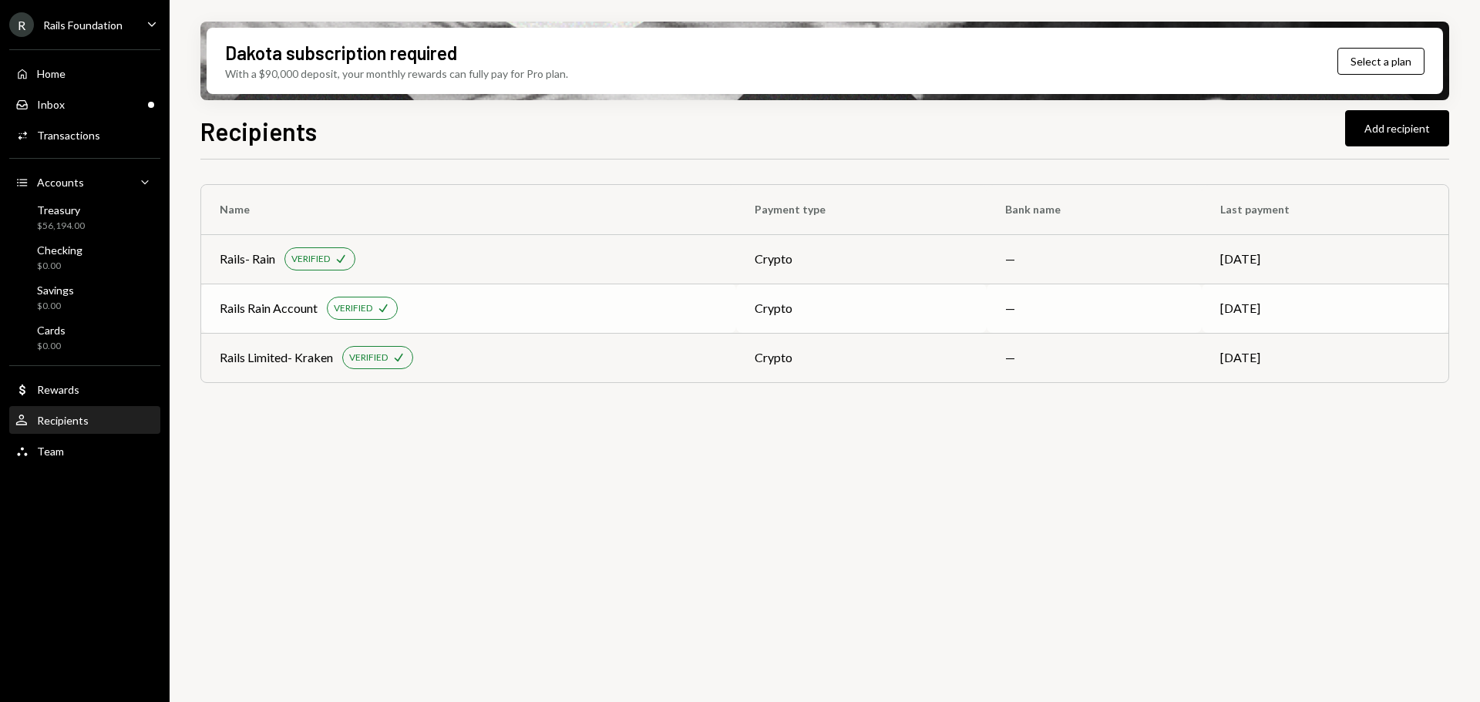
click at [527, 302] on div "Rails Rain Account VERIFIED Check" at bounding box center [469, 308] width 498 height 23
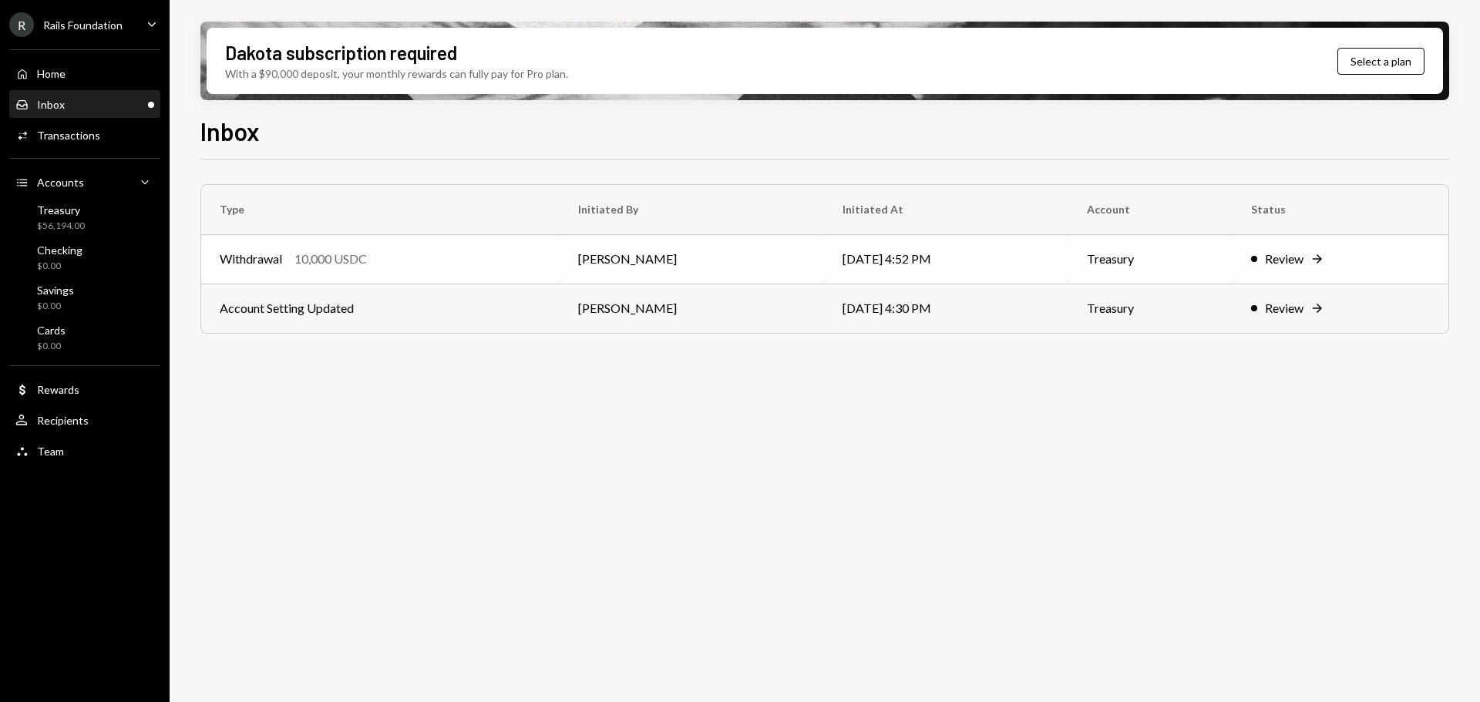
click at [541, 265] on div "Withdrawal 10,000 USDC" at bounding box center [380, 259] width 321 height 18
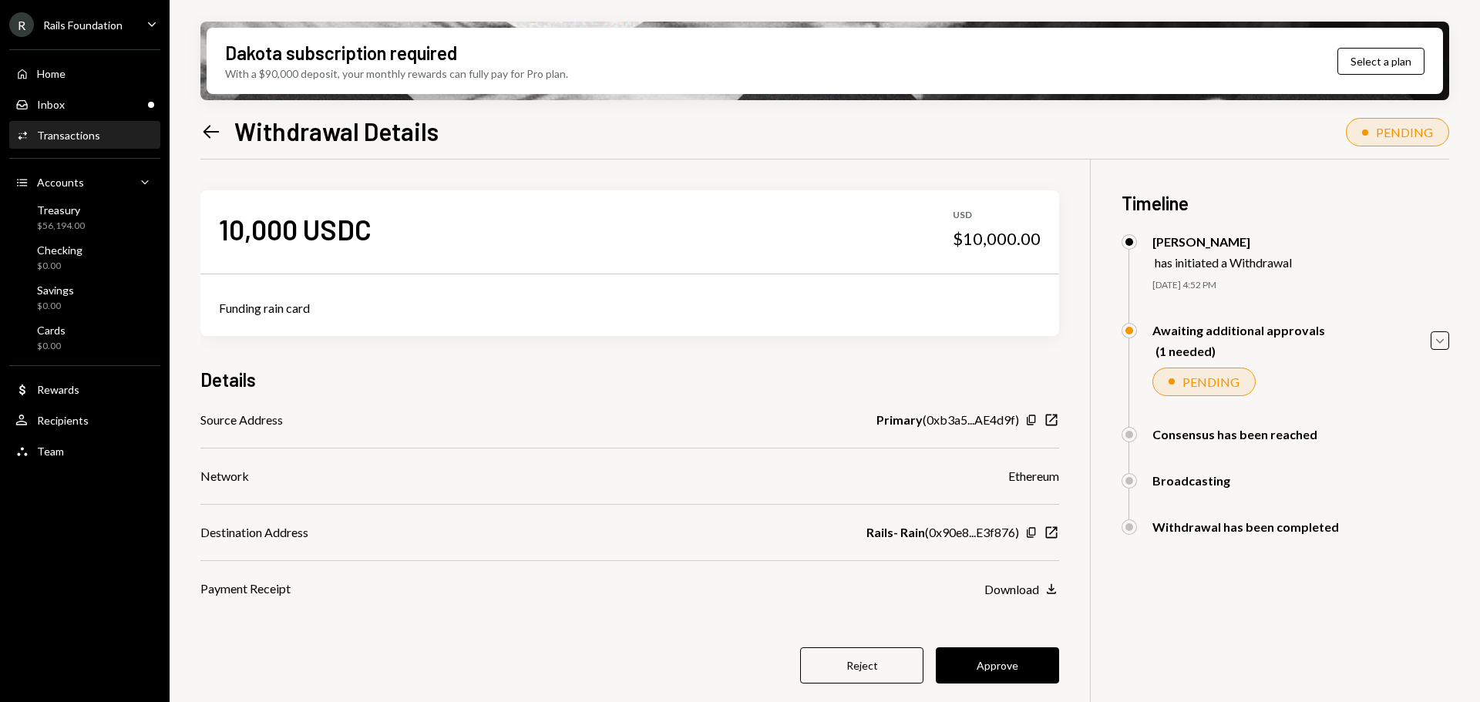
scroll to position [123, 0]
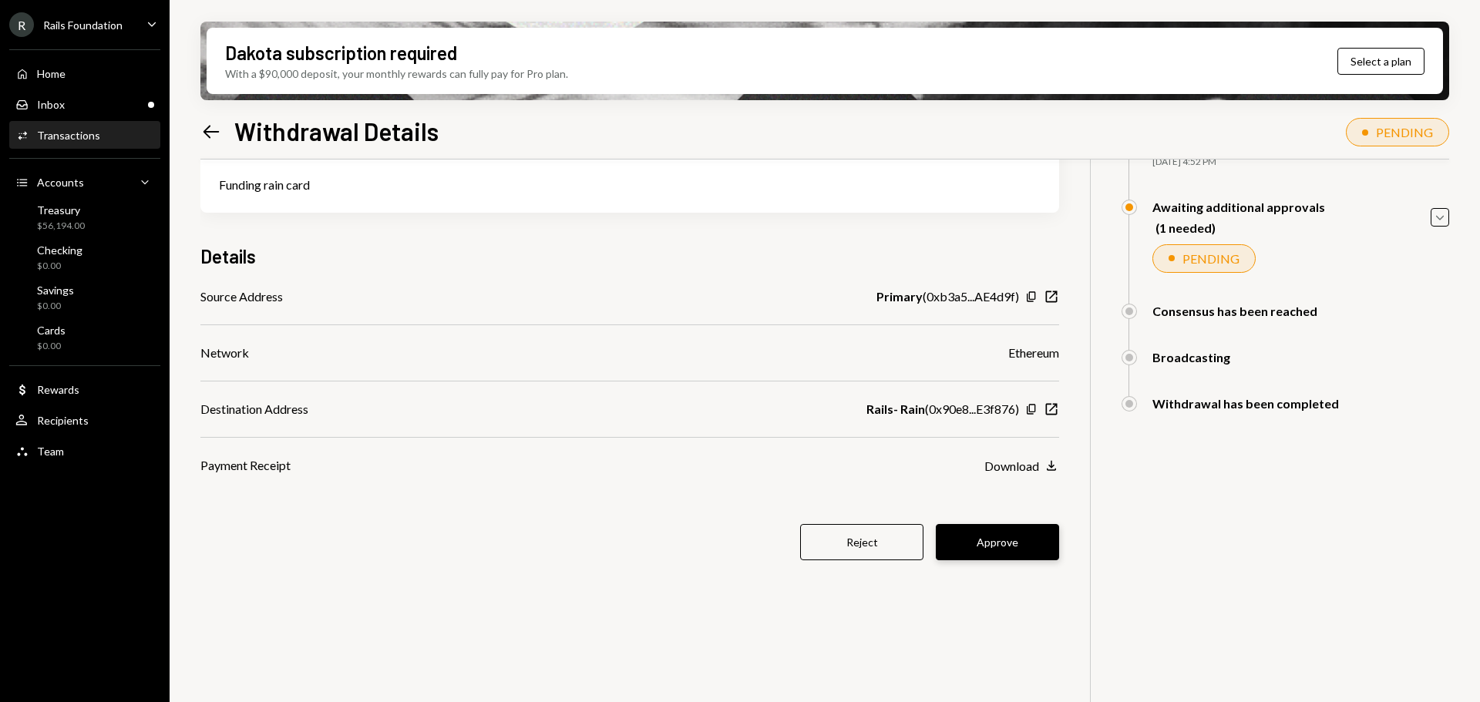
click at [980, 531] on button "Approve" at bounding box center [997, 542] width 123 height 36
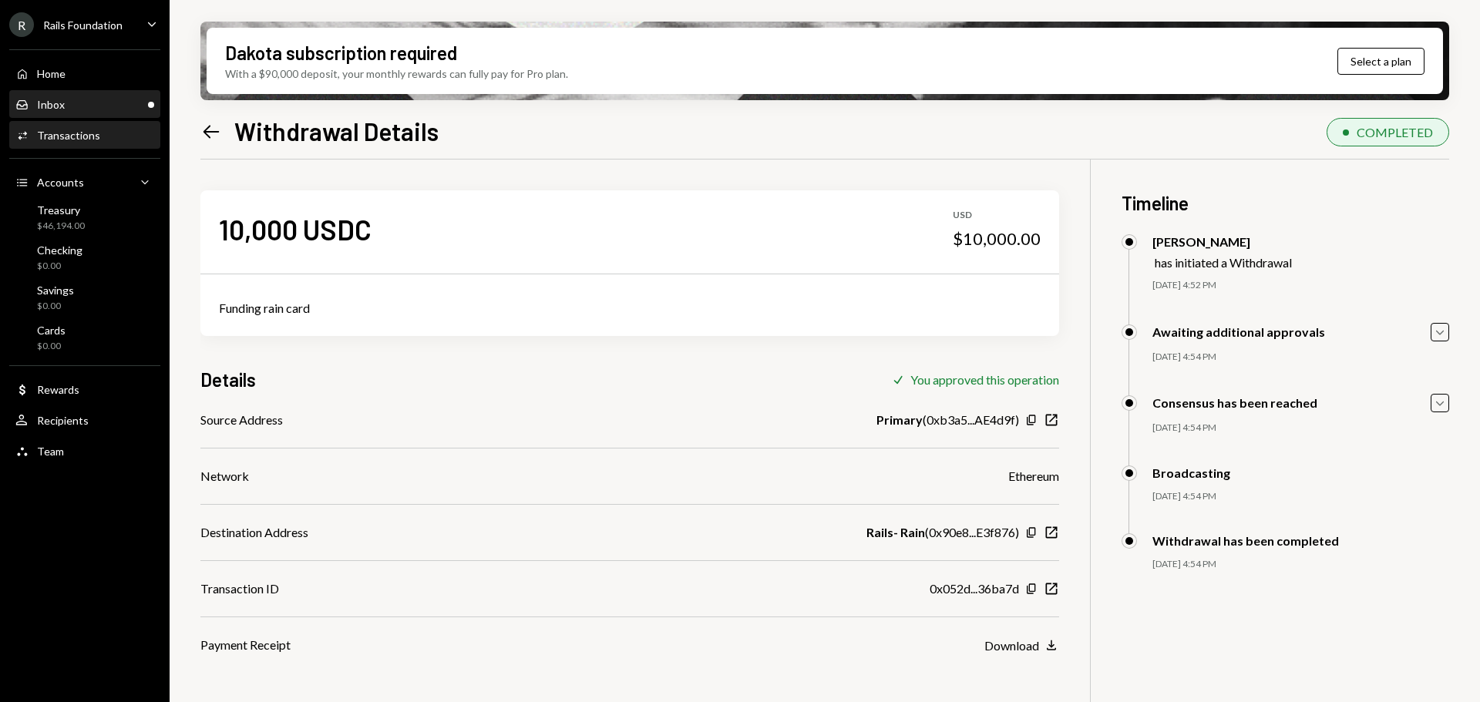
click at [81, 109] on div "Inbox Inbox" at bounding box center [84, 105] width 139 height 14
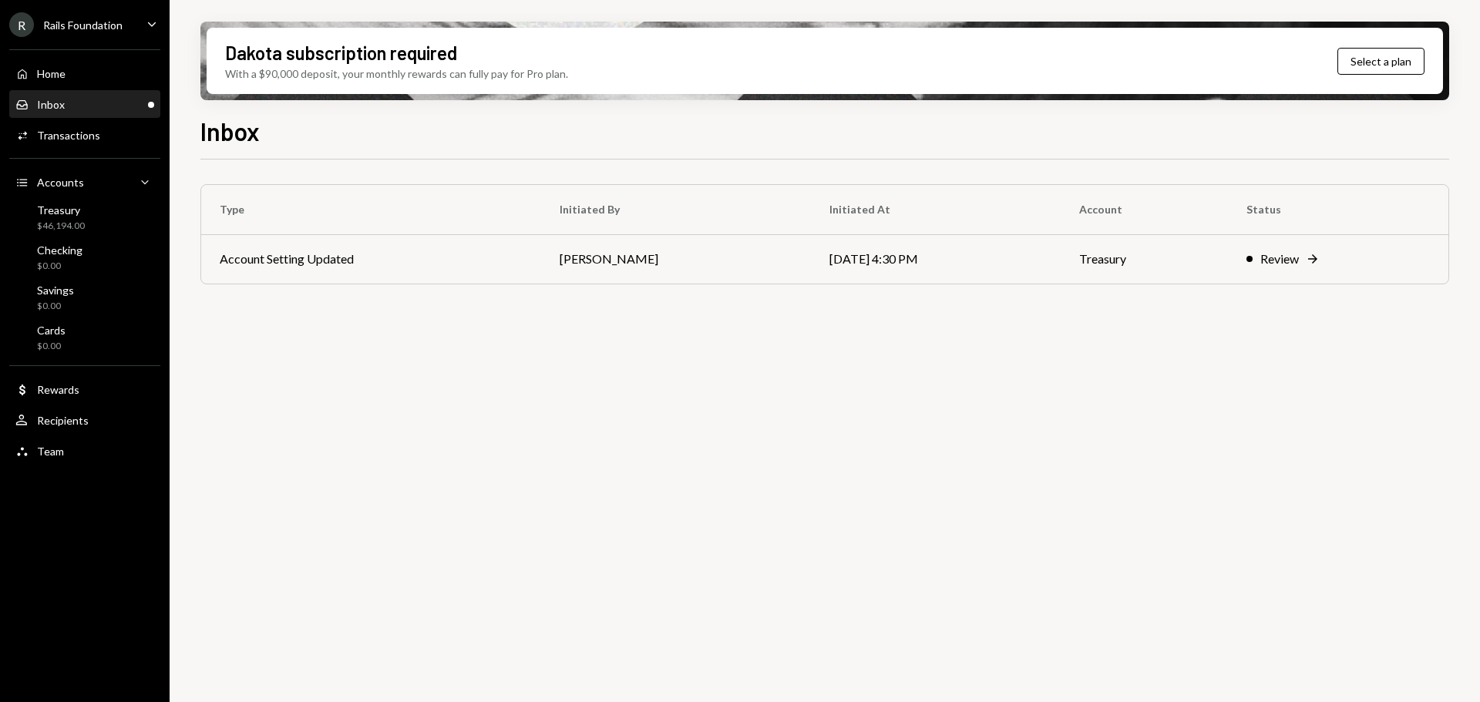
click at [137, 28] on div "R Rails Foundation Caret Down" at bounding box center [85, 24] width 170 height 25
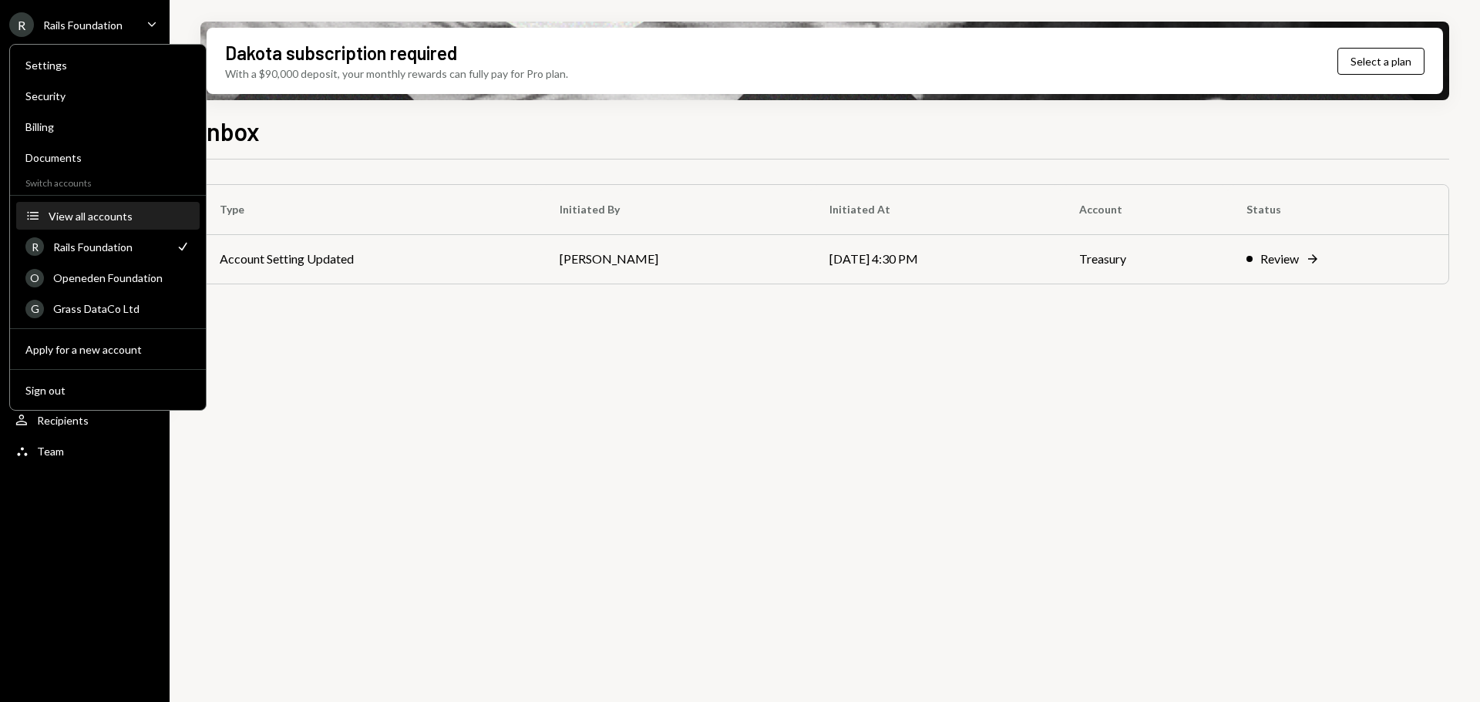
click at [99, 210] on div "View all accounts" at bounding box center [120, 216] width 142 height 13
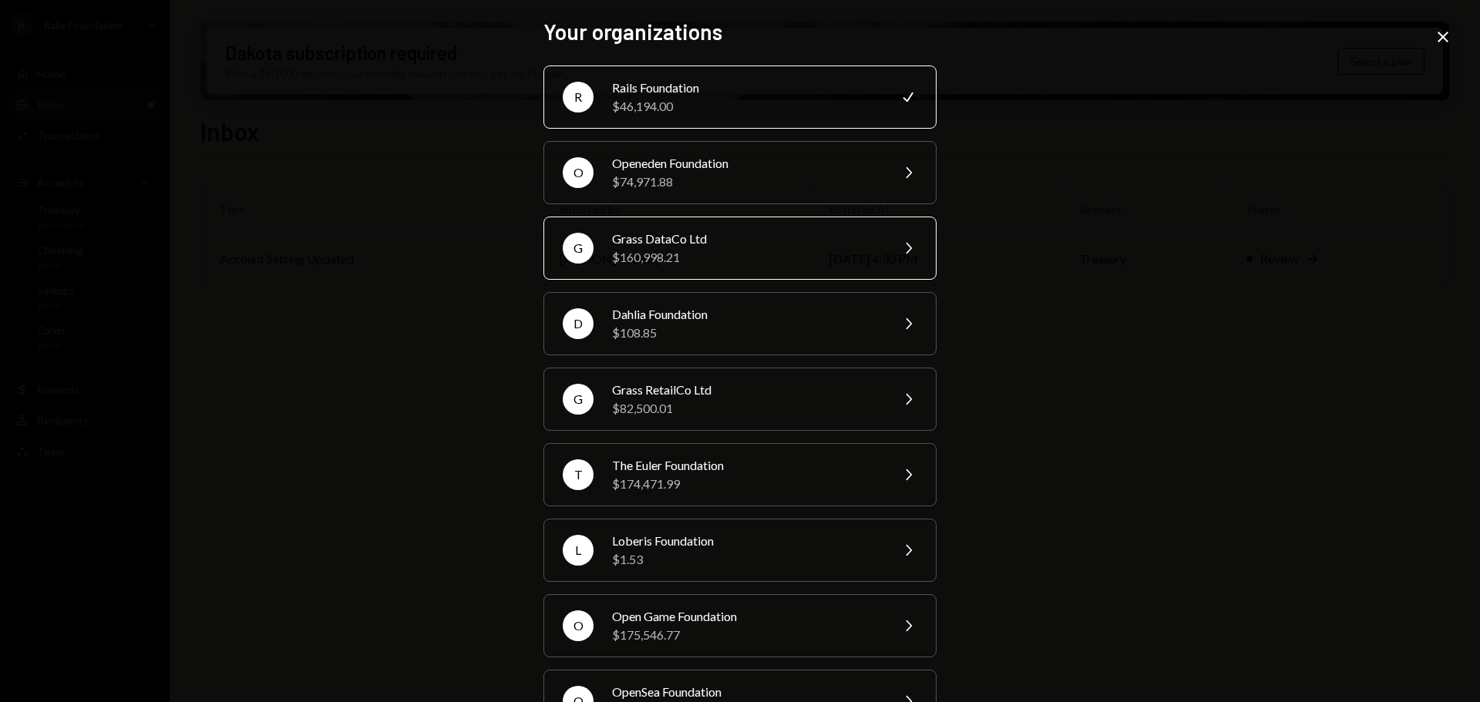
click at [654, 249] on div "$160,998.21" at bounding box center [746, 257] width 268 height 18
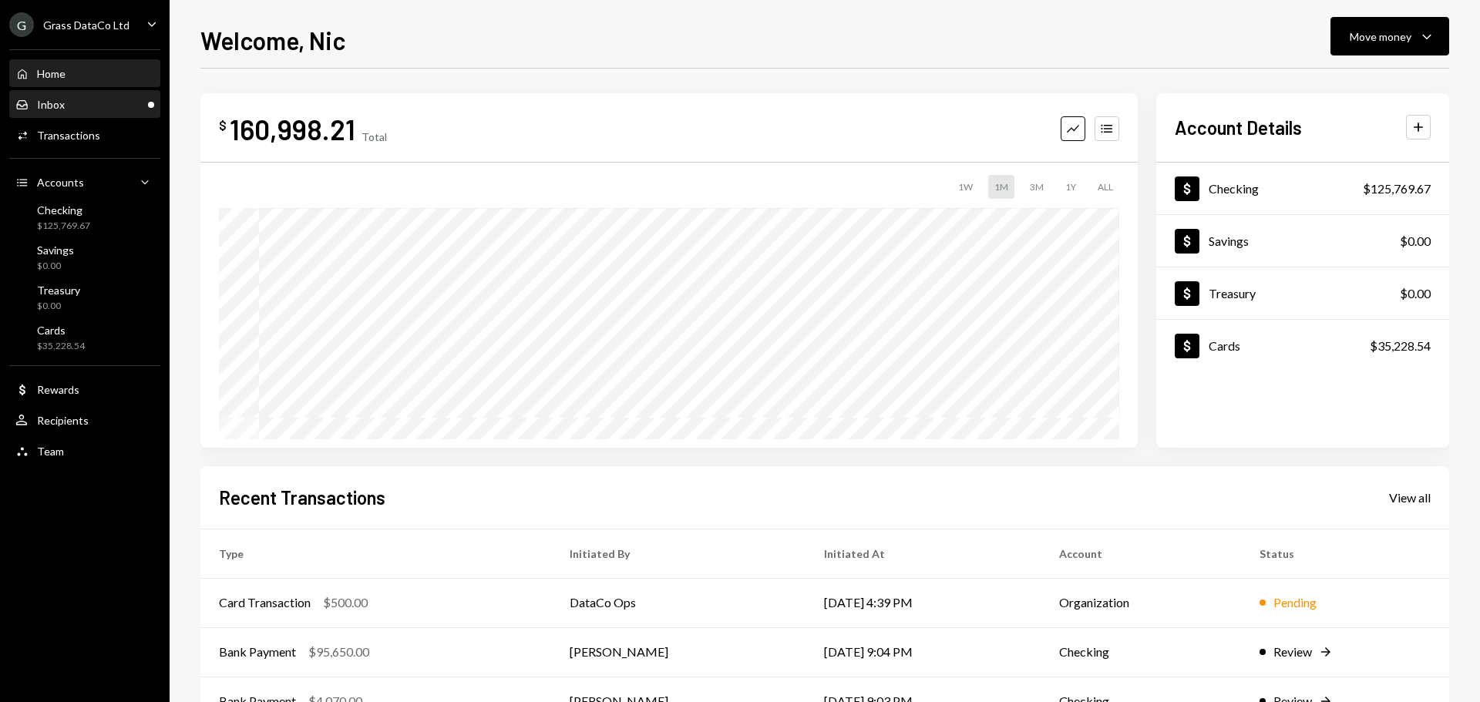
click at [91, 98] on div "Inbox Inbox" at bounding box center [84, 105] width 139 height 14
